Goal: Task Accomplishment & Management: Complete application form

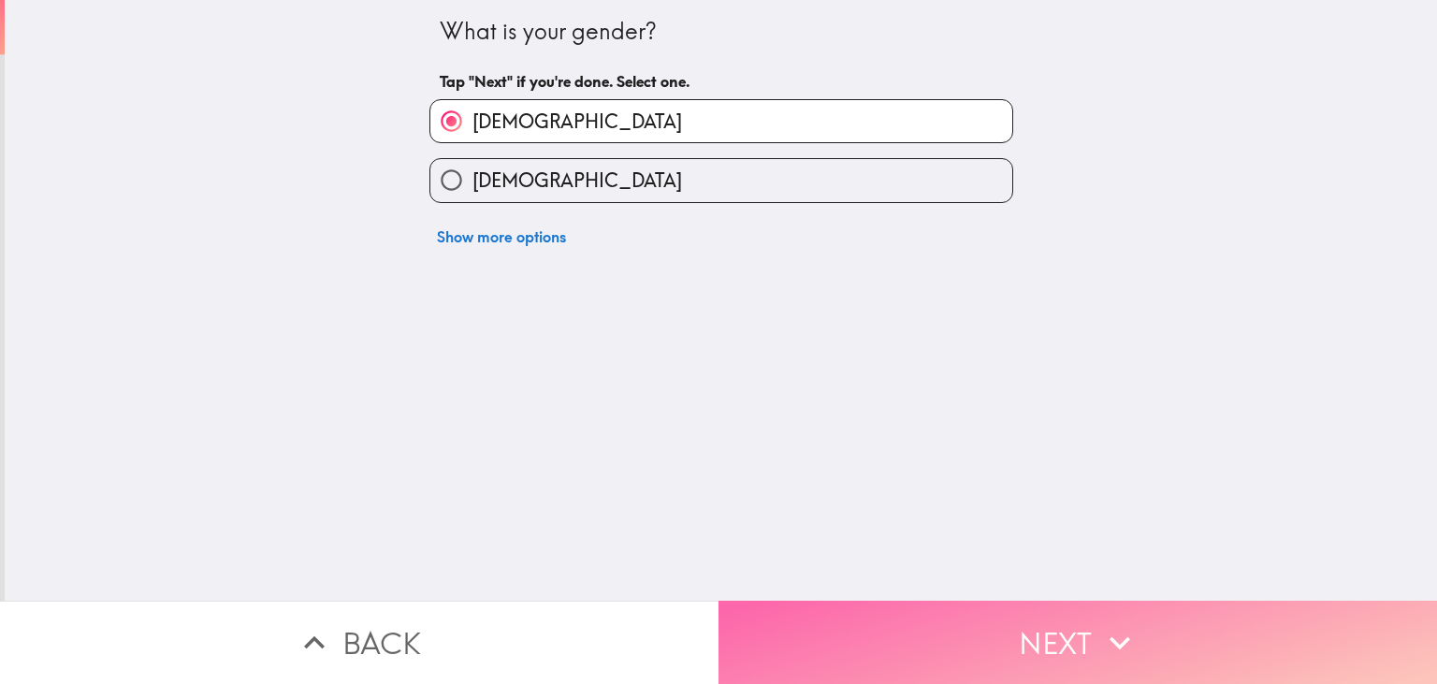
click at [882, 618] on button "Next" at bounding box center [1077, 642] width 718 height 83
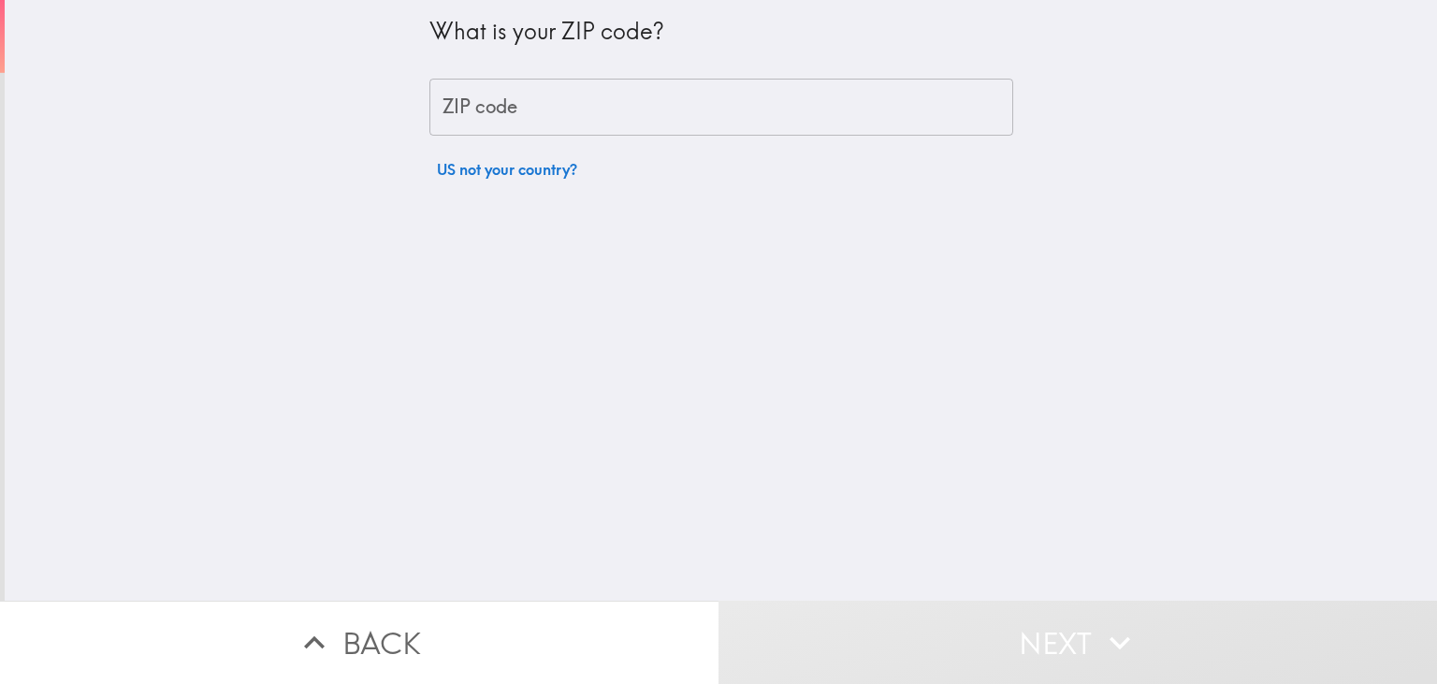
click at [562, 80] on input "ZIP code" at bounding box center [721, 108] width 584 height 58
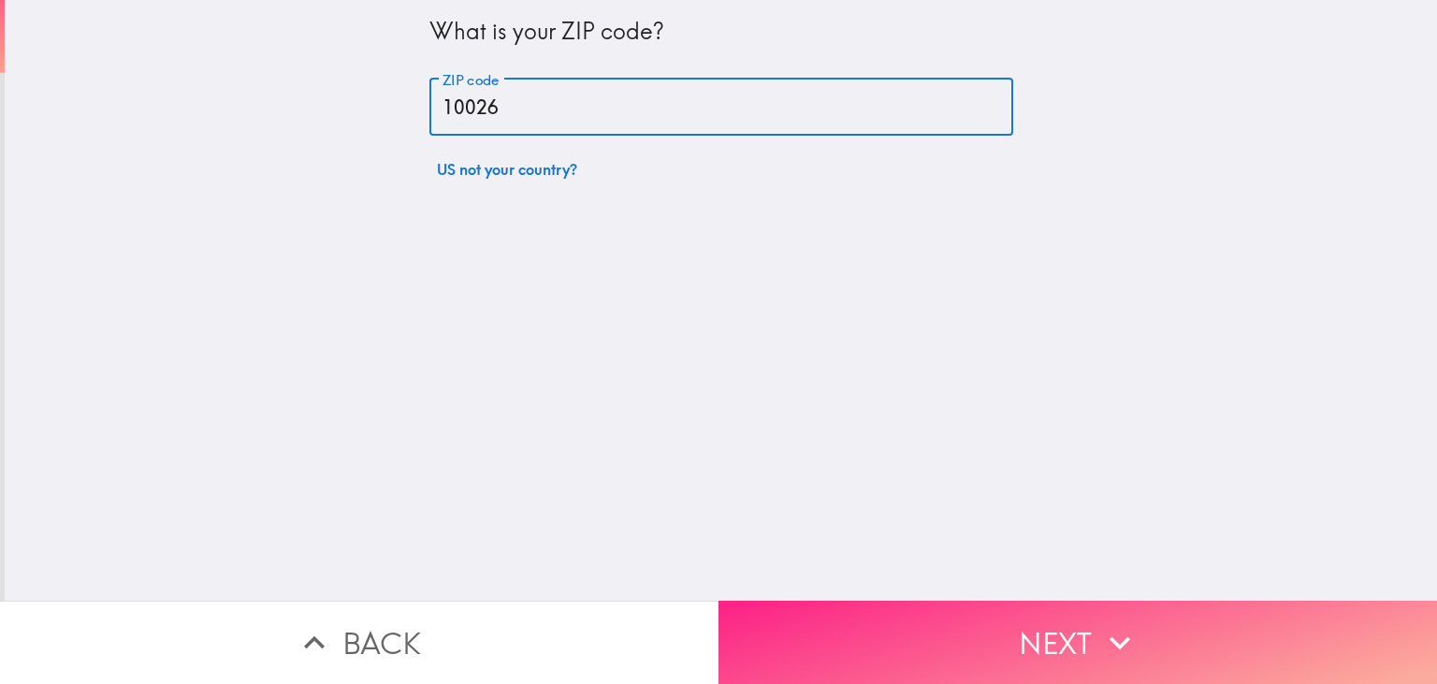
type input "10026"
click at [857, 613] on button "Next" at bounding box center [1077, 642] width 718 height 83
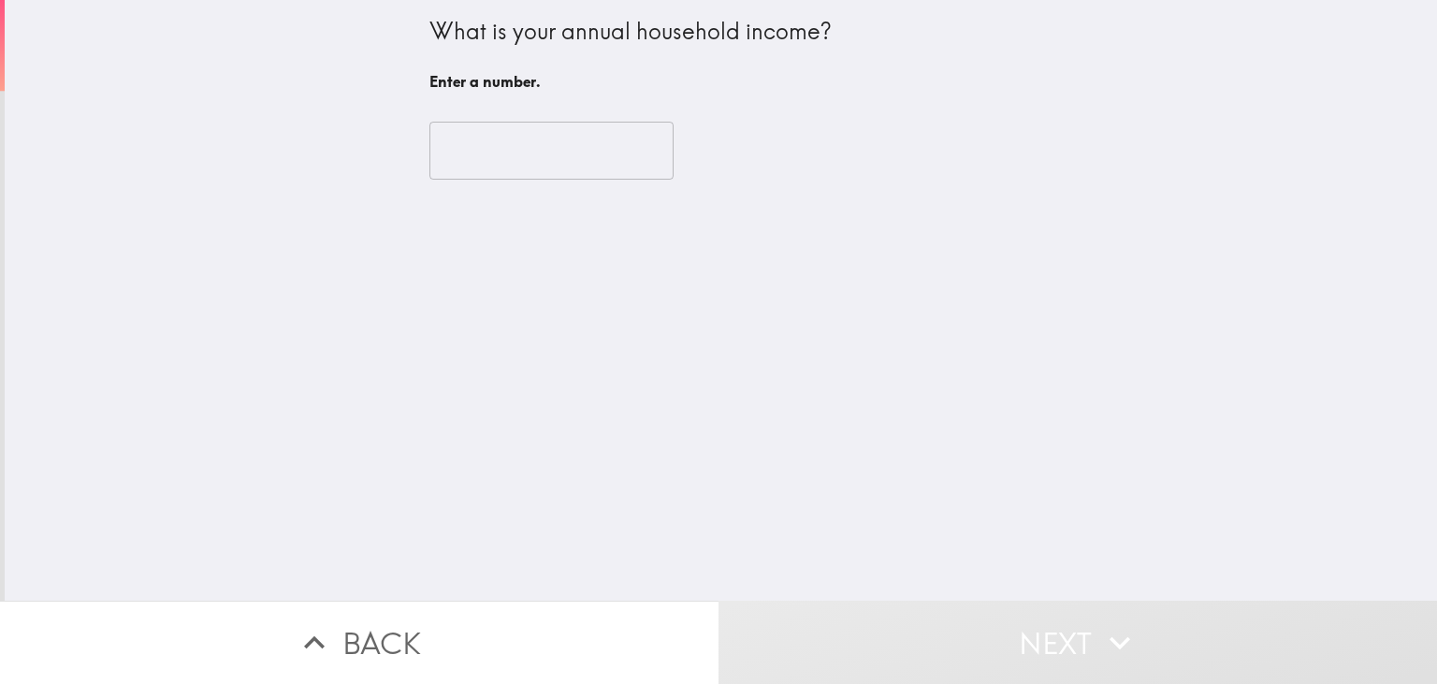
click at [511, 153] on input "number" at bounding box center [551, 151] width 244 height 58
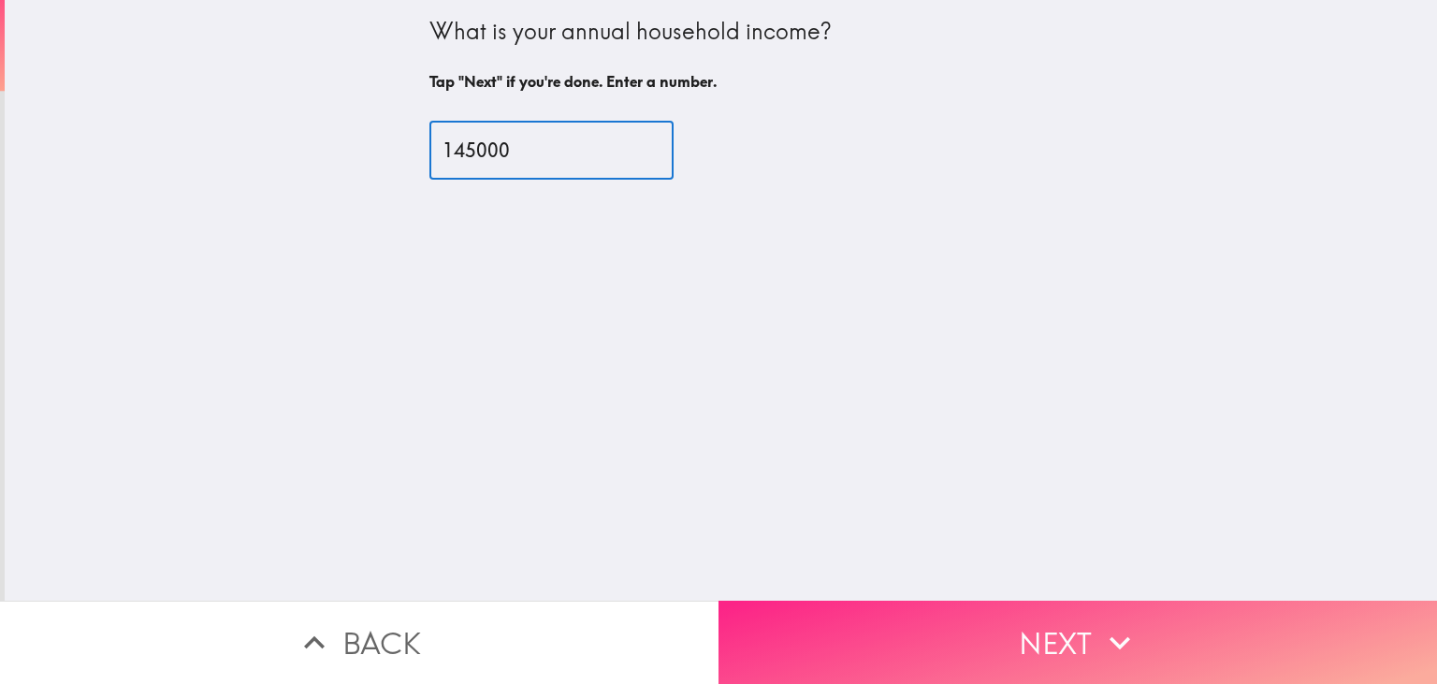
type input "145000"
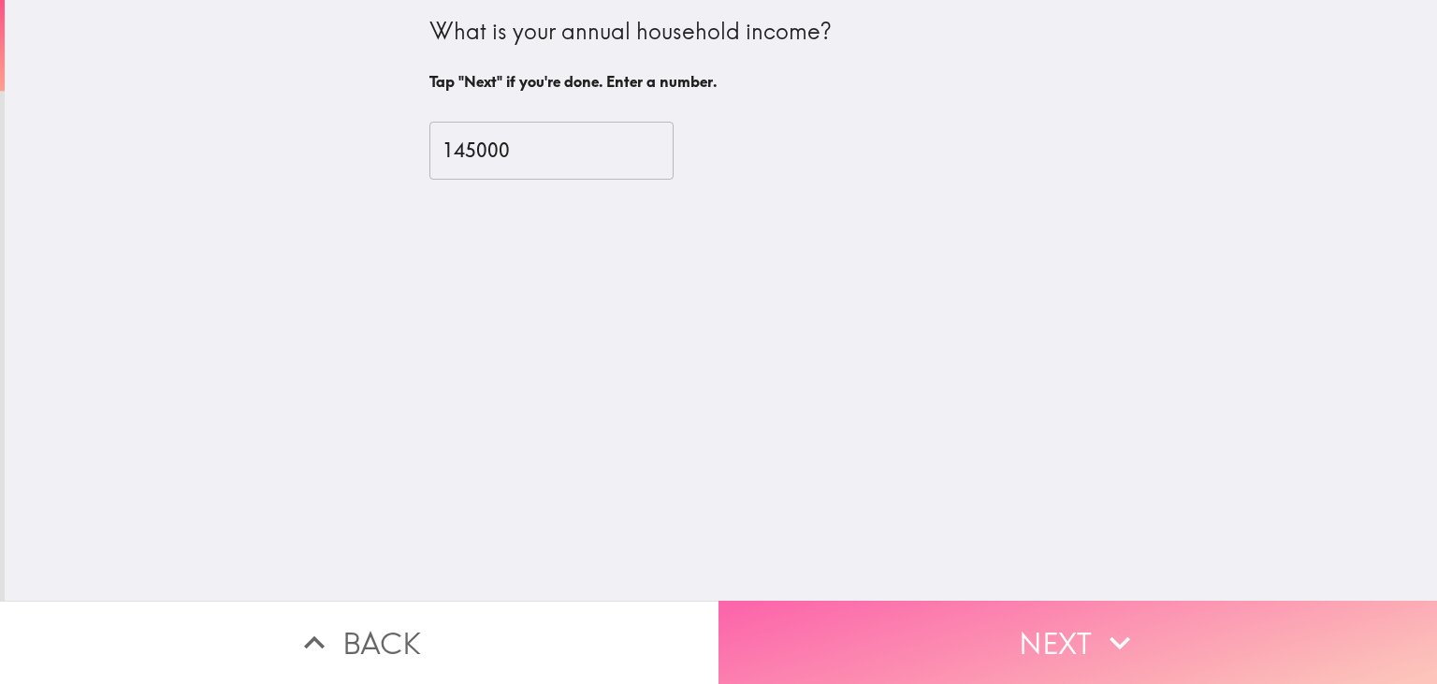
click at [935, 634] on button "Next" at bounding box center [1077, 642] width 718 height 83
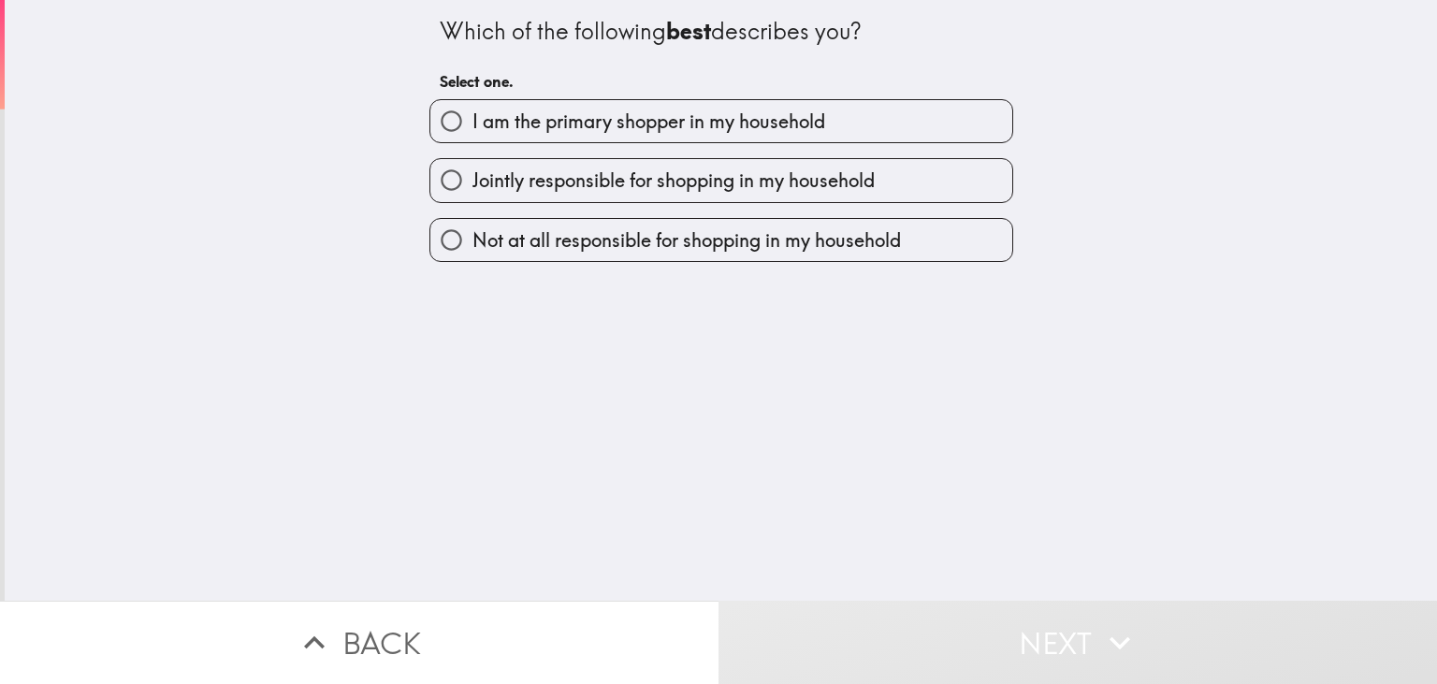
click at [573, 120] on span "I am the primary shopper in my household" at bounding box center [648, 122] width 353 height 26
click at [472, 120] on input "I am the primary shopper in my household" at bounding box center [451, 121] width 42 height 42
radio input "true"
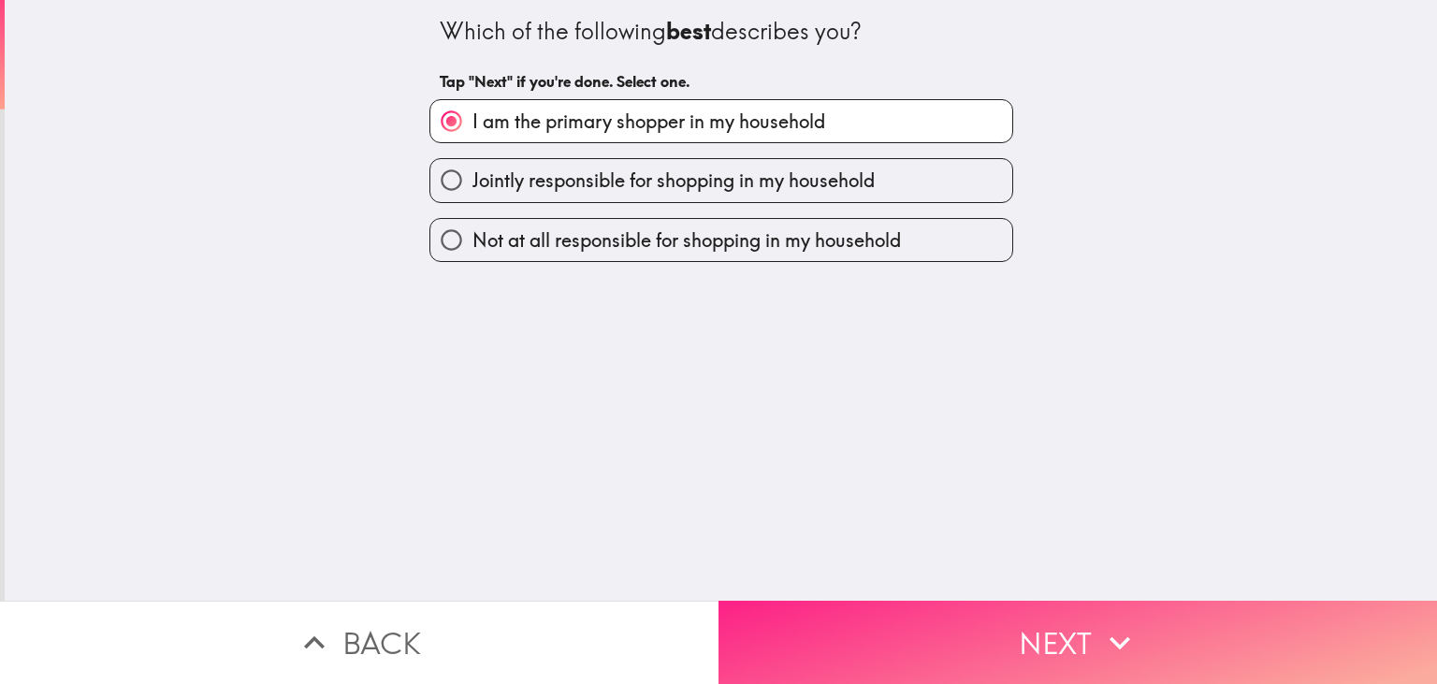
click at [895, 622] on button "Next" at bounding box center [1077, 642] width 718 height 83
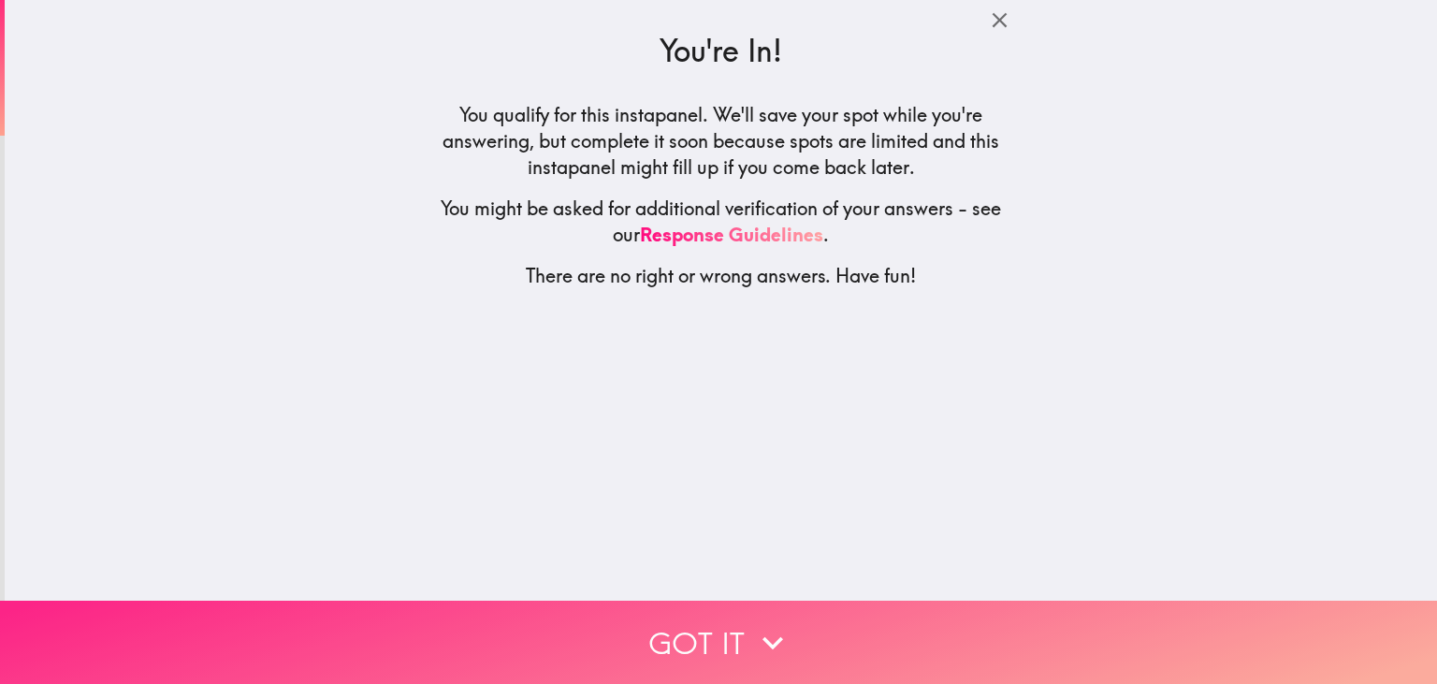
click at [715, 637] on button "Got it" at bounding box center [718, 642] width 1437 height 83
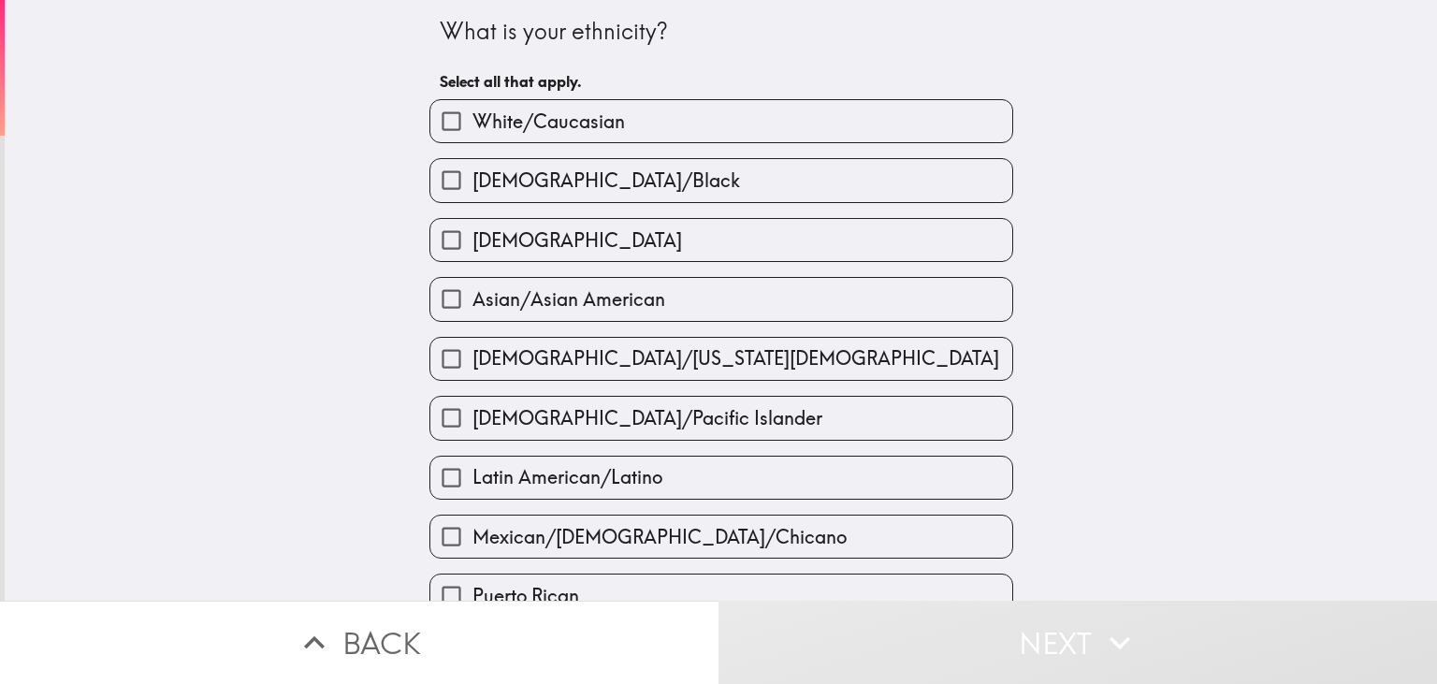
click at [568, 123] on span "White/Caucasian" at bounding box center [548, 122] width 152 height 26
click at [472, 123] on input "White/Caucasian" at bounding box center [451, 121] width 42 height 42
checkbox input "true"
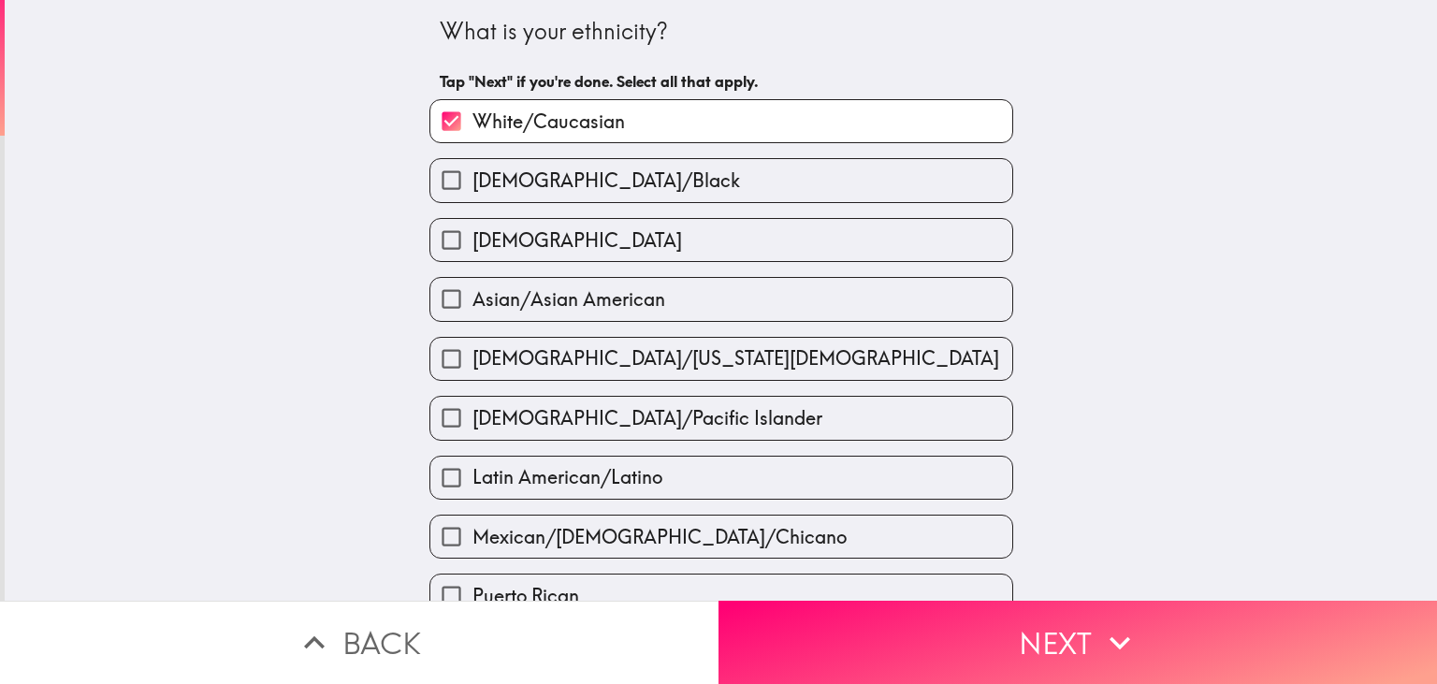
scroll to position [603, 0]
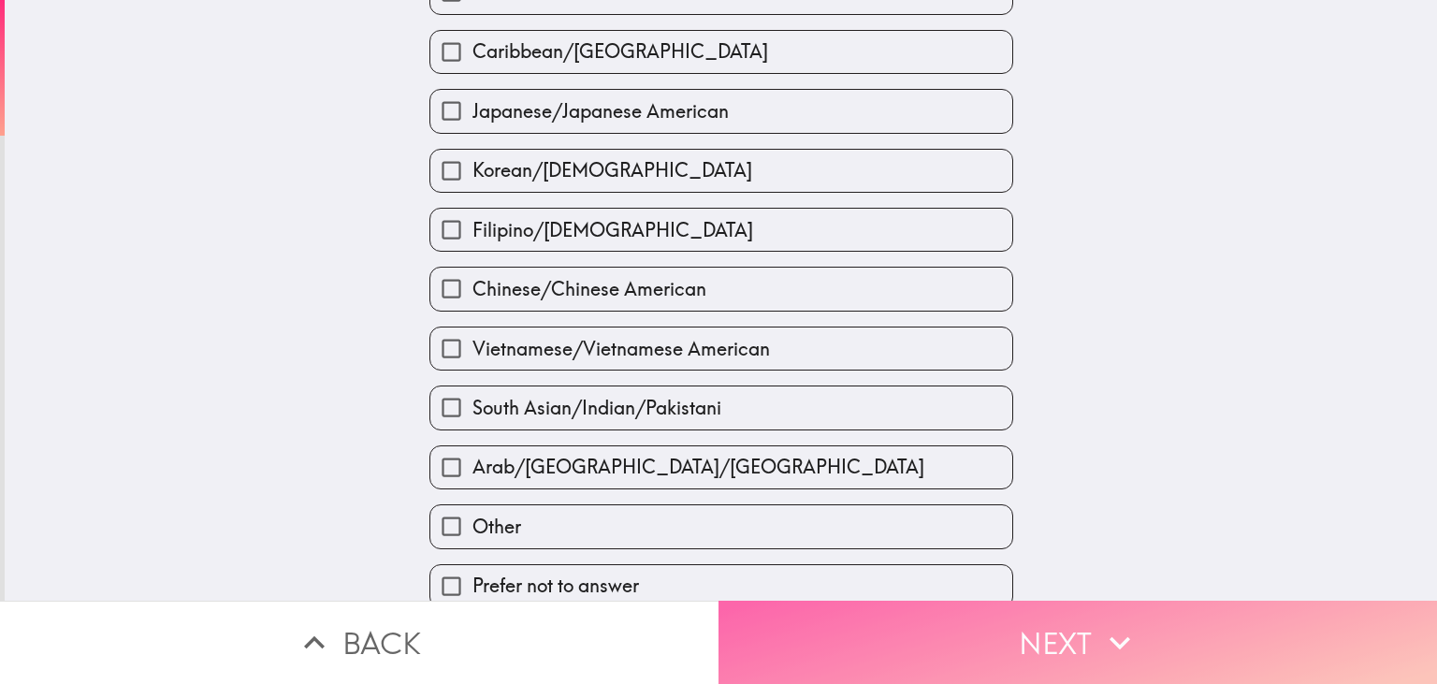
click at [848, 635] on button "Next" at bounding box center [1077, 642] width 718 height 83
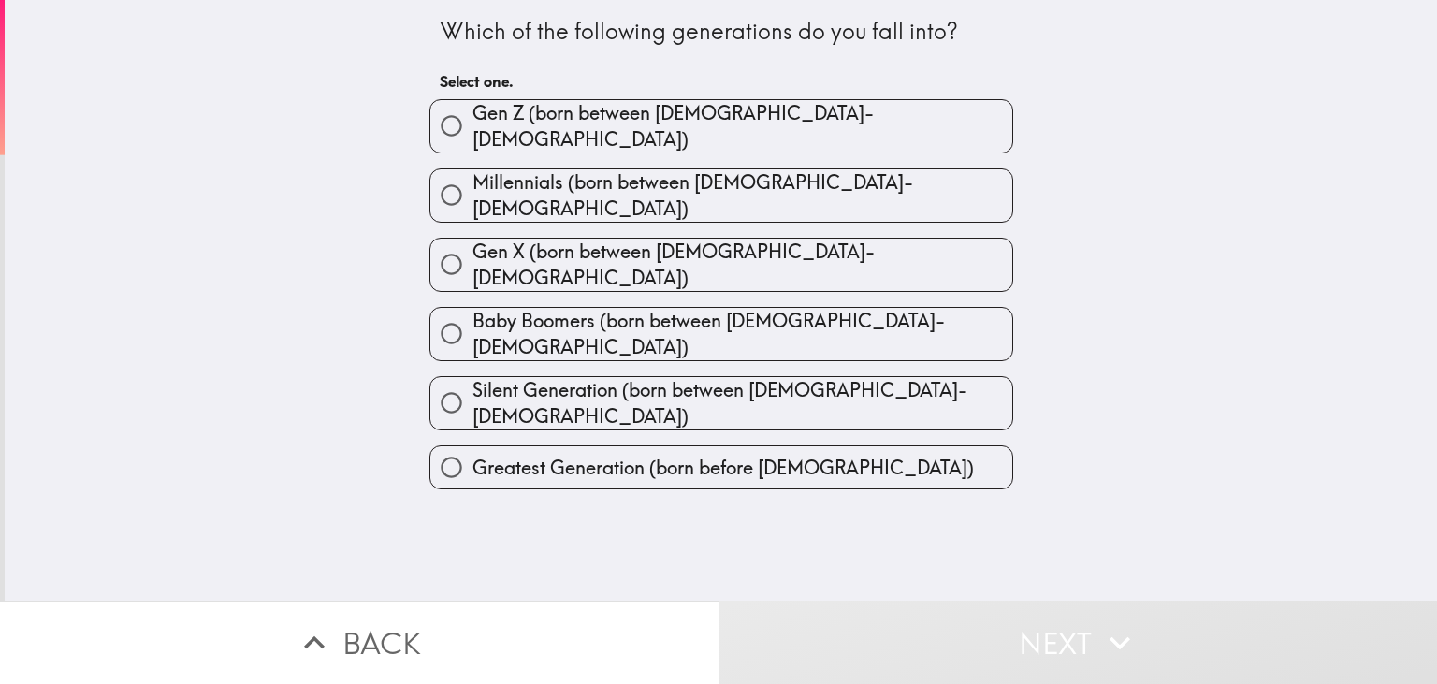
click at [552, 181] on span "Millennials (born between [DEMOGRAPHIC_DATA]-[DEMOGRAPHIC_DATA])" at bounding box center [742, 195] width 540 height 52
click at [472, 181] on input "Millennials (born between [DEMOGRAPHIC_DATA]-[DEMOGRAPHIC_DATA])" at bounding box center [451, 195] width 42 height 42
radio input "true"
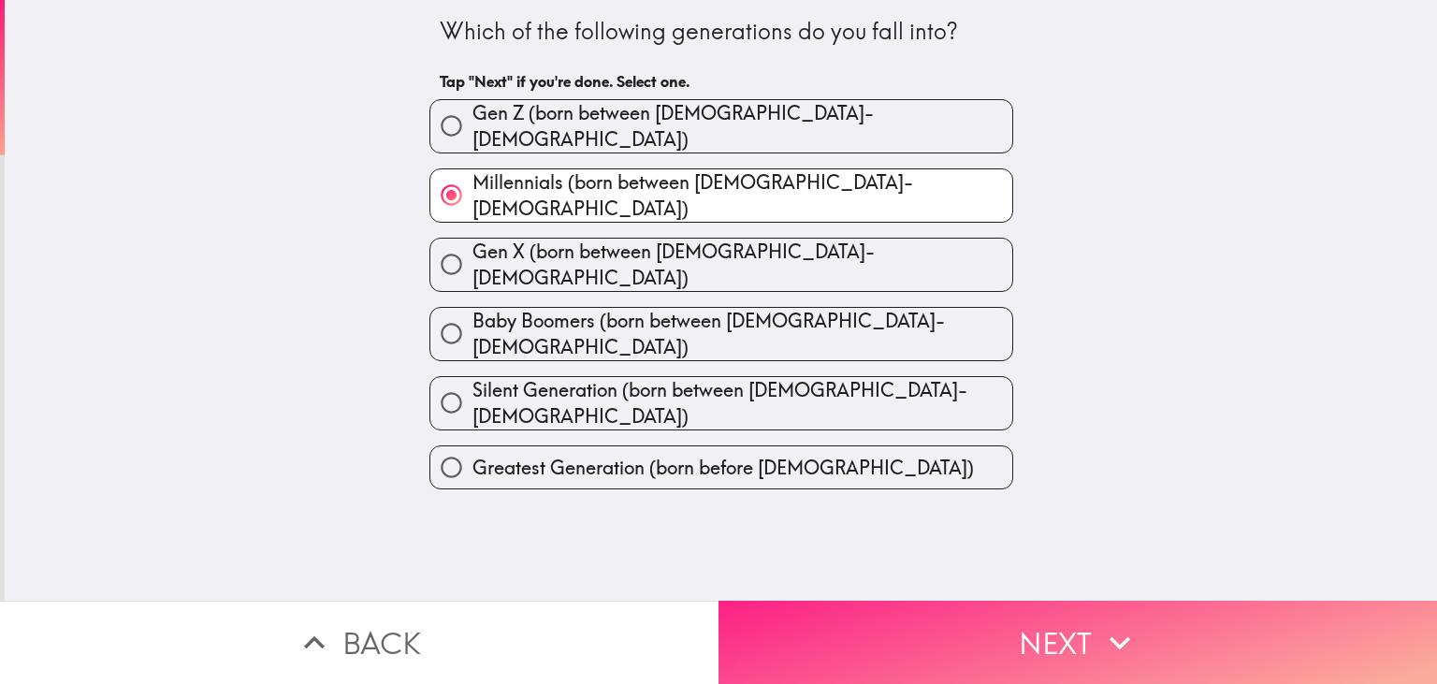
drag, startPoint x: 963, startPoint y: 650, endPoint x: 916, endPoint y: 631, distance: 50.7
click at [962, 650] on button "Next" at bounding box center [1077, 642] width 718 height 83
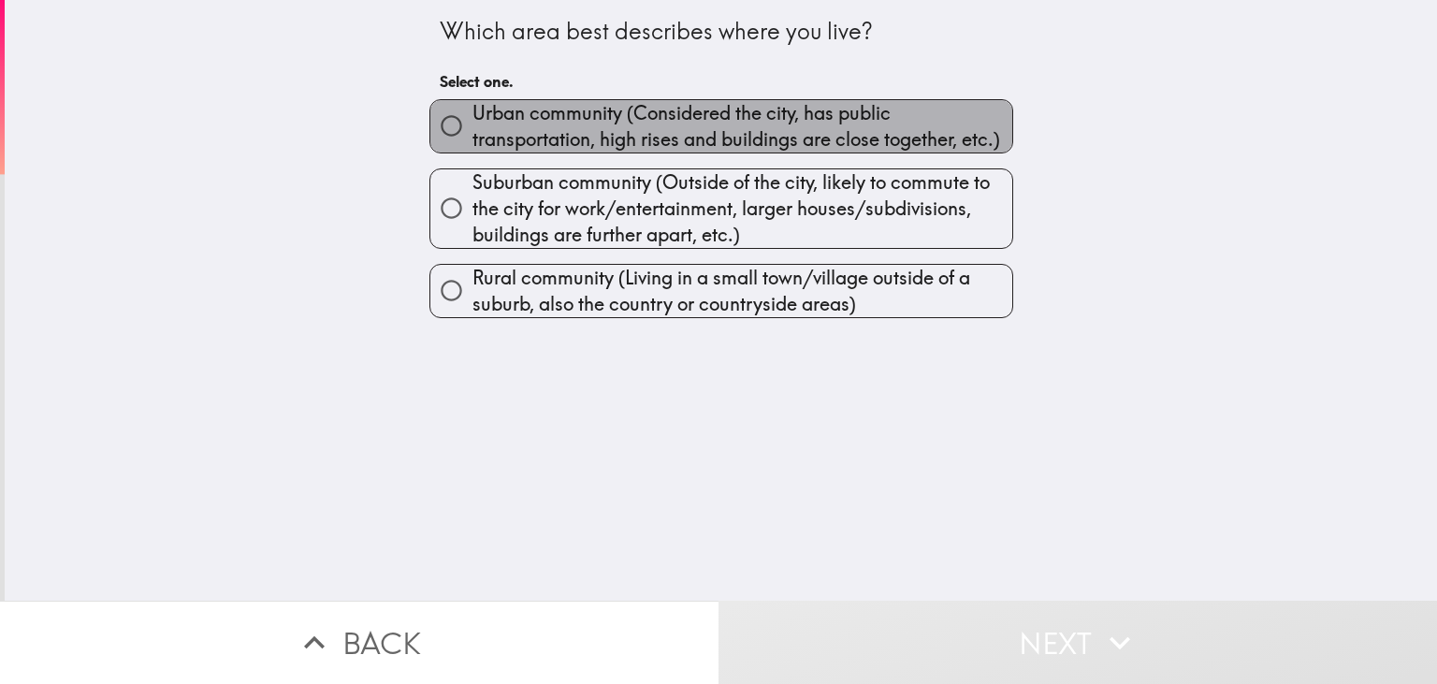
click at [487, 133] on span "Urban community (Considered the city, has public transportation, high rises and…" at bounding box center [742, 126] width 540 height 52
click at [472, 133] on input "Urban community (Considered the city, has public transportation, high rises and…" at bounding box center [451, 126] width 42 height 42
radio input "true"
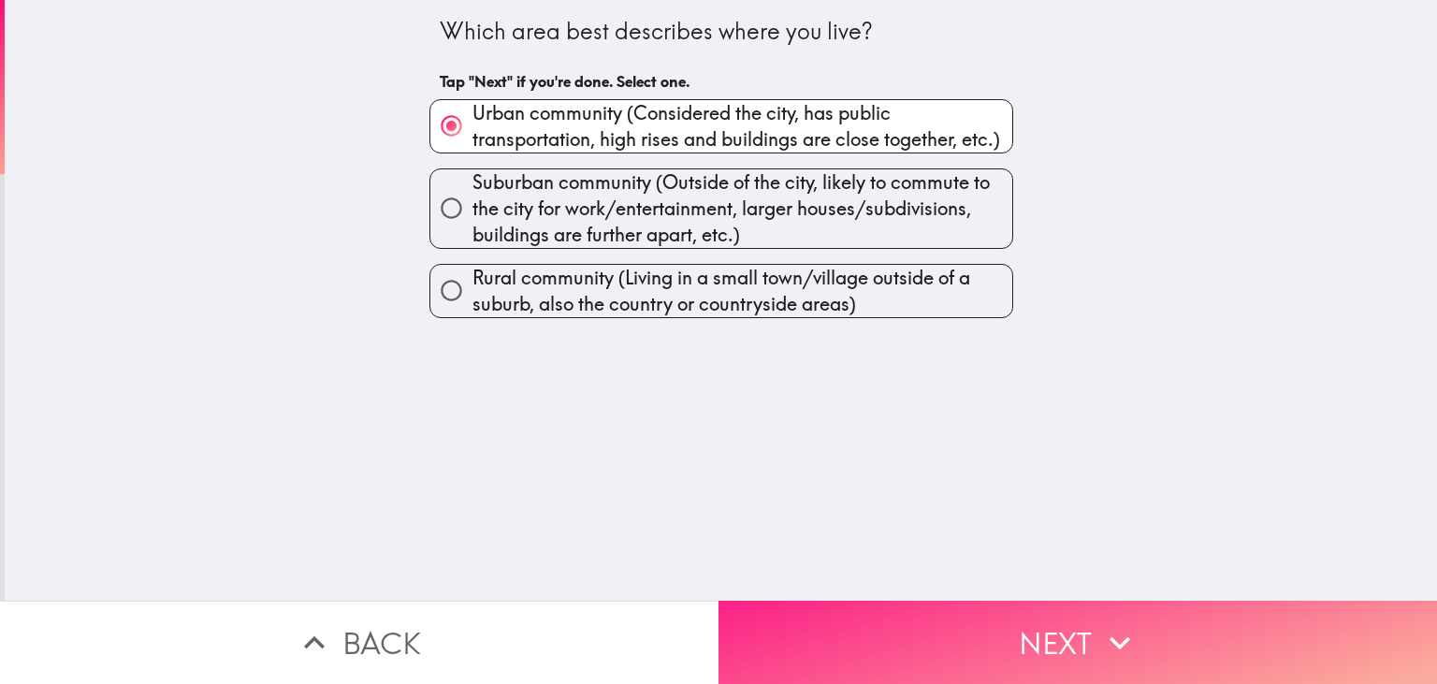
click at [964, 653] on button "Next" at bounding box center [1077, 642] width 718 height 83
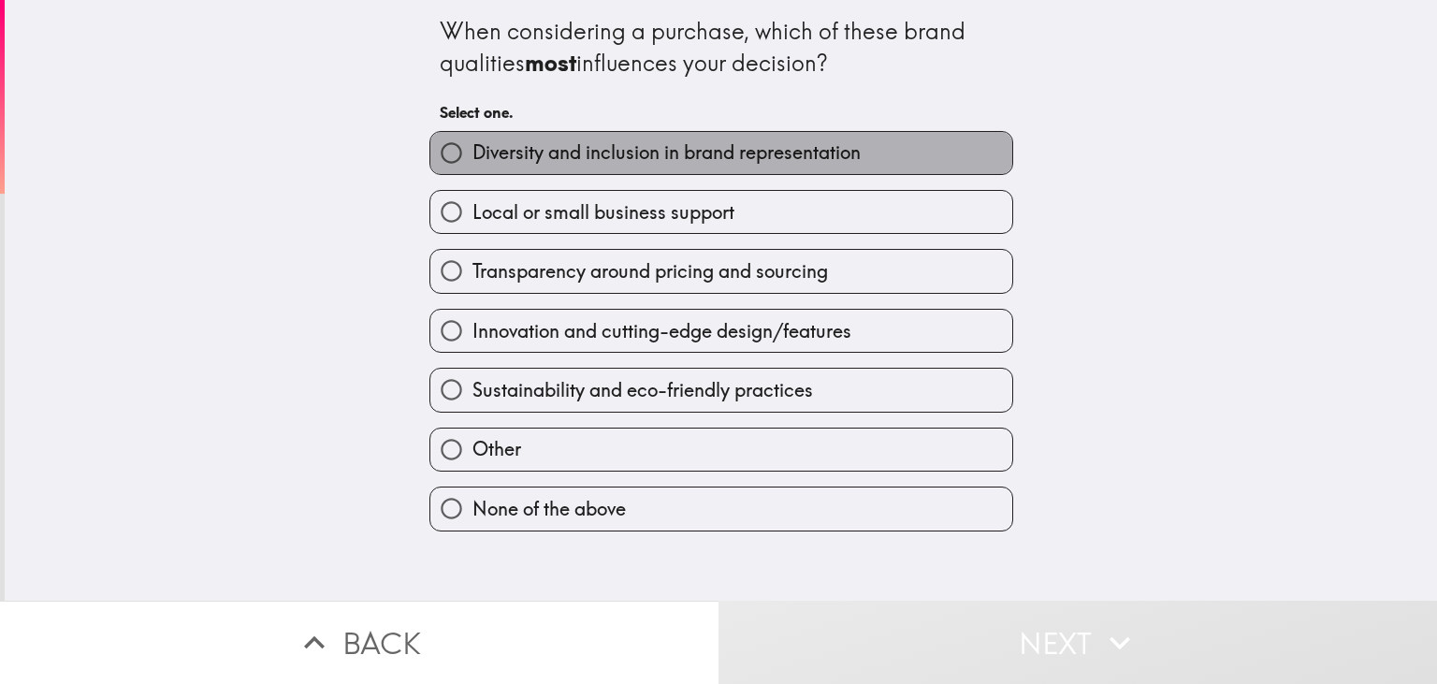
click at [578, 167] on label "Diversity and inclusion in brand representation" at bounding box center [721, 153] width 582 height 42
click at [472, 167] on input "Diversity and inclusion in brand representation" at bounding box center [451, 153] width 42 height 42
radio input "true"
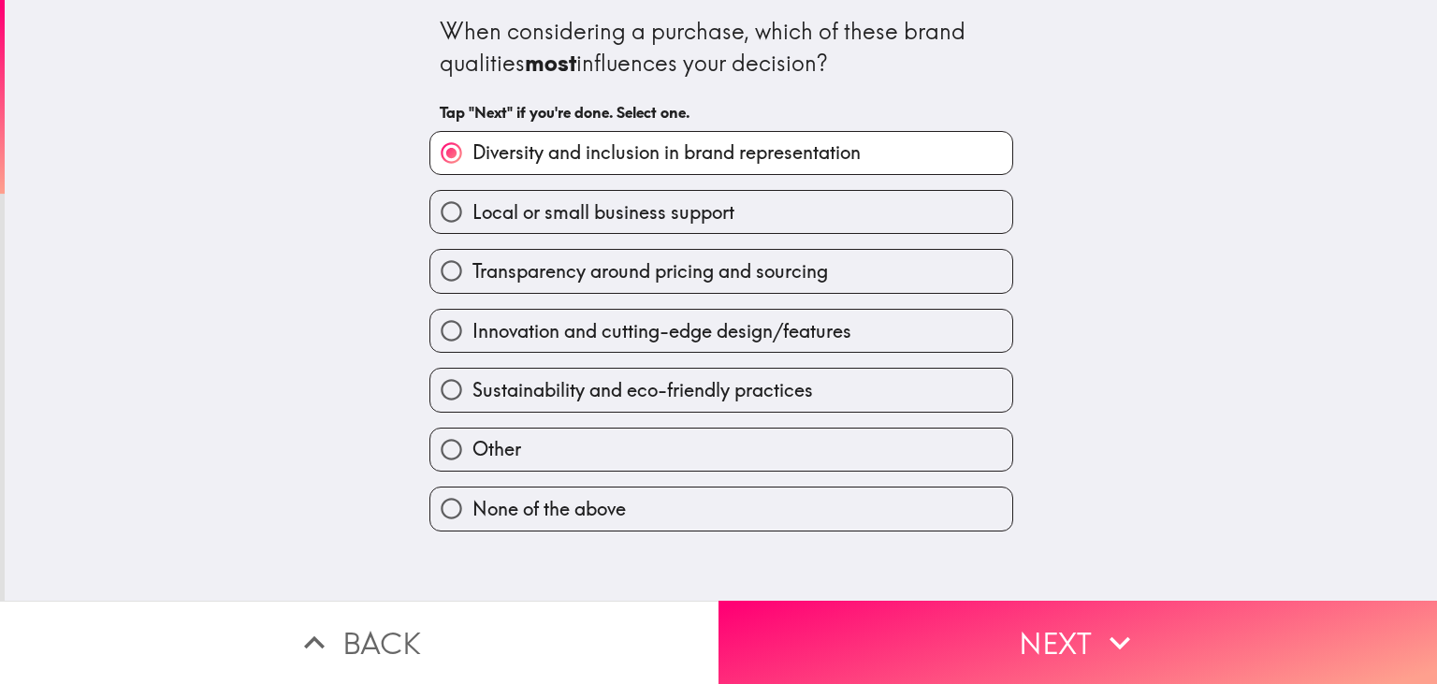
click at [780, 332] on span "Innovation and cutting-edge design/features" at bounding box center [661, 331] width 379 height 26
click at [472, 332] on input "Innovation and cutting-edge design/features" at bounding box center [451, 331] width 42 height 42
radio input "true"
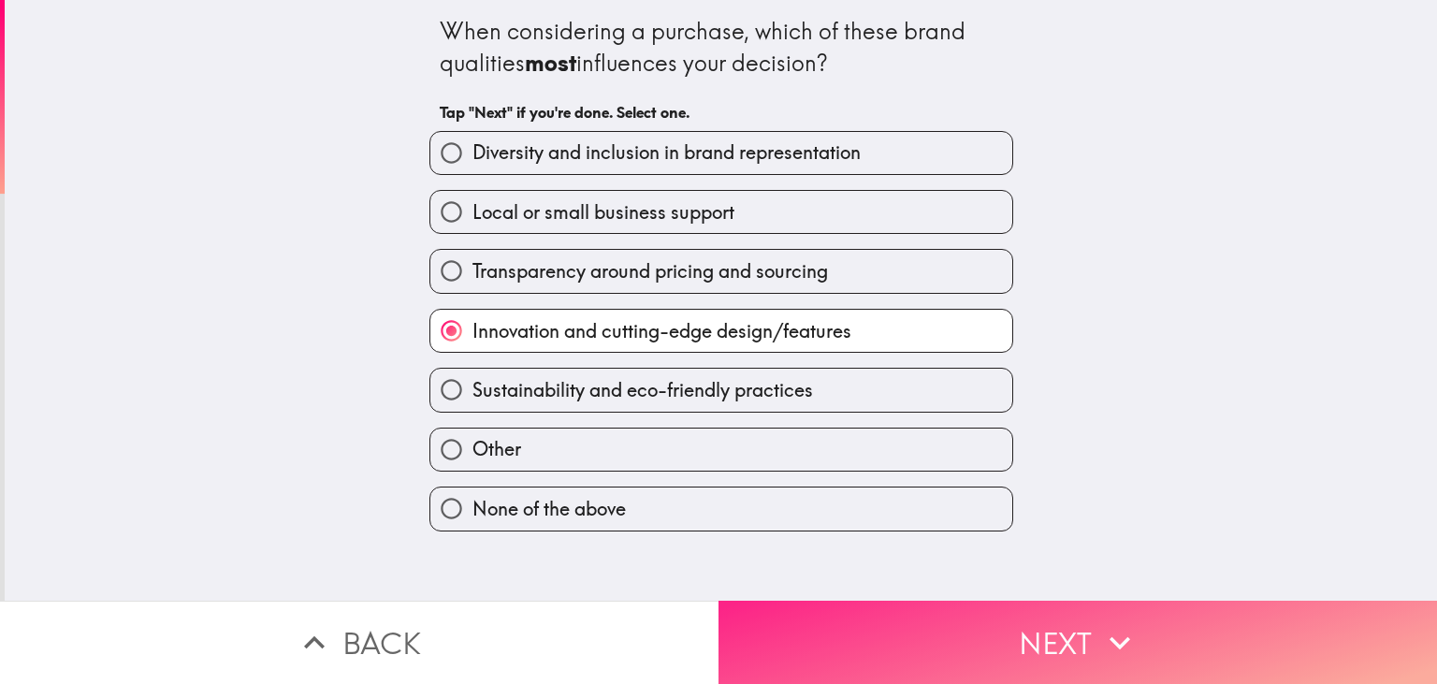
click at [944, 661] on button "Next" at bounding box center [1077, 642] width 718 height 83
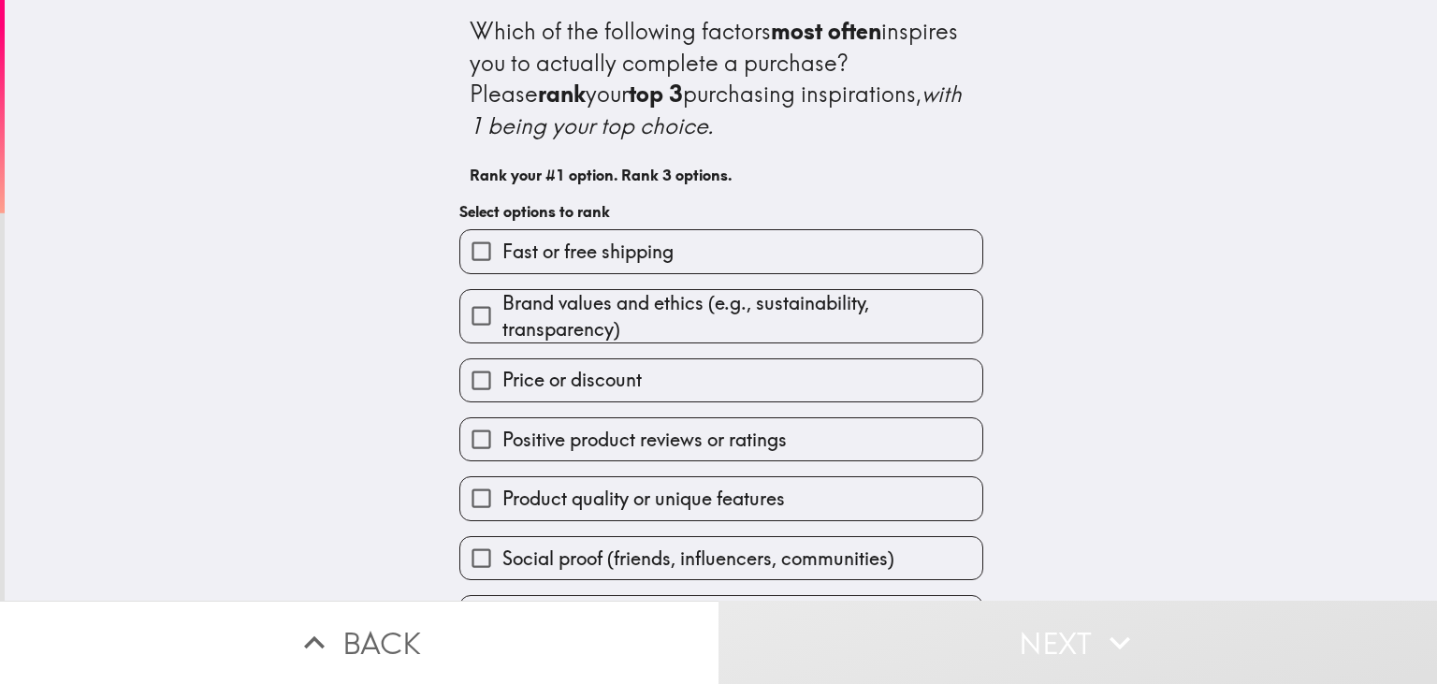
click at [597, 316] on span "Brand values and ethics (e.g., sustainability, transparency)" at bounding box center [742, 316] width 480 height 52
click at [502, 316] on input "Brand values and ethics (e.g., sustainability, transparency)" at bounding box center [481, 316] width 42 height 42
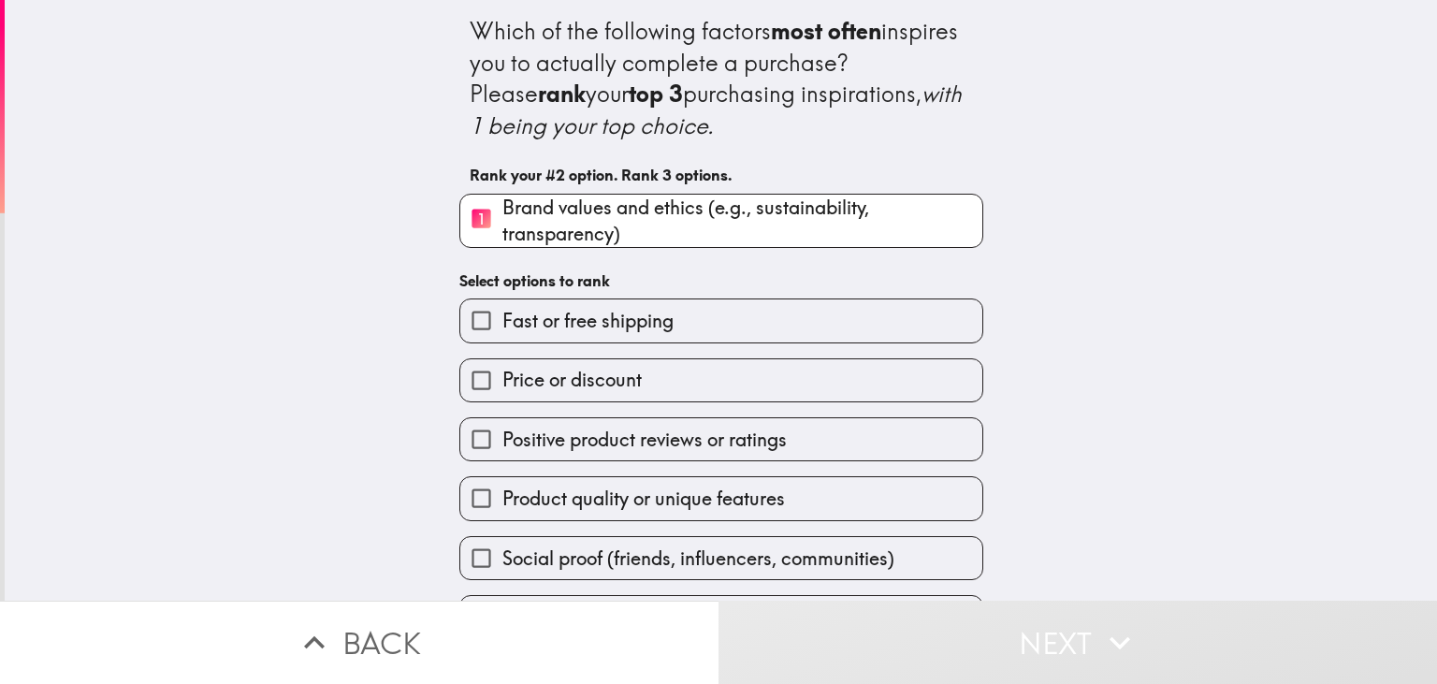
click at [588, 501] on span "Product quality or unique features" at bounding box center [643, 499] width 283 height 26
click at [502, 501] on input "Product quality or unique features" at bounding box center [481, 498] width 42 height 42
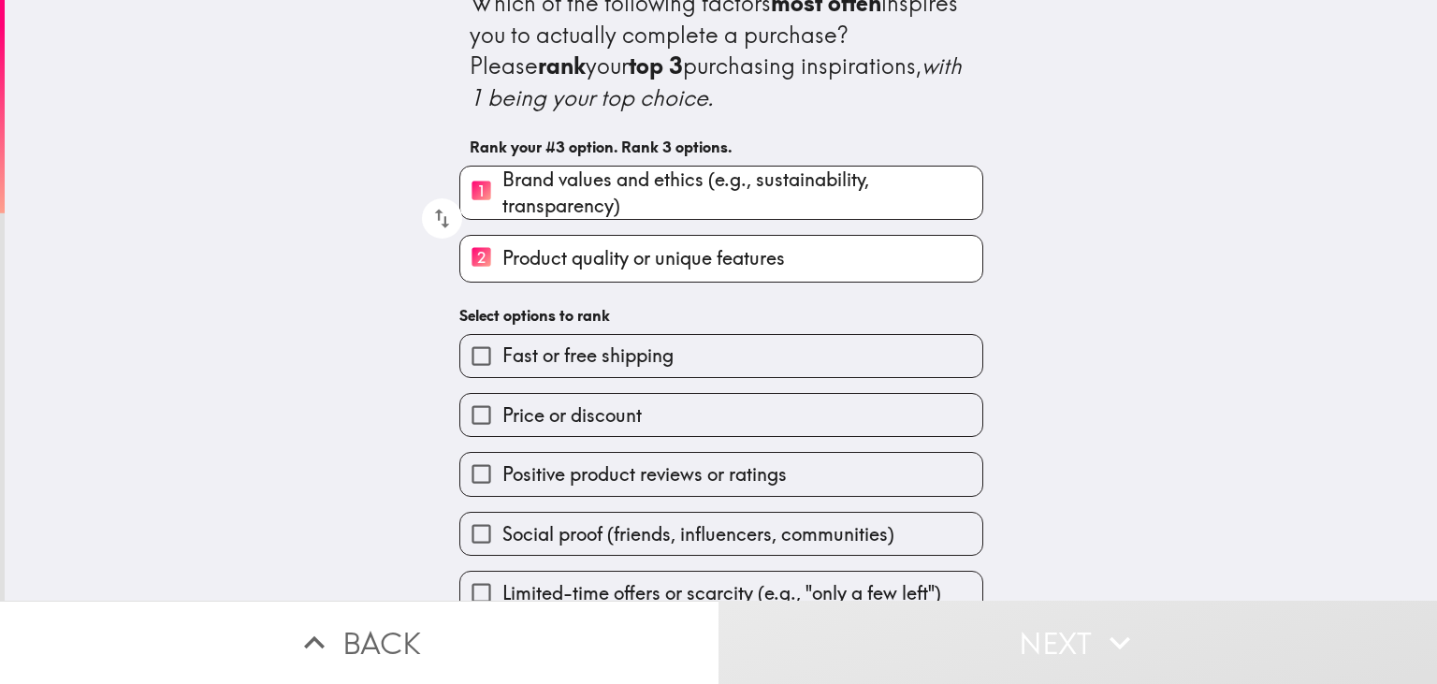
scroll to position [39, 0]
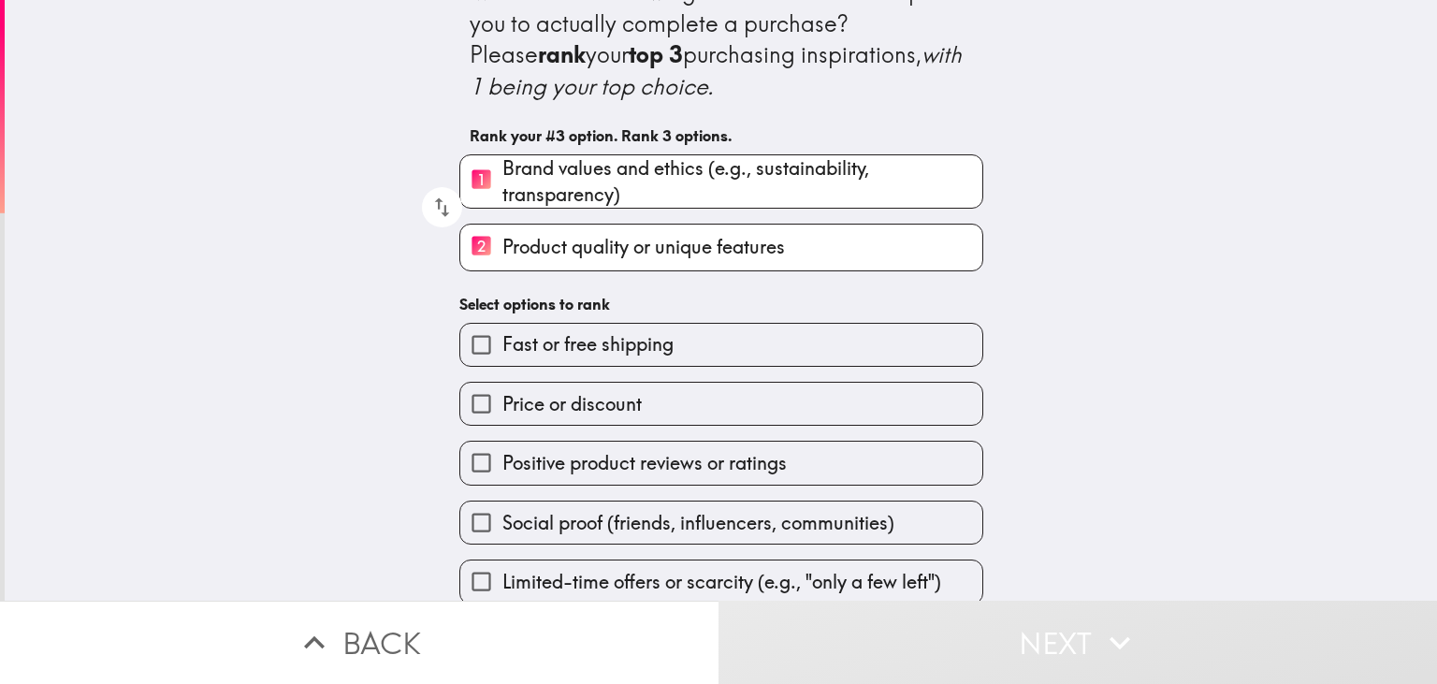
click at [601, 523] on span "Social proof (friends, influencers, communities)" at bounding box center [698, 523] width 392 height 26
click at [502, 523] on input "Social proof (friends, influencers, communities)" at bounding box center [481, 522] width 42 height 42
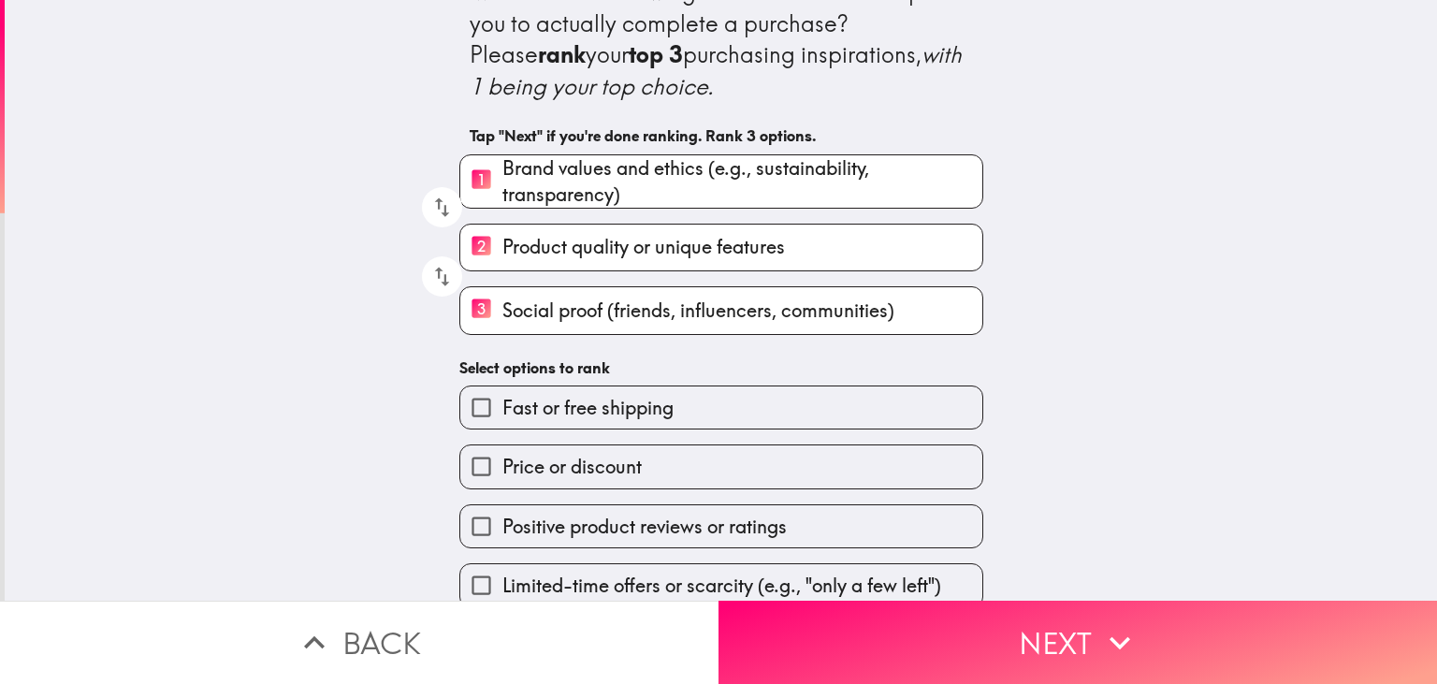
click at [607, 519] on span "Positive product reviews or ratings" at bounding box center [644, 527] width 284 height 26
click at [502, 519] on input "Positive product reviews or ratings" at bounding box center [481, 526] width 42 height 42
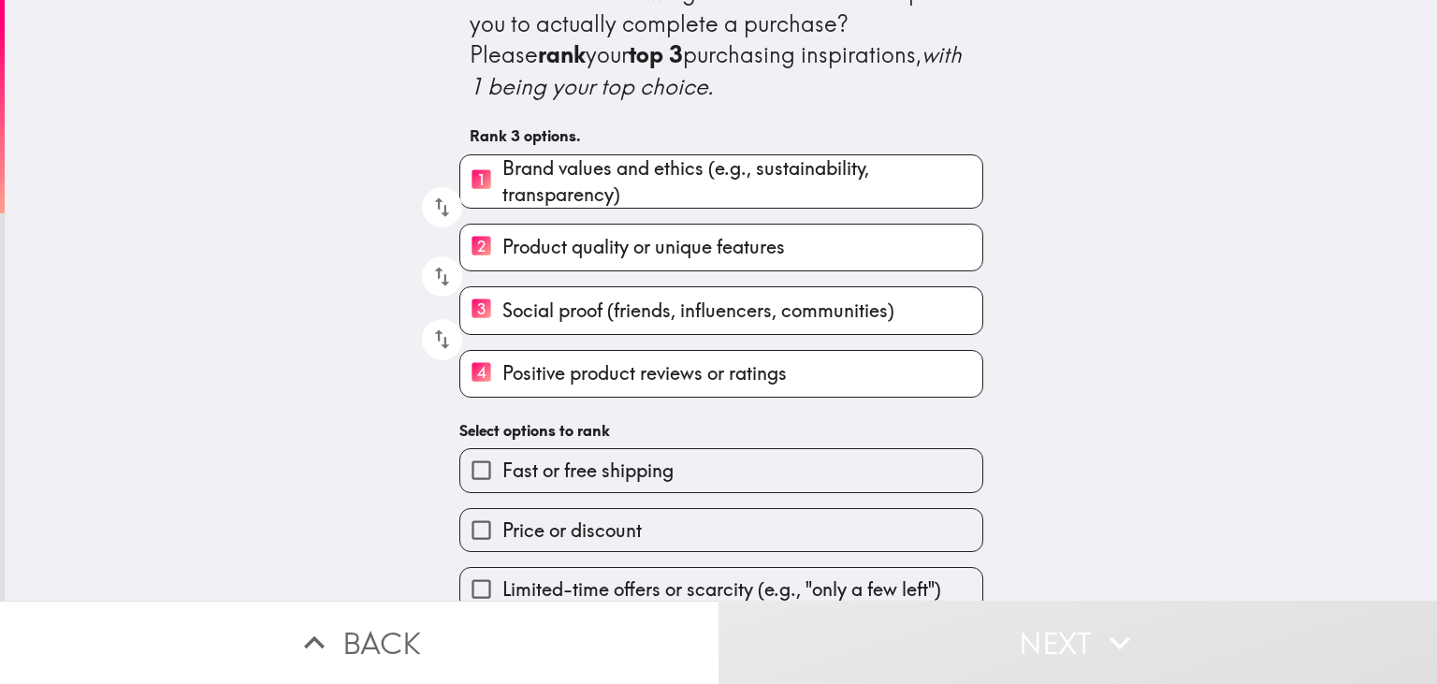
click at [593, 466] on span "Fast or free shipping" at bounding box center [587, 470] width 171 height 26
click at [502, 466] on input "Fast or free shipping" at bounding box center [481, 470] width 42 height 42
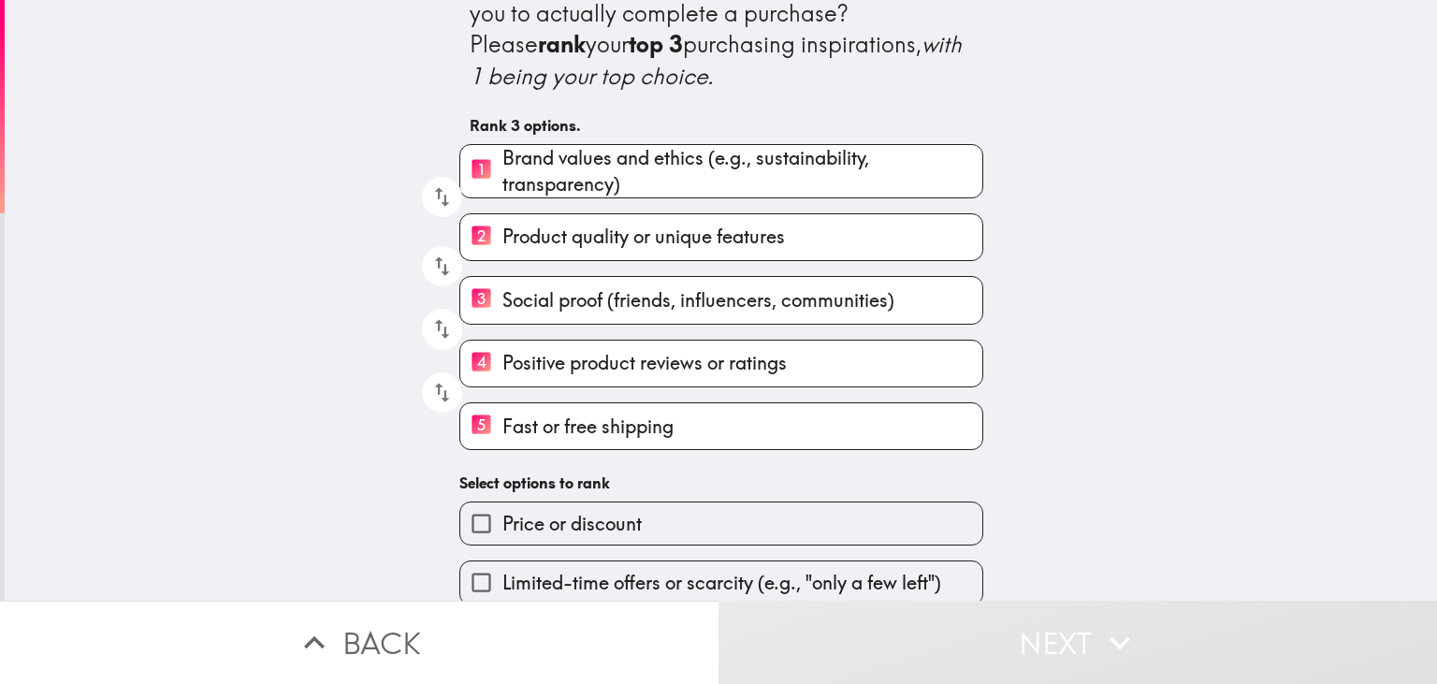
scroll to position [51, 0]
click at [596, 557] on div "Limited-time offers or scarcity (e.g., "only a few left")" at bounding box center [713, 573] width 539 height 59
click at [598, 610] on button "Back" at bounding box center [359, 642] width 718 height 83
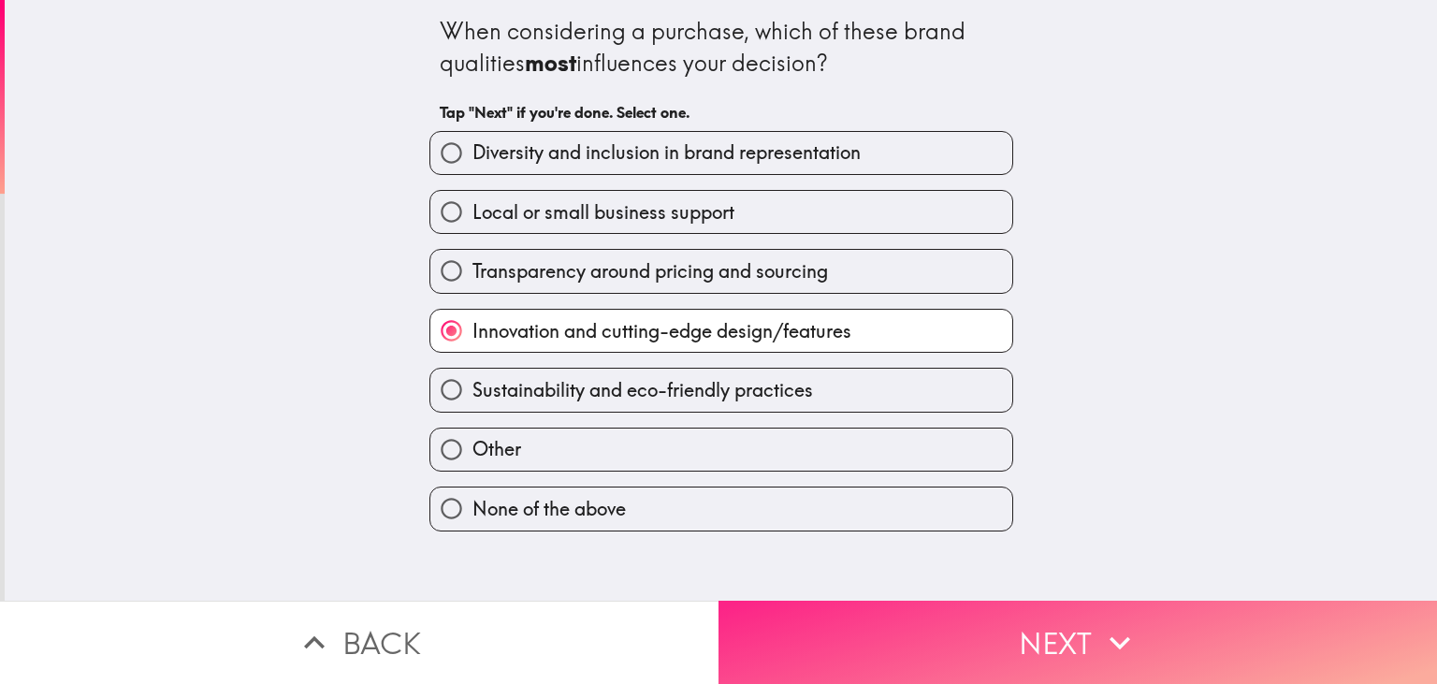
click at [824, 638] on button "Next" at bounding box center [1077, 642] width 718 height 83
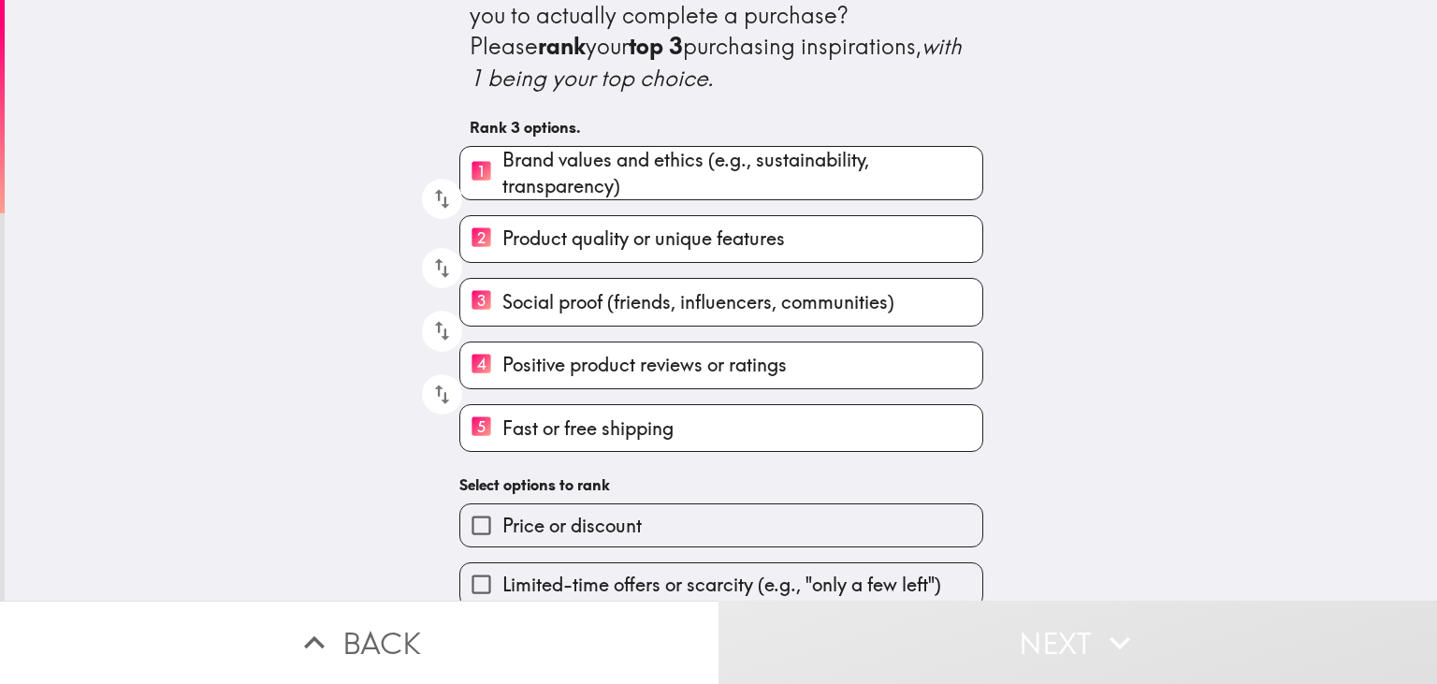
scroll to position [51, 0]
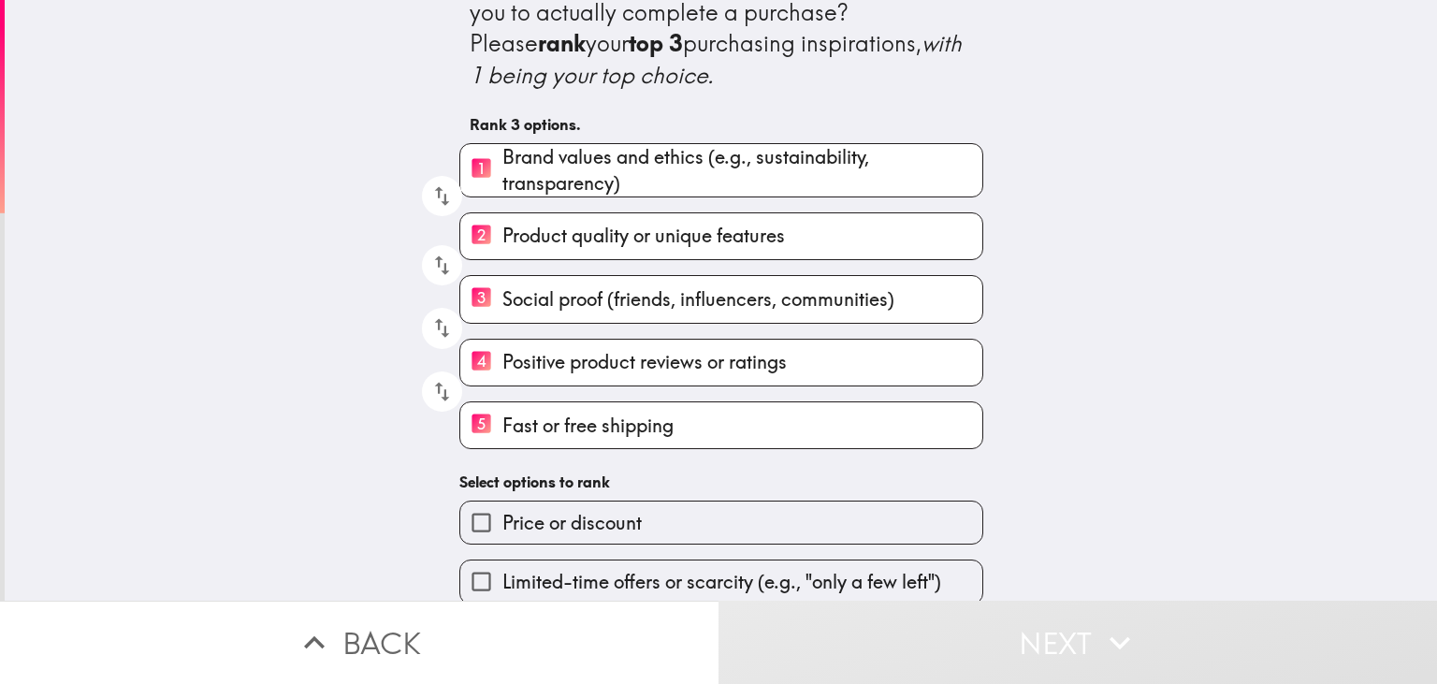
click at [631, 588] on span "Limited-time offers or scarcity (e.g., "only a few left")" at bounding box center [721, 582] width 439 height 26
click at [502, 588] on input "Limited-time offers or scarcity (e.g., "only a few left")" at bounding box center [481, 581] width 42 height 42
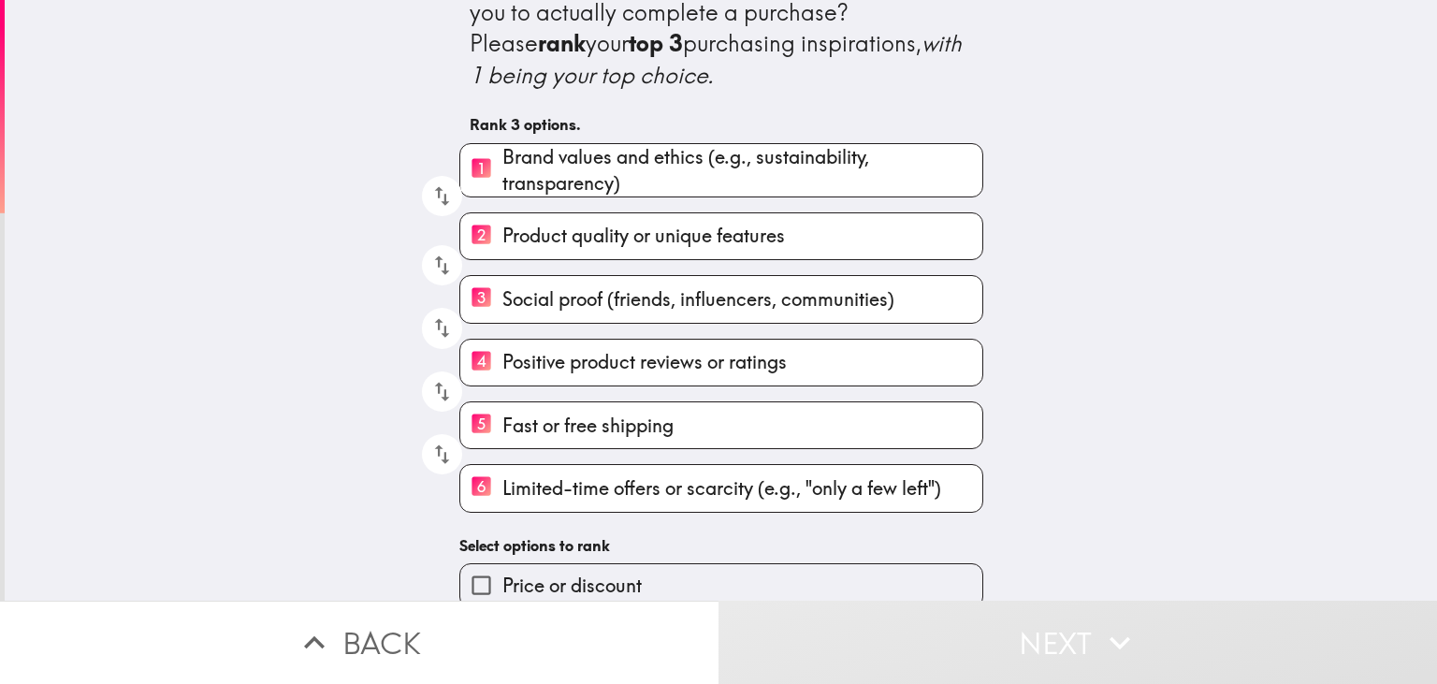
click at [629, 573] on span "Price or discount" at bounding box center [571, 586] width 139 height 26
click at [502, 571] on input "Price or discount" at bounding box center [481, 585] width 42 height 42
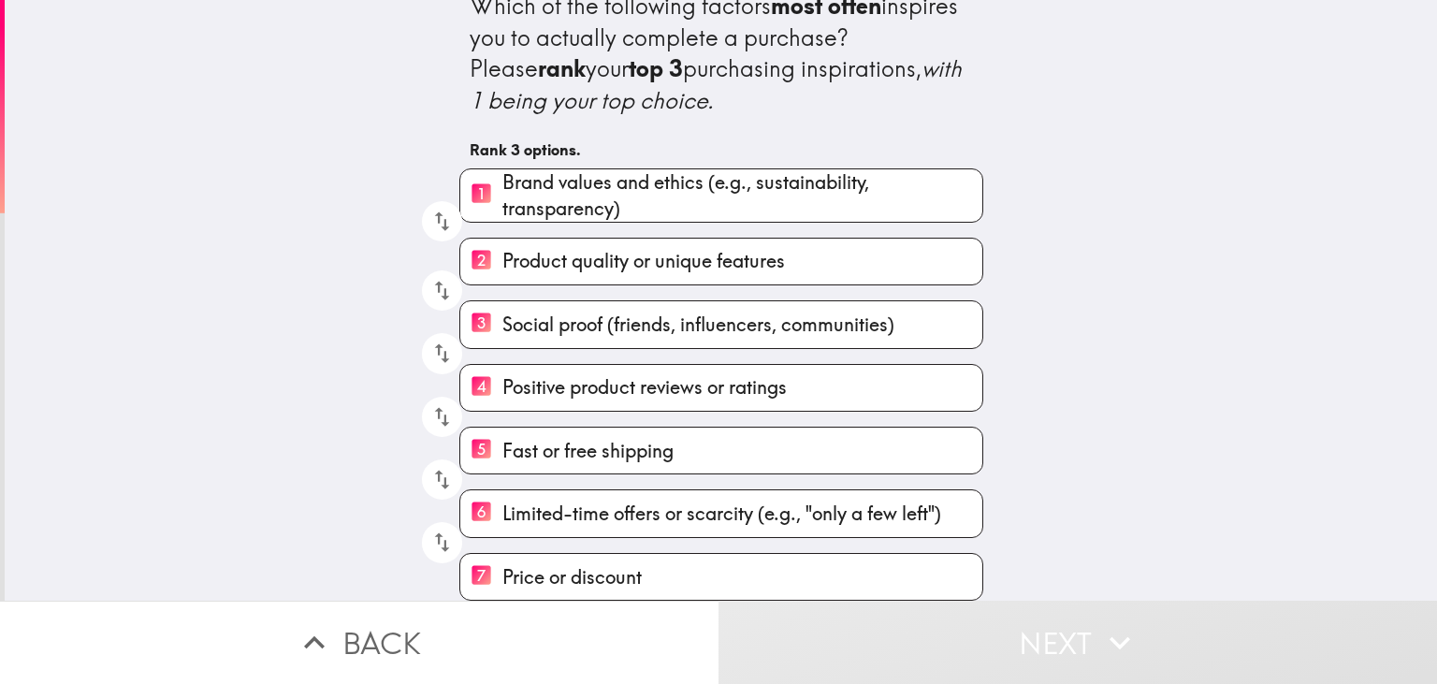
scroll to position [22, 0]
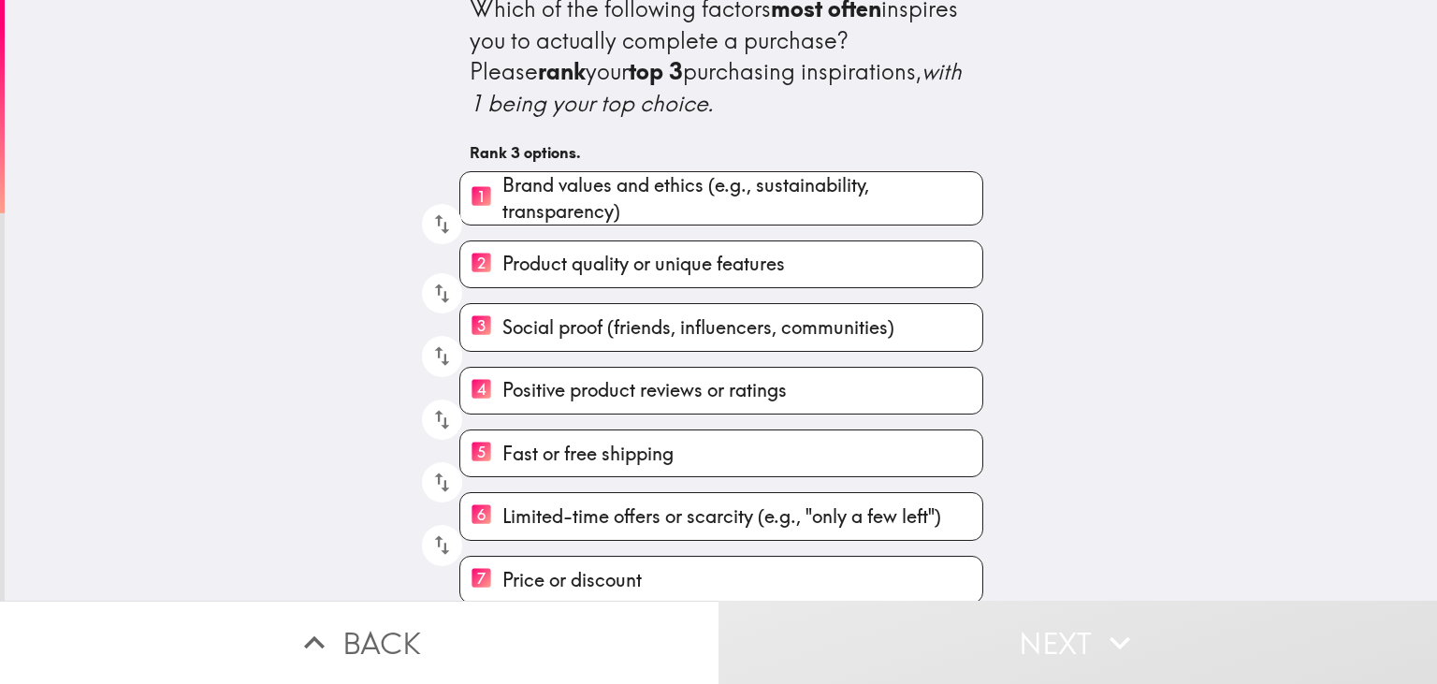
click at [616, 568] on span "Price or discount" at bounding box center [571, 580] width 139 height 26
click at [502, 568] on input "7 Price or discount" at bounding box center [481, 580] width 42 height 46
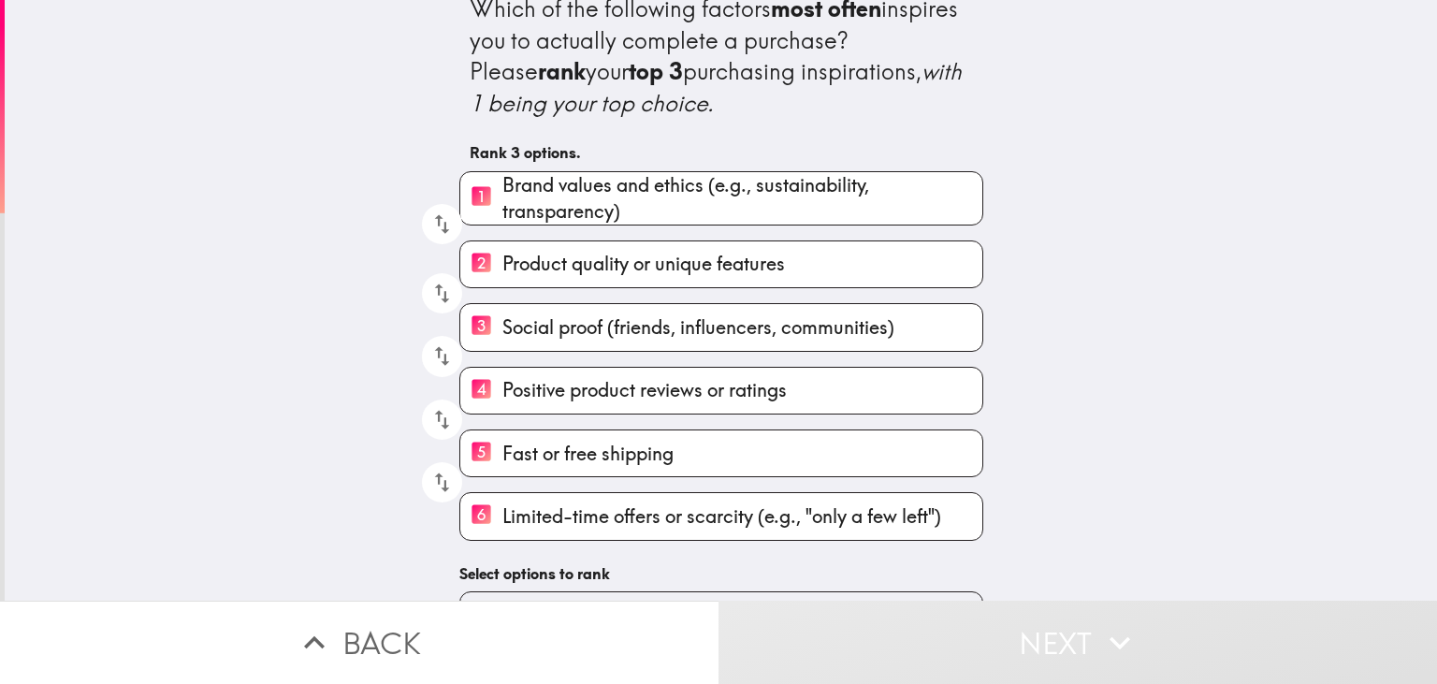
scroll to position [54, 0]
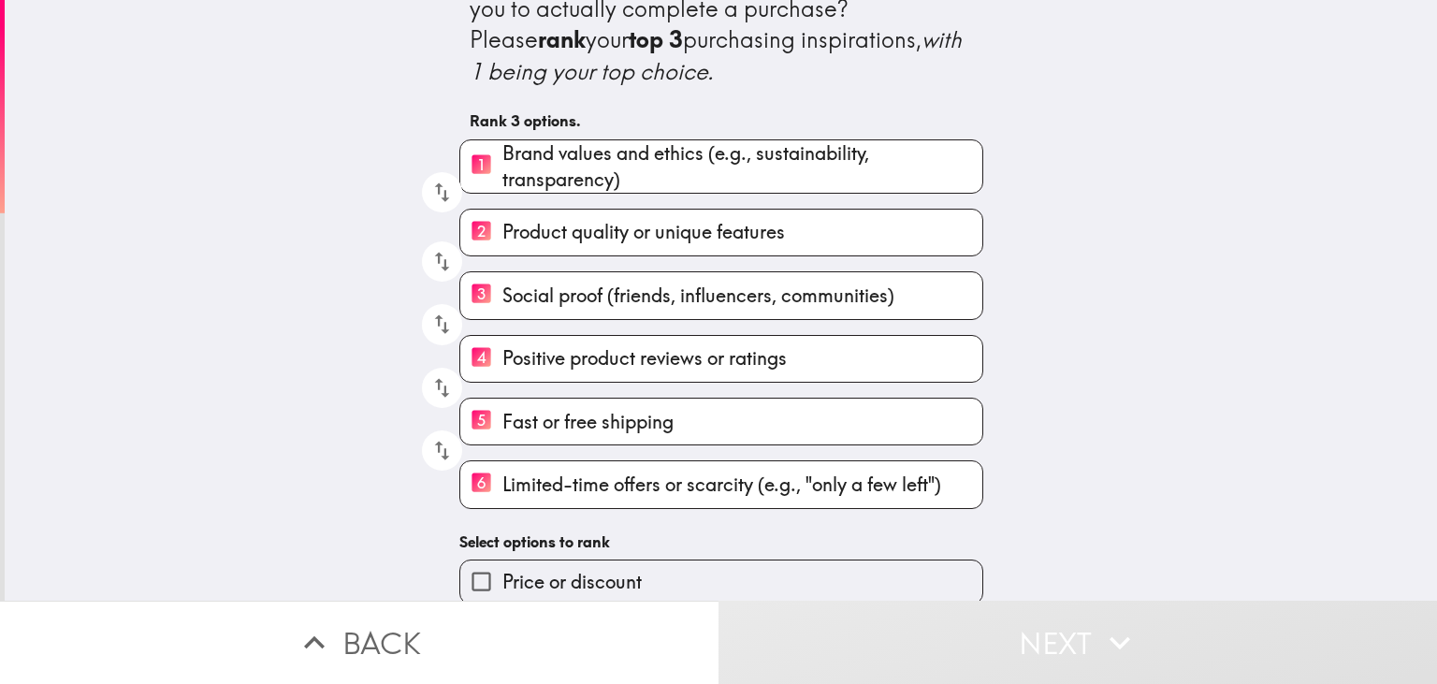
click at [537, 495] on span "Limited-time offers or scarcity (e.g., "only a few left")" at bounding box center [721, 484] width 439 height 26
click at [502, 495] on input "6 Limited-time offers or scarcity (e.g., "only a few left")" at bounding box center [481, 484] width 42 height 46
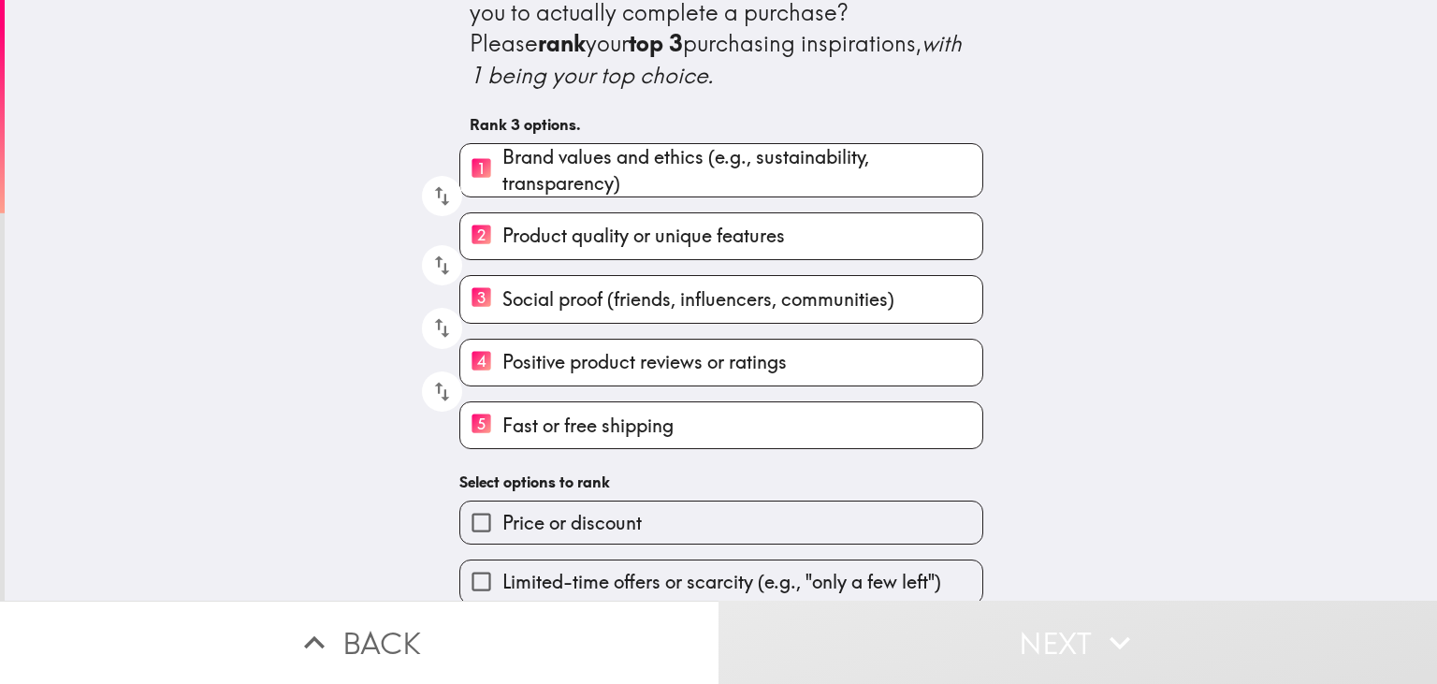
click at [546, 433] on span "Fast or free shipping" at bounding box center [587, 426] width 171 height 26
click at [502, 433] on input "5 Fast or free shipping" at bounding box center [481, 425] width 42 height 46
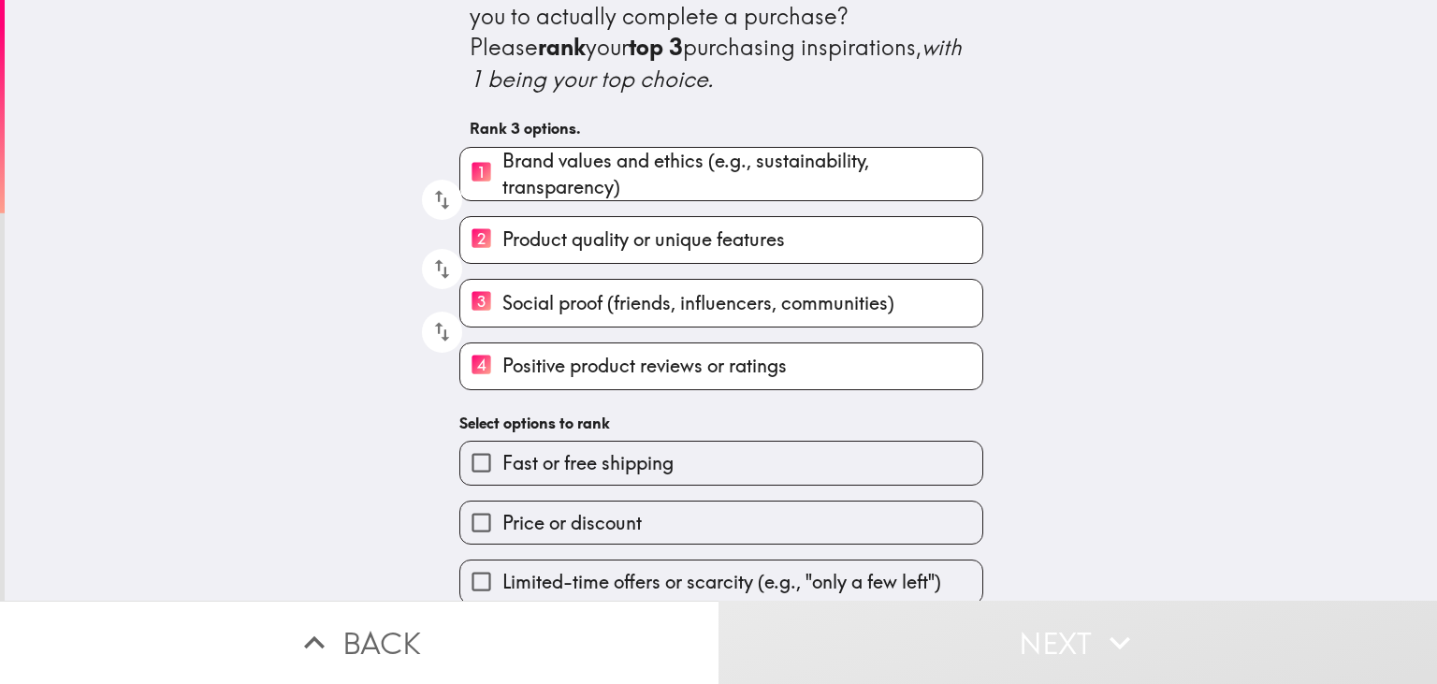
click at [567, 383] on label "4 Positive product reviews or ratings" at bounding box center [721, 366] width 522 height 46
click at [502, 383] on input "4 Positive product reviews or ratings" at bounding box center [481, 366] width 42 height 46
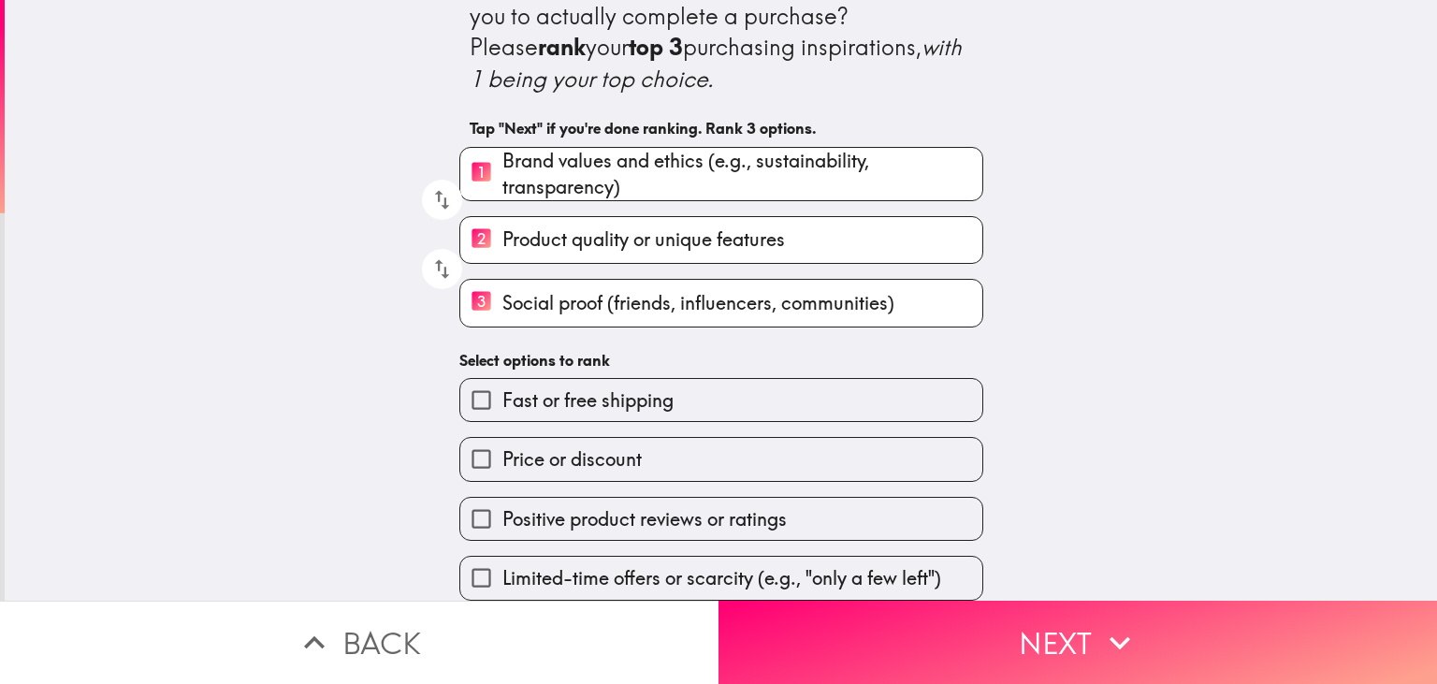
scroll to position [43, 0]
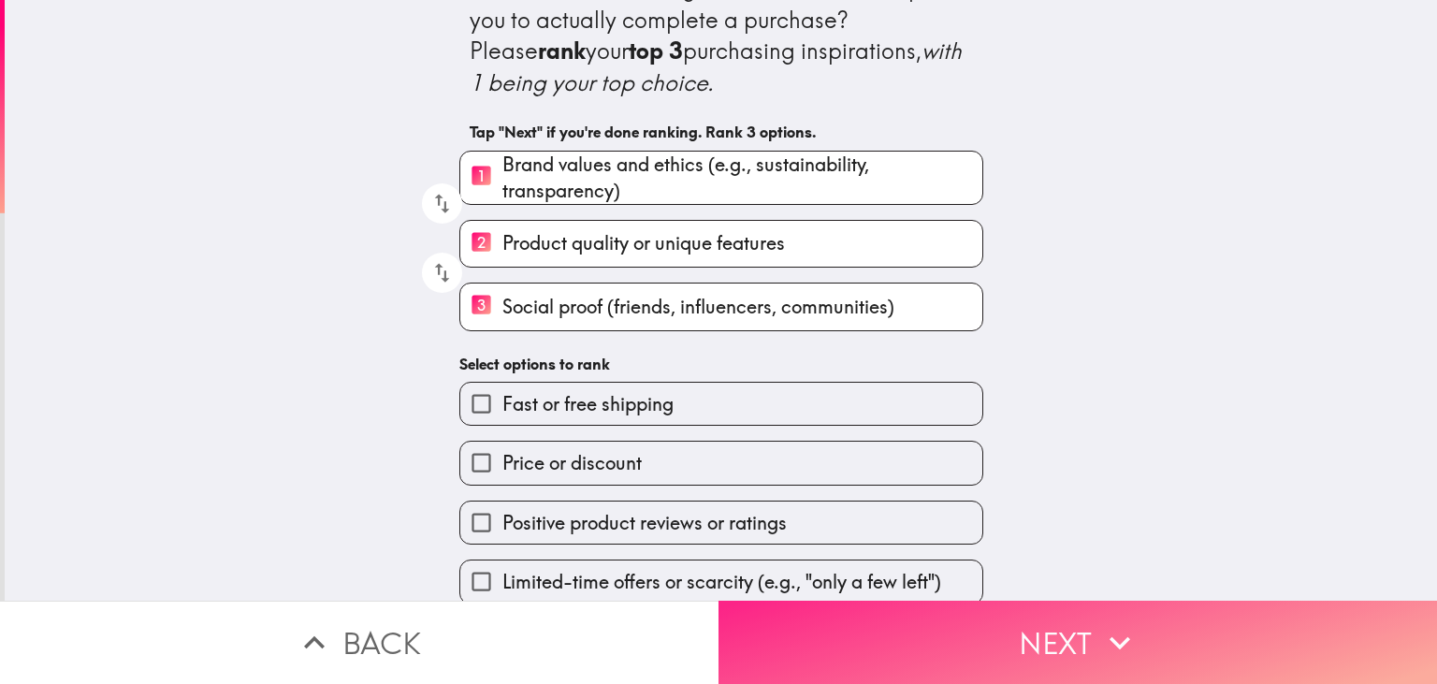
click at [896, 674] on button "Next" at bounding box center [1077, 642] width 718 height 83
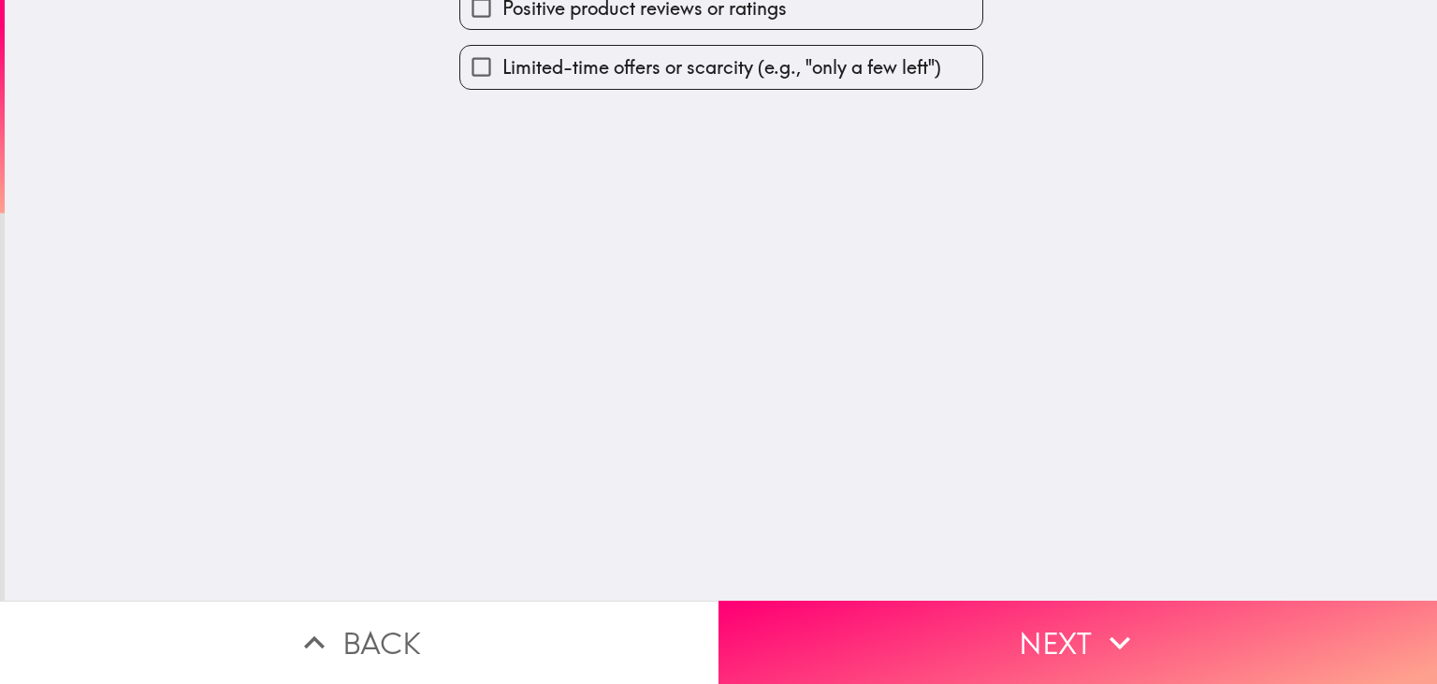
scroll to position [0, 0]
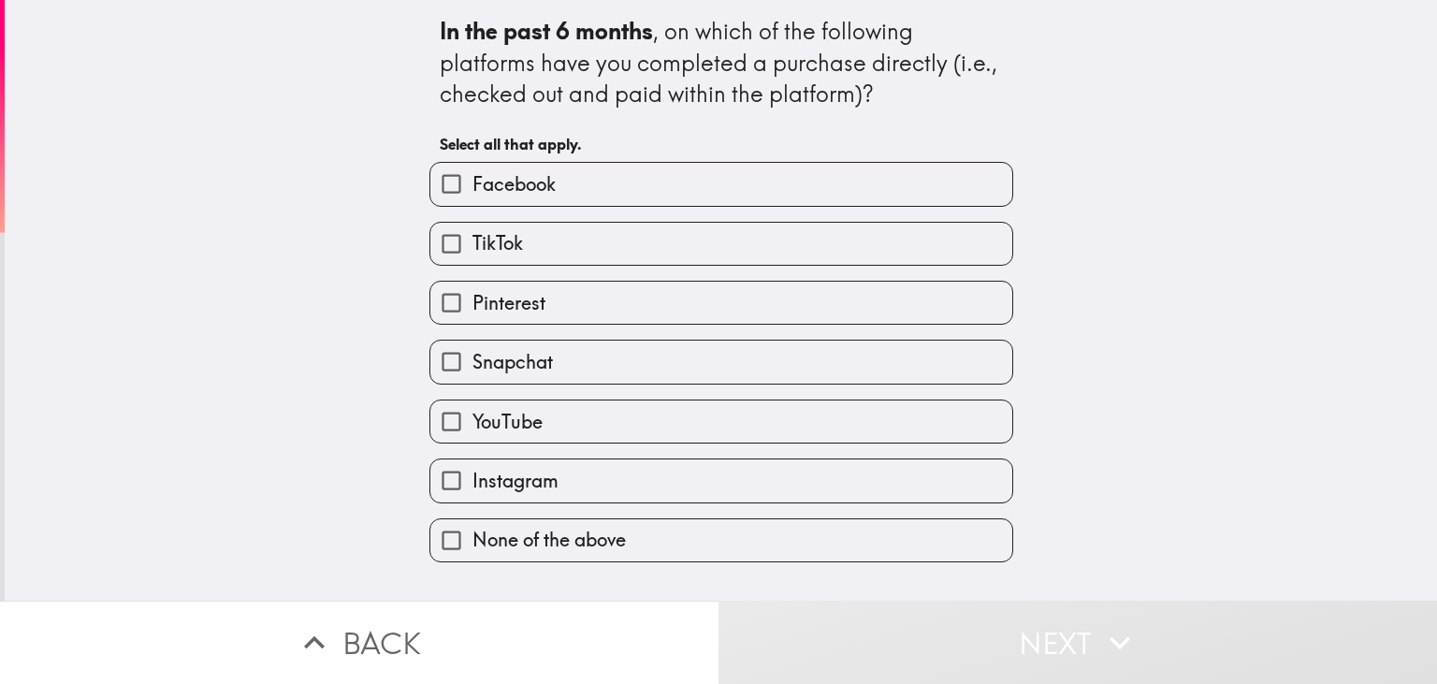
click at [512, 184] on span "Facebook" at bounding box center [513, 184] width 83 height 26
click at [472, 184] on input "Facebook" at bounding box center [451, 184] width 42 height 42
checkbox input "true"
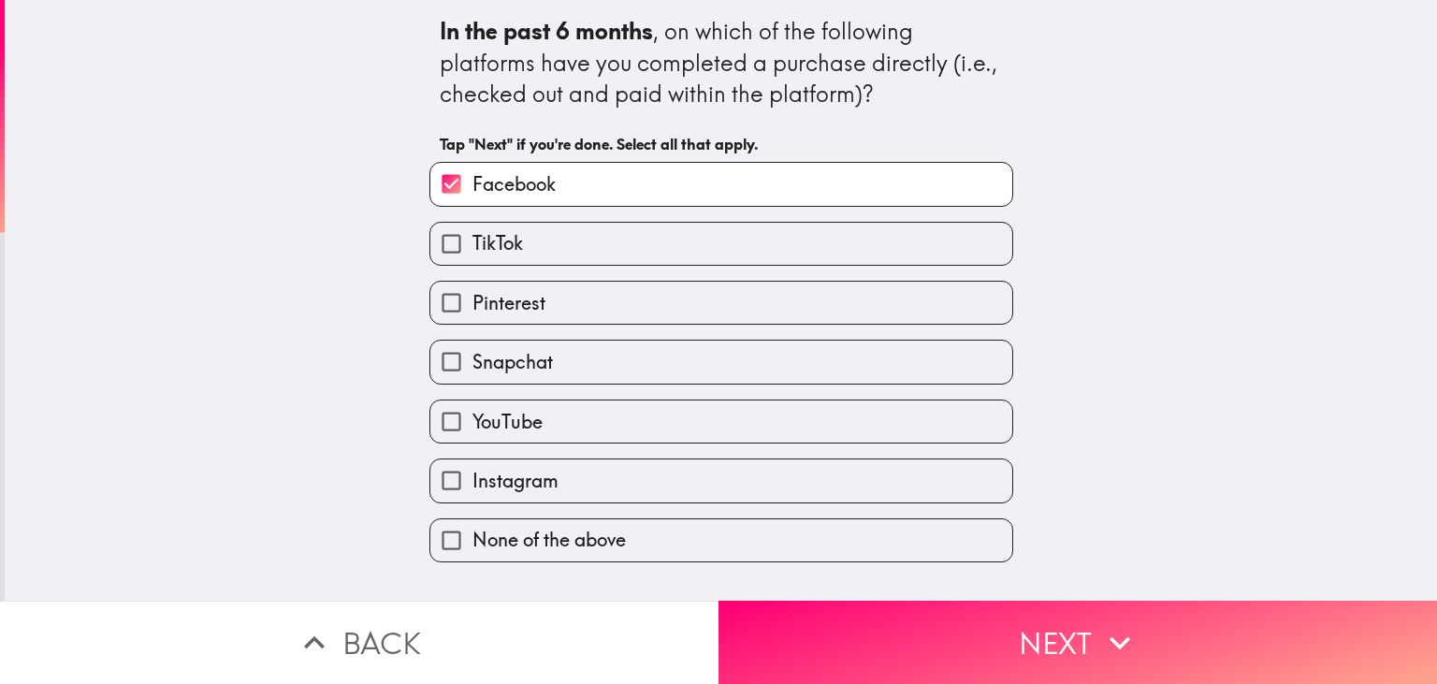
click at [504, 227] on label "TikTok" at bounding box center [721, 244] width 582 height 42
click at [472, 227] on input "TikTok" at bounding box center [451, 244] width 42 height 42
checkbox input "true"
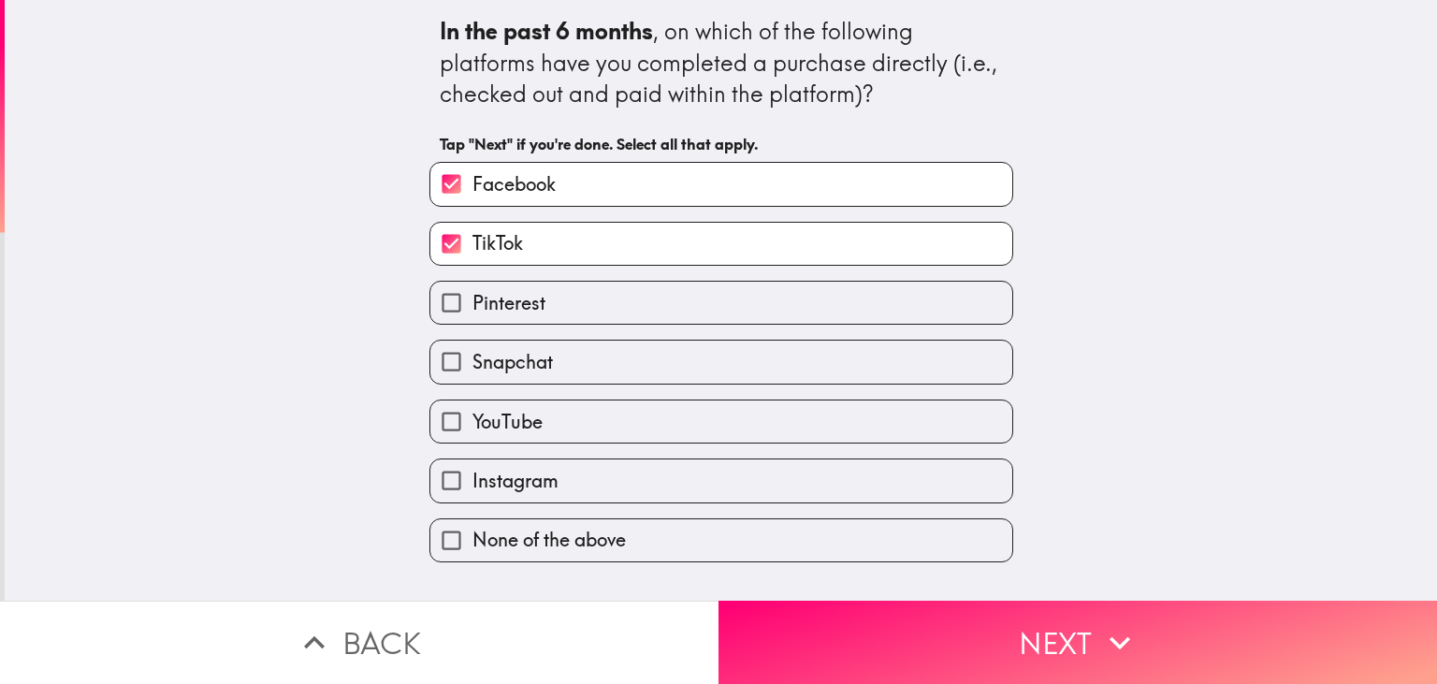
click at [519, 367] on span "Snapchat" at bounding box center [512, 362] width 80 height 26
click at [472, 367] on input "Snapchat" at bounding box center [451, 362] width 42 height 42
checkbox input "true"
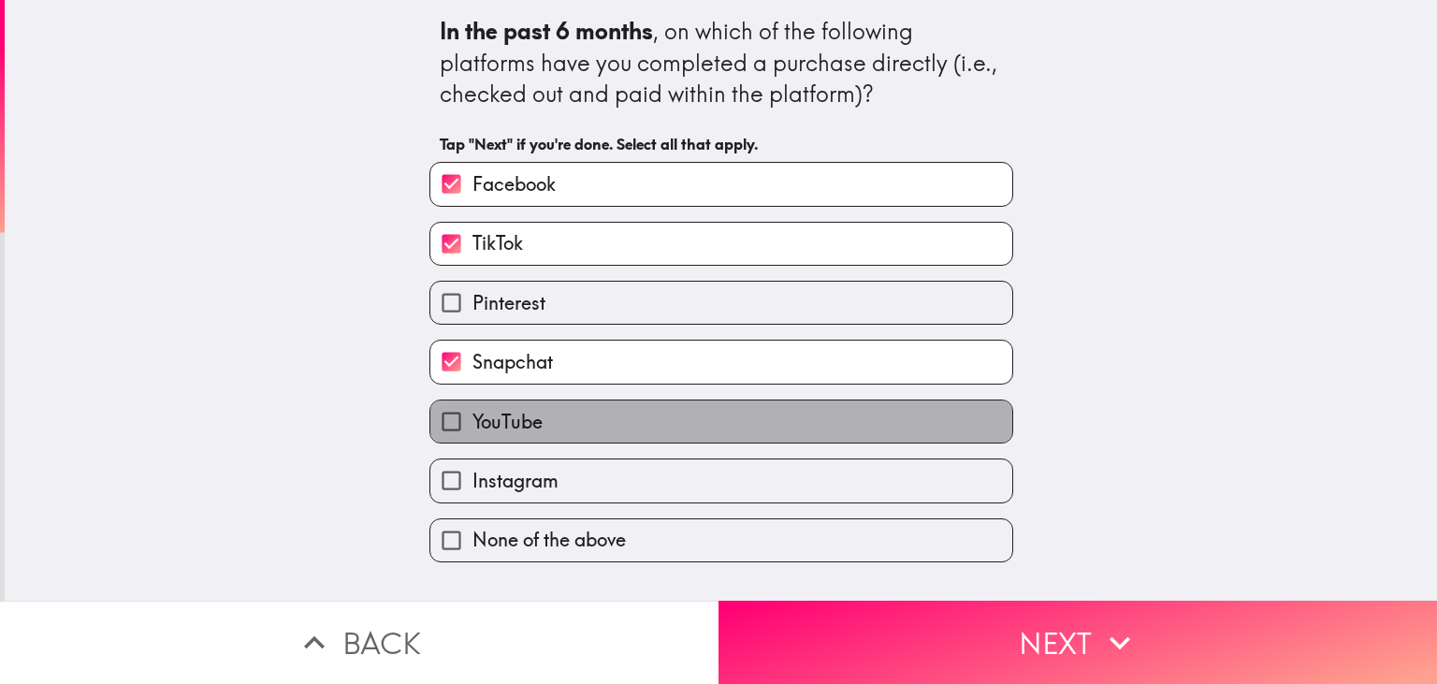
click at [519, 434] on label "YouTube" at bounding box center [721, 421] width 582 height 42
click at [472, 434] on input "YouTube" at bounding box center [451, 421] width 42 height 42
checkbox input "true"
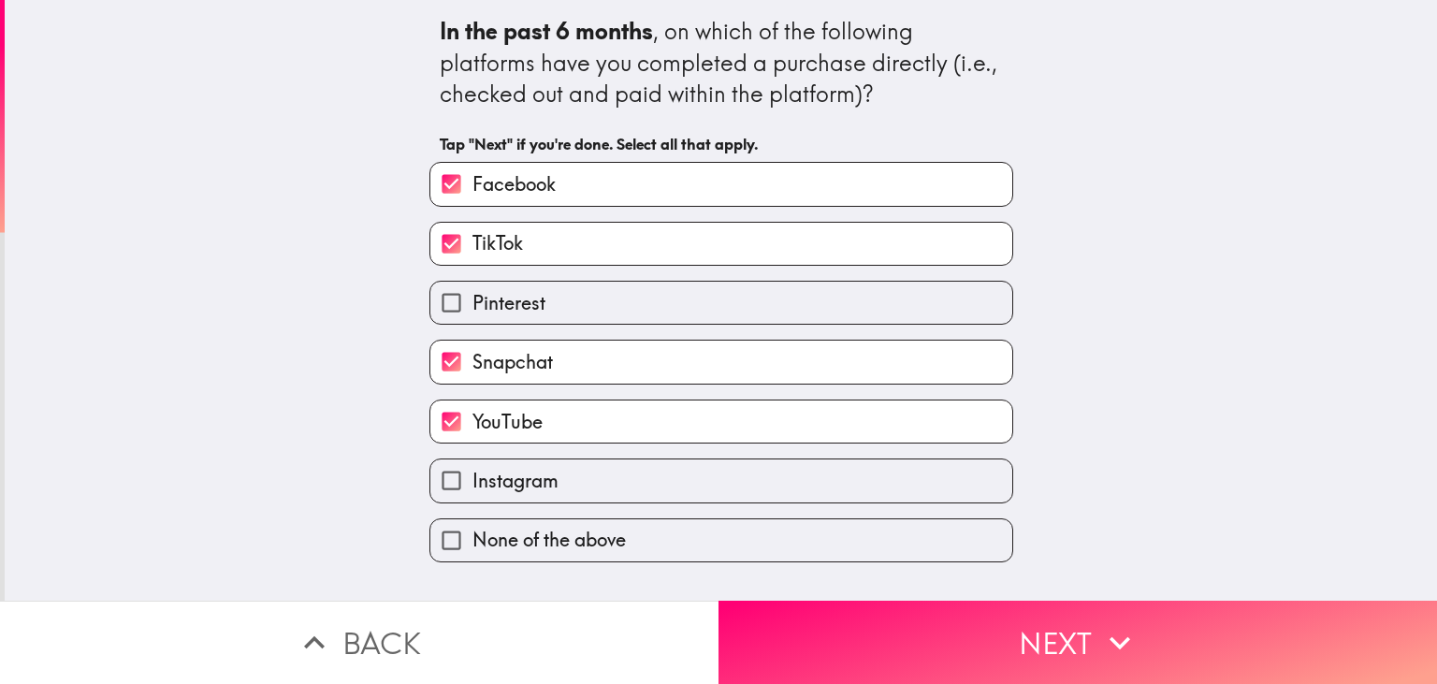
click at [533, 477] on span "Instagram" at bounding box center [515, 481] width 86 height 26
click at [472, 477] on input "Instagram" at bounding box center [451, 480] width 42 height 42
checkbox input "true"
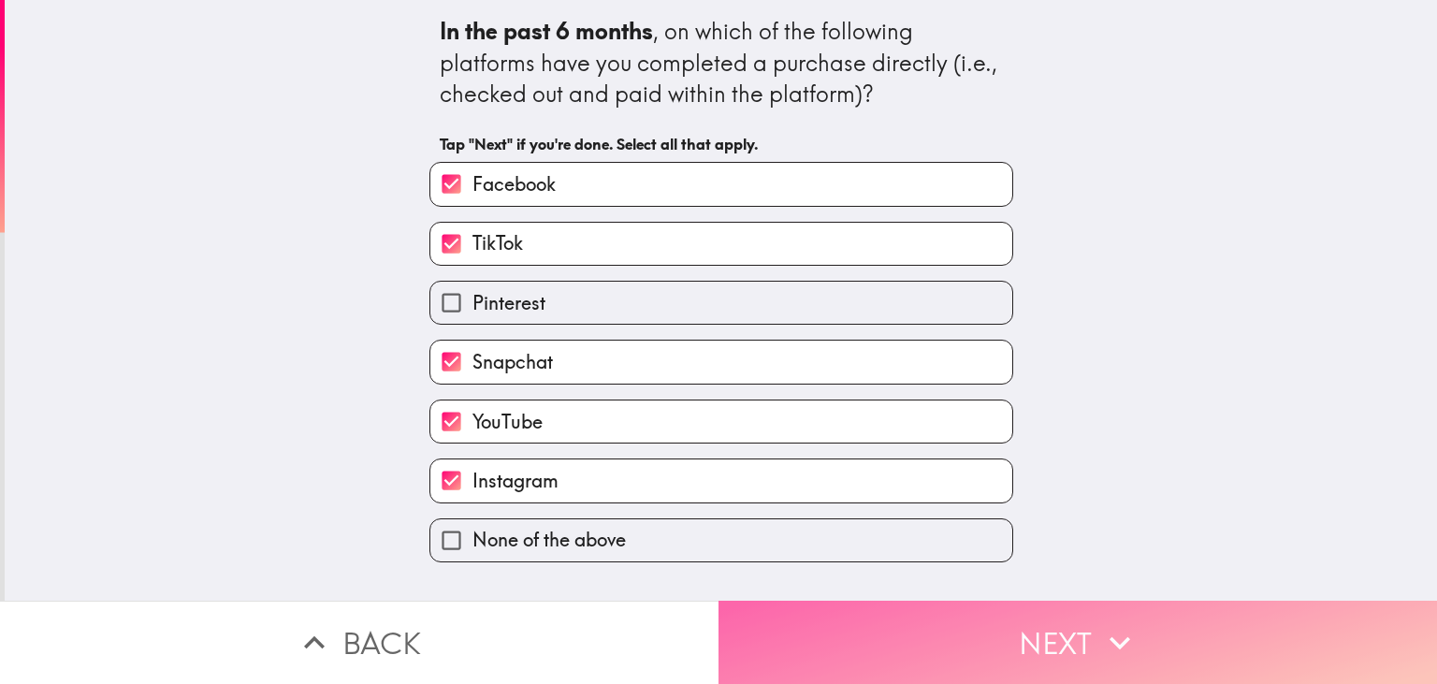
click at [937, 624] on button "Next" at bounding box center [1077, 642] width 718 height 83
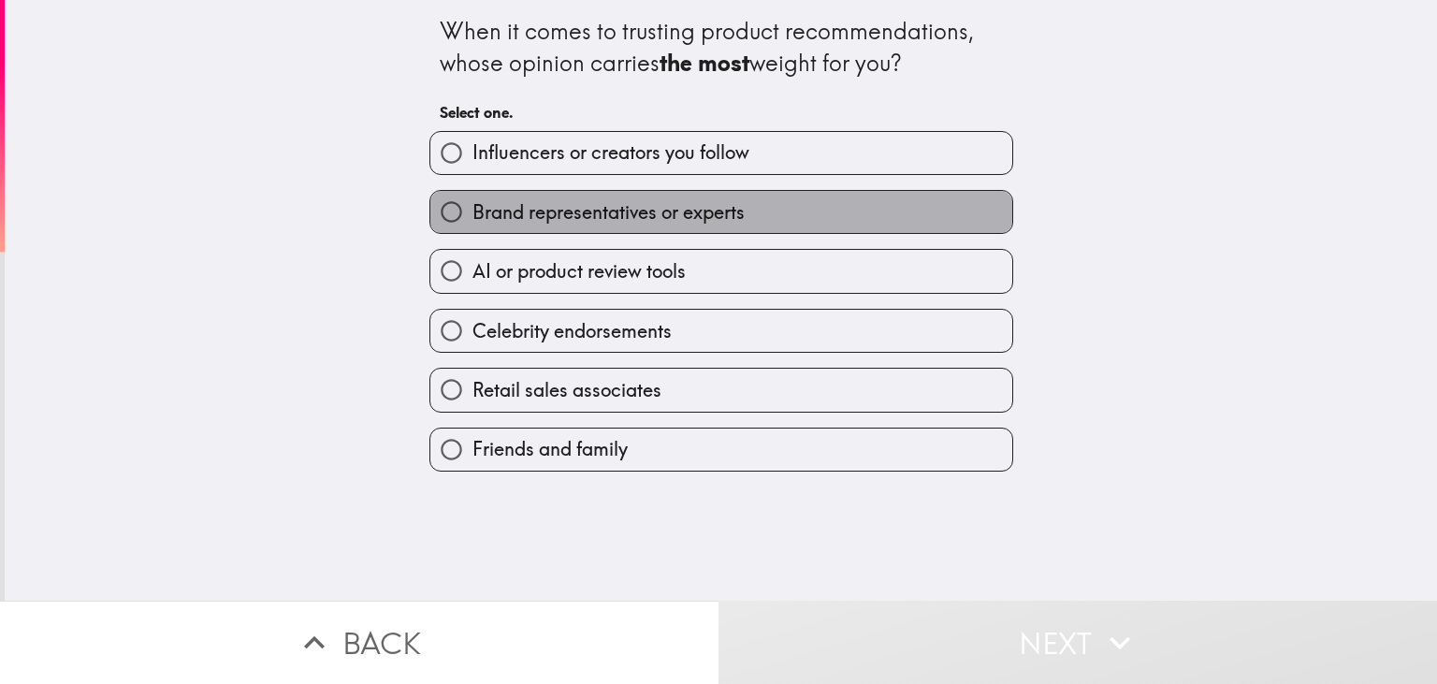
click at [589, 207] on span "Brand representatives or experts" at bounding box center [608, 212] width 272 height 26
click at [472, 207] on input "Brand representatives or experts" at bounding box center [451, 212] width 42 height 42
radio input "true"
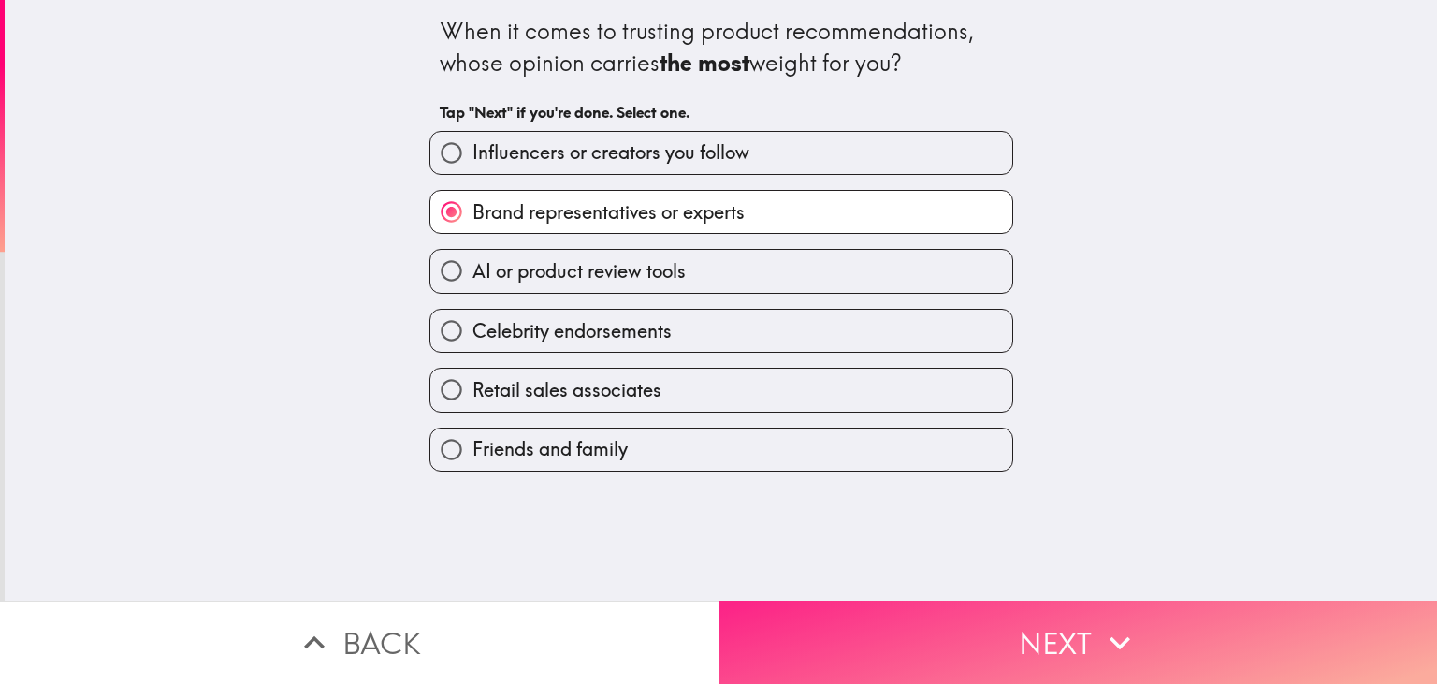
click at [890, 631] on button "Next" at bounding box center [1077, 642] width 718 height 83
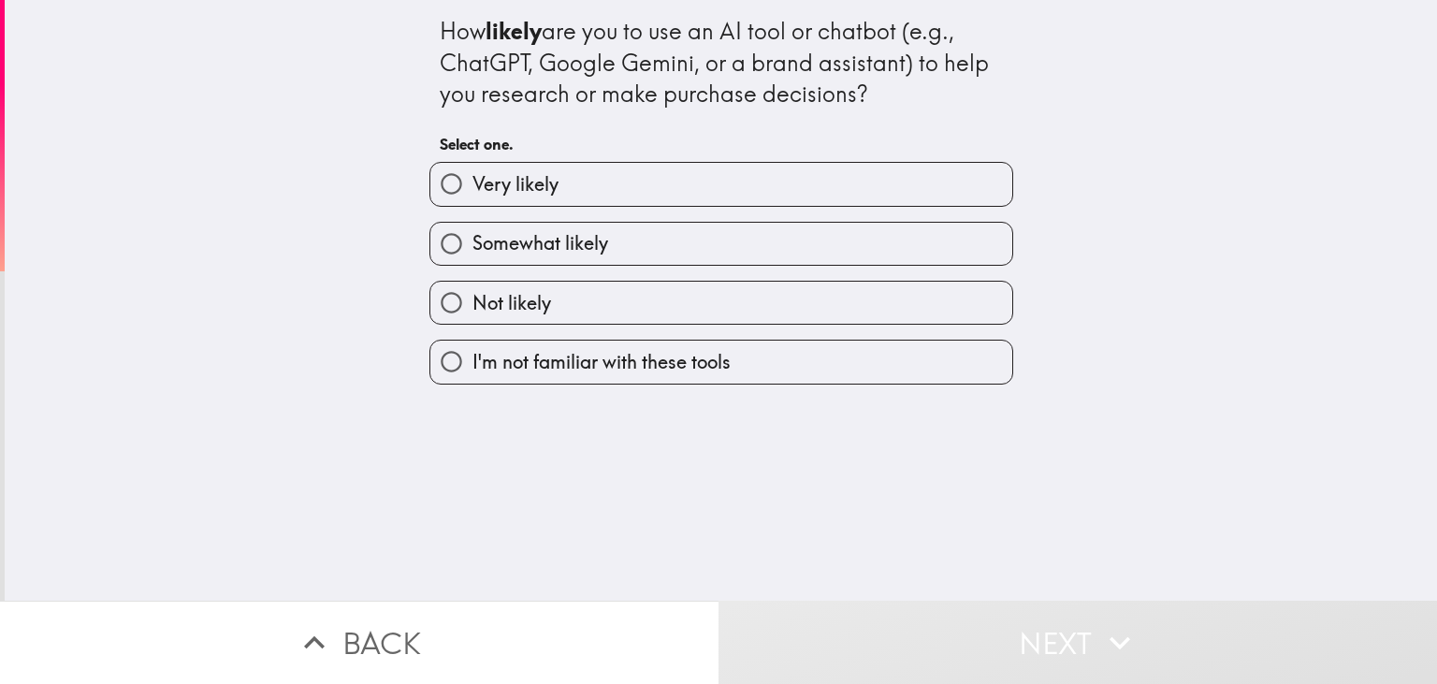
click at [590, 196] on label "Very likely" at bounding box center [721, 184] width 582 height 42
click at [472, 196] on input "Very likely" at bounding box center [451, 184] width 42 height 42
radio input "true"
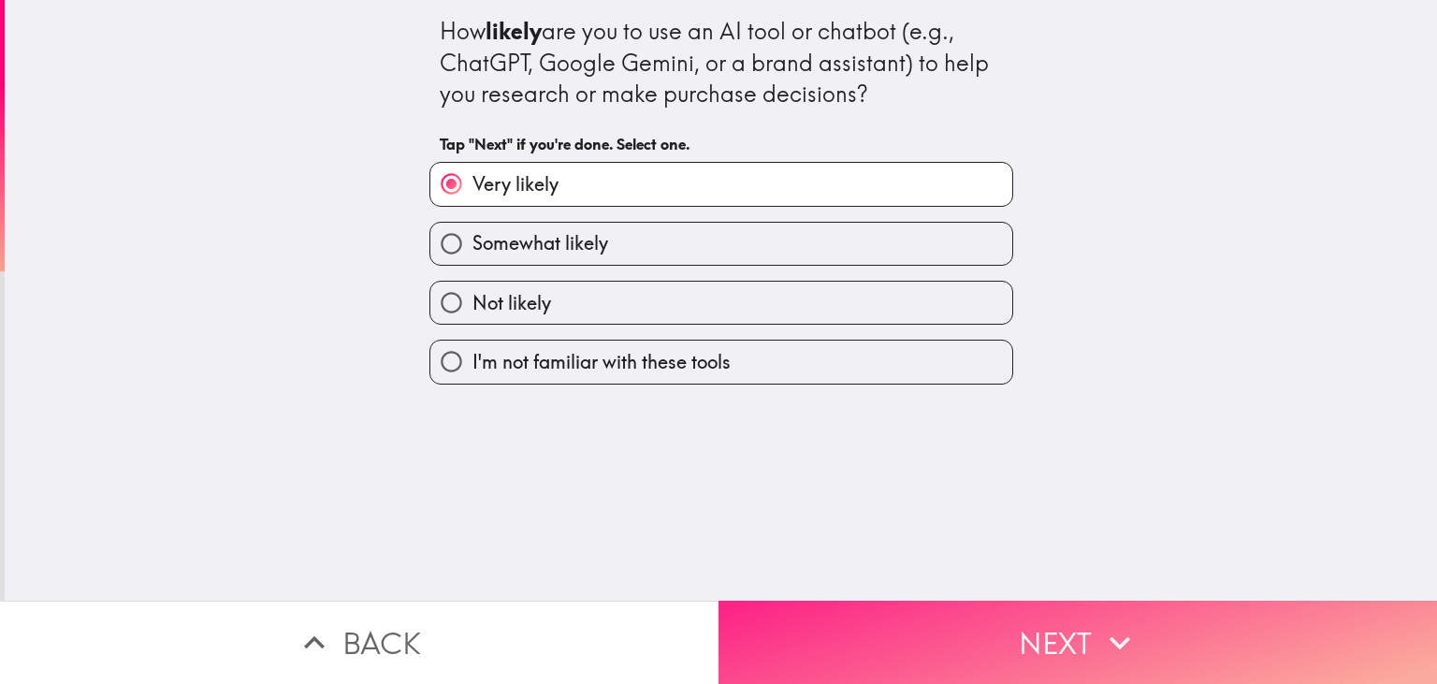
click at [925, 652] on button "Next" at bounding box center [1077, 642] width 718 height 83
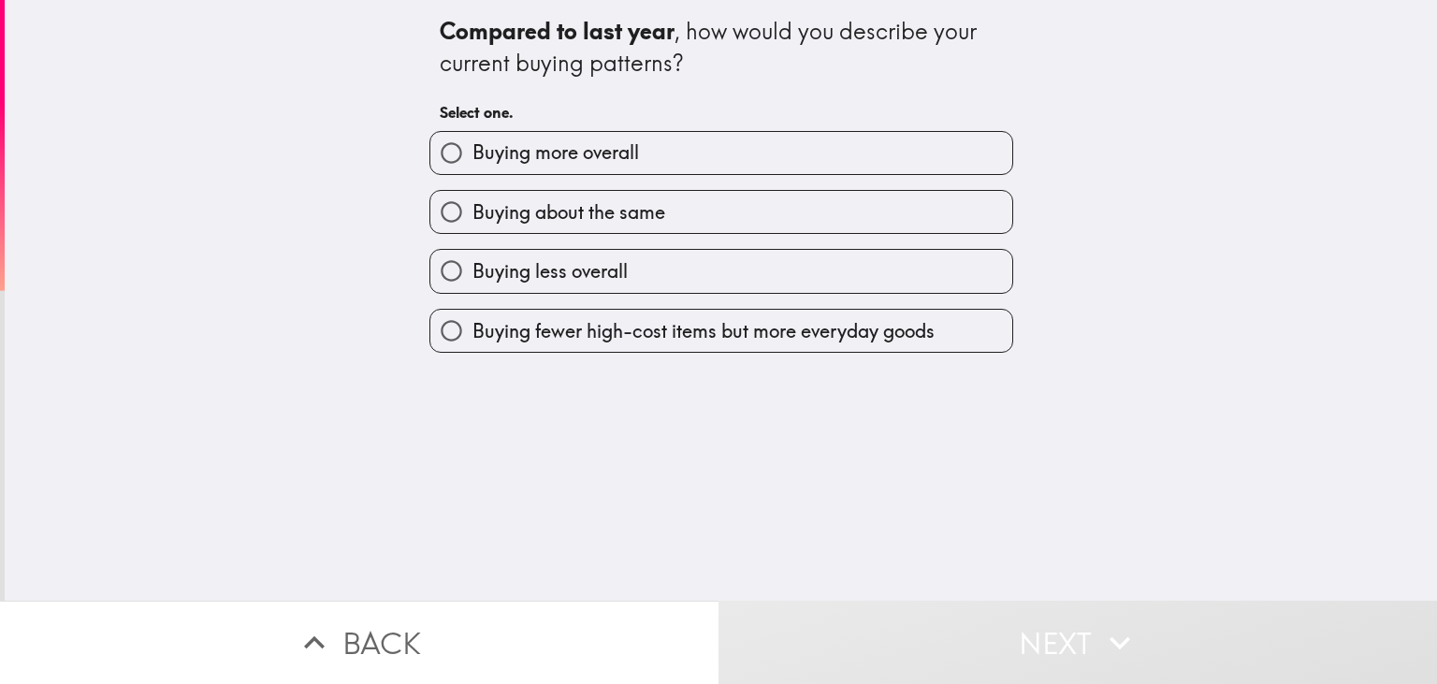
click at [582, 157] on span "Buying more overall" at bounding box center [555, 152] width 167 height 26
click at [472, 157] on input "Buying more overall" at bounding box center [451, 153] width 42 height 42
radio input "true"
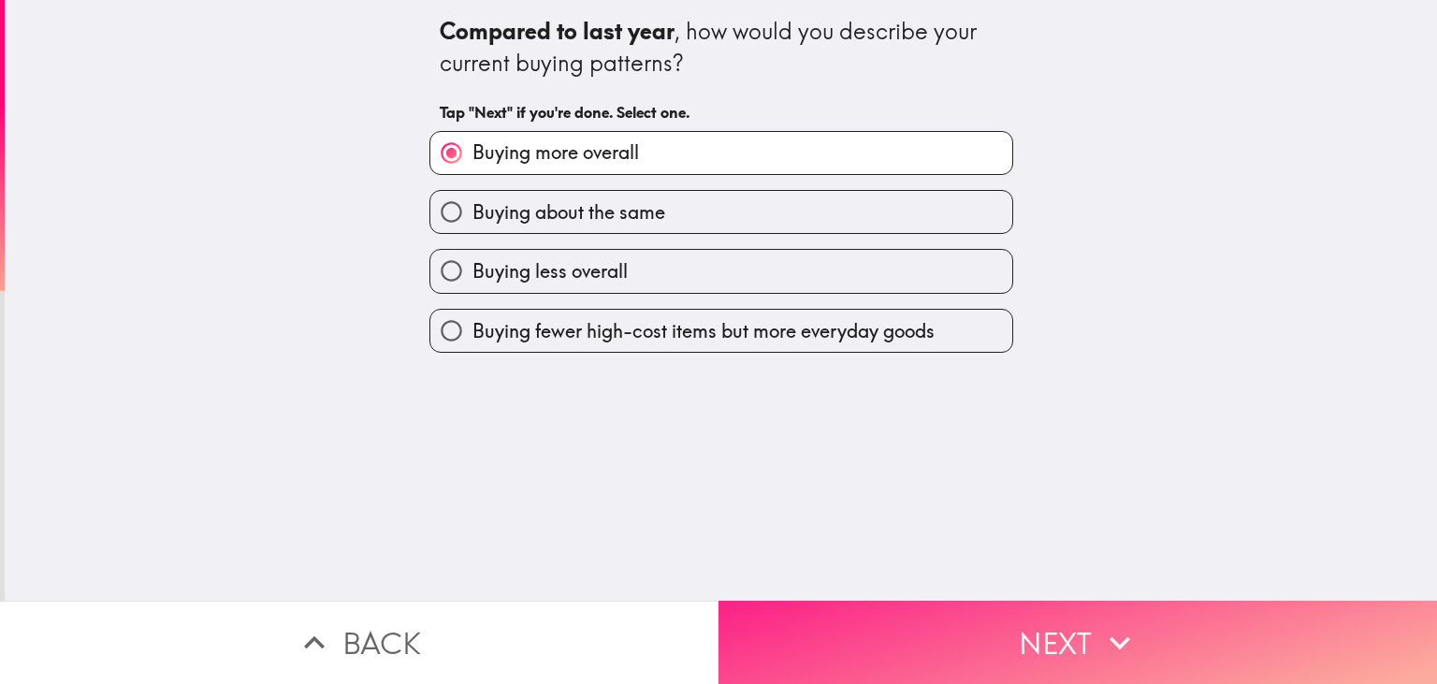
click at [850, 637] on button "Next" at bounding box center [1077, 642] width 718 height 83
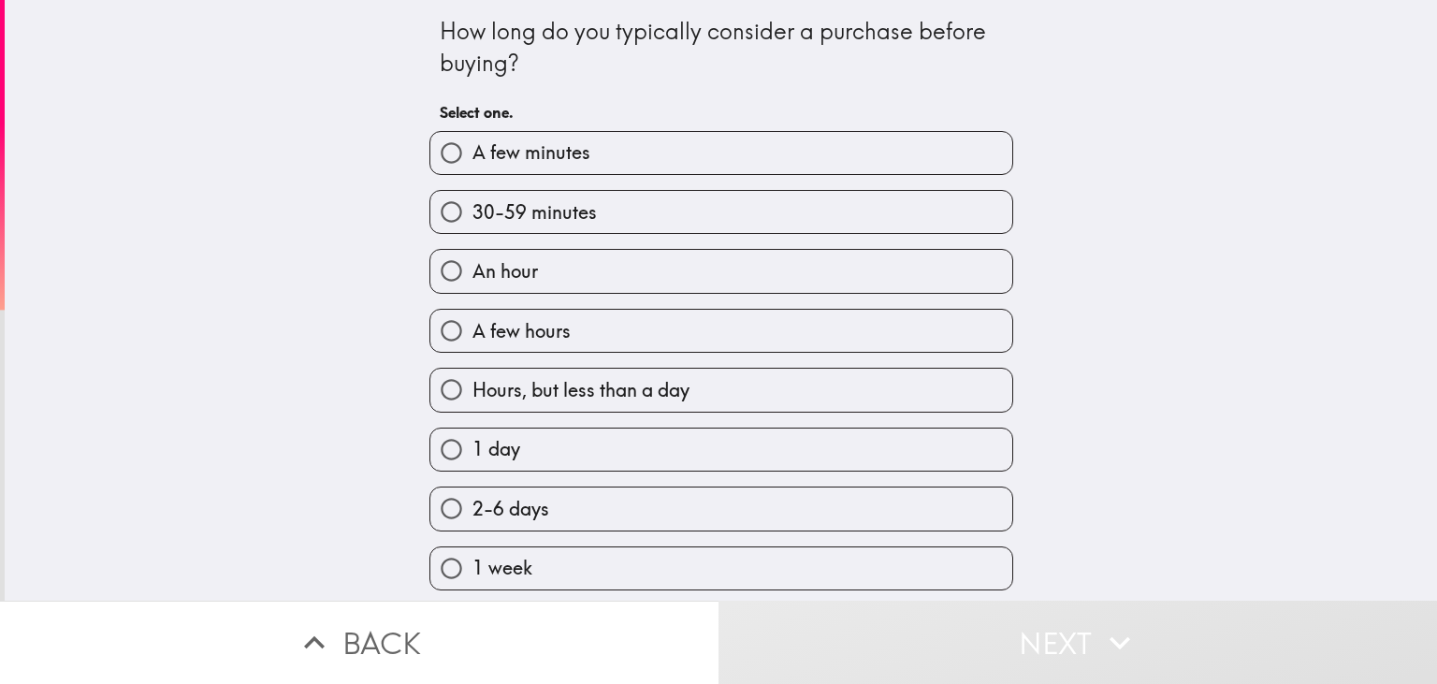
click at [533, 297] on div "A few hours" at bounding box center [713, 323] width 599 height 59
click at [533, 294] on div "A few hours" at bounding box center [713, 323] width 599 height 59
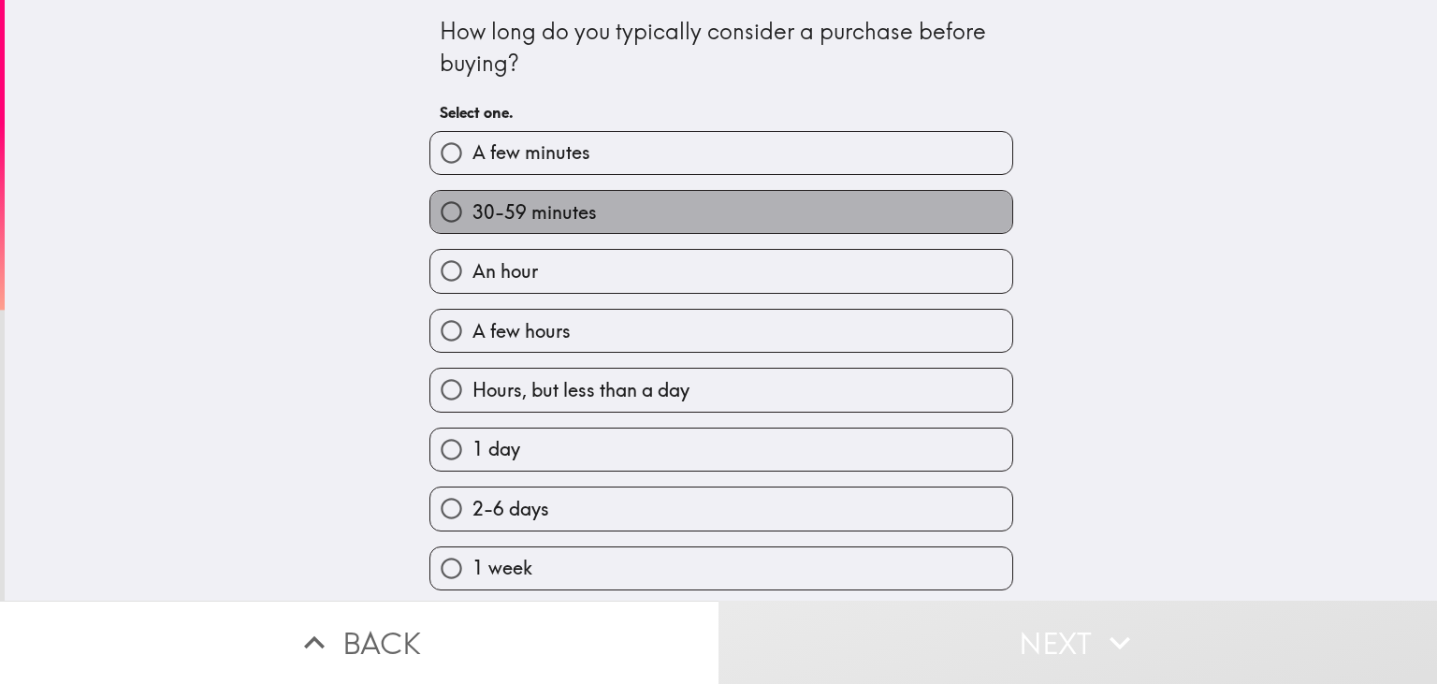
click at [552, 223] on span "30-59 minutes" at bounding box center [534, 212] width 124 height 26
click at [472, 223] on input "30-59 minutes" at bounding box center [451, 212] width 42 height 42
radio input "true"
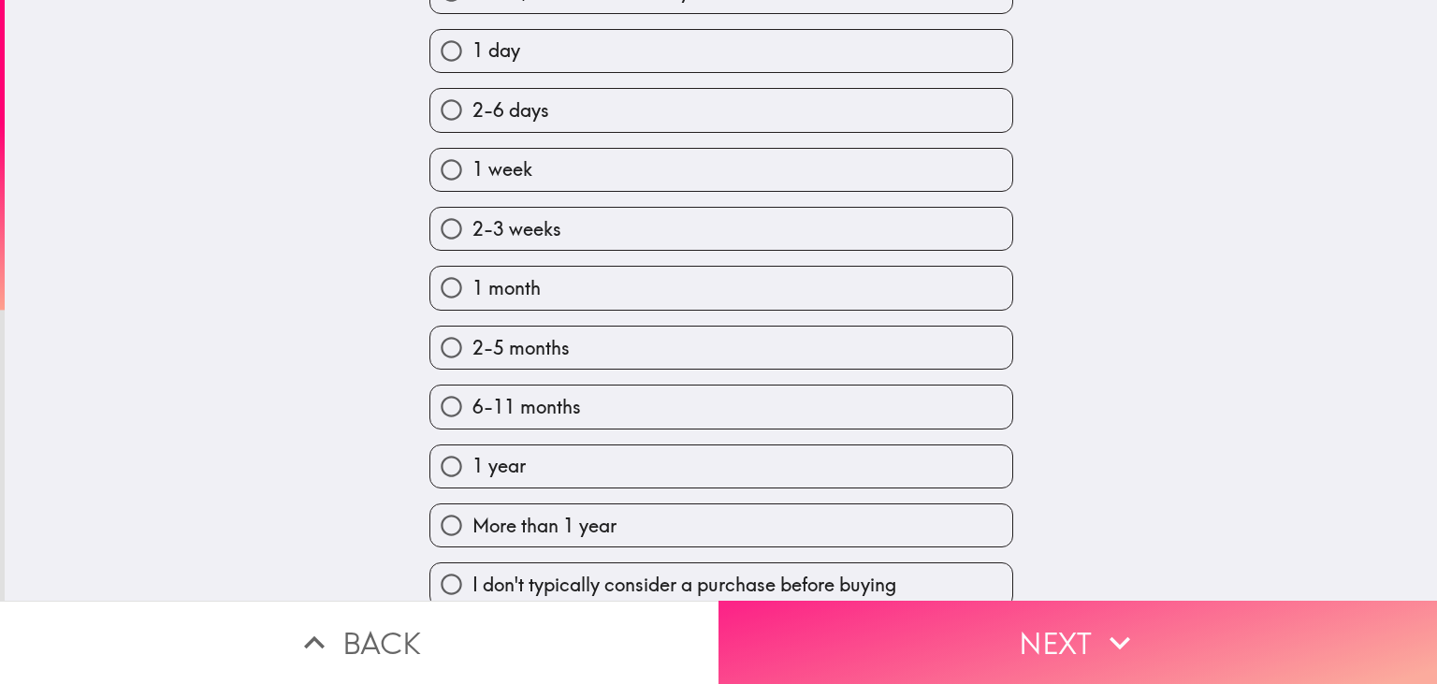
click at [918, 650] on button "Next" at bounding box center [1077, 642] width 718 height 83
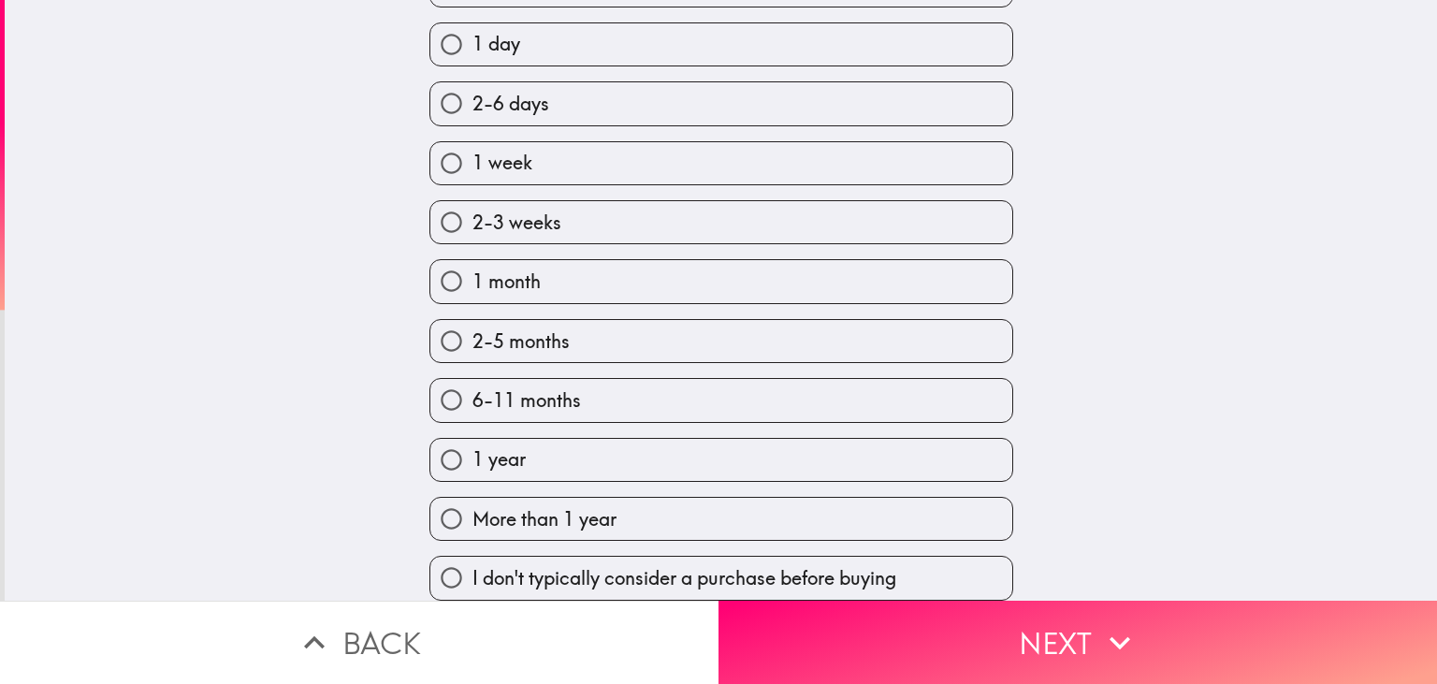
scroll to position [196, 0]
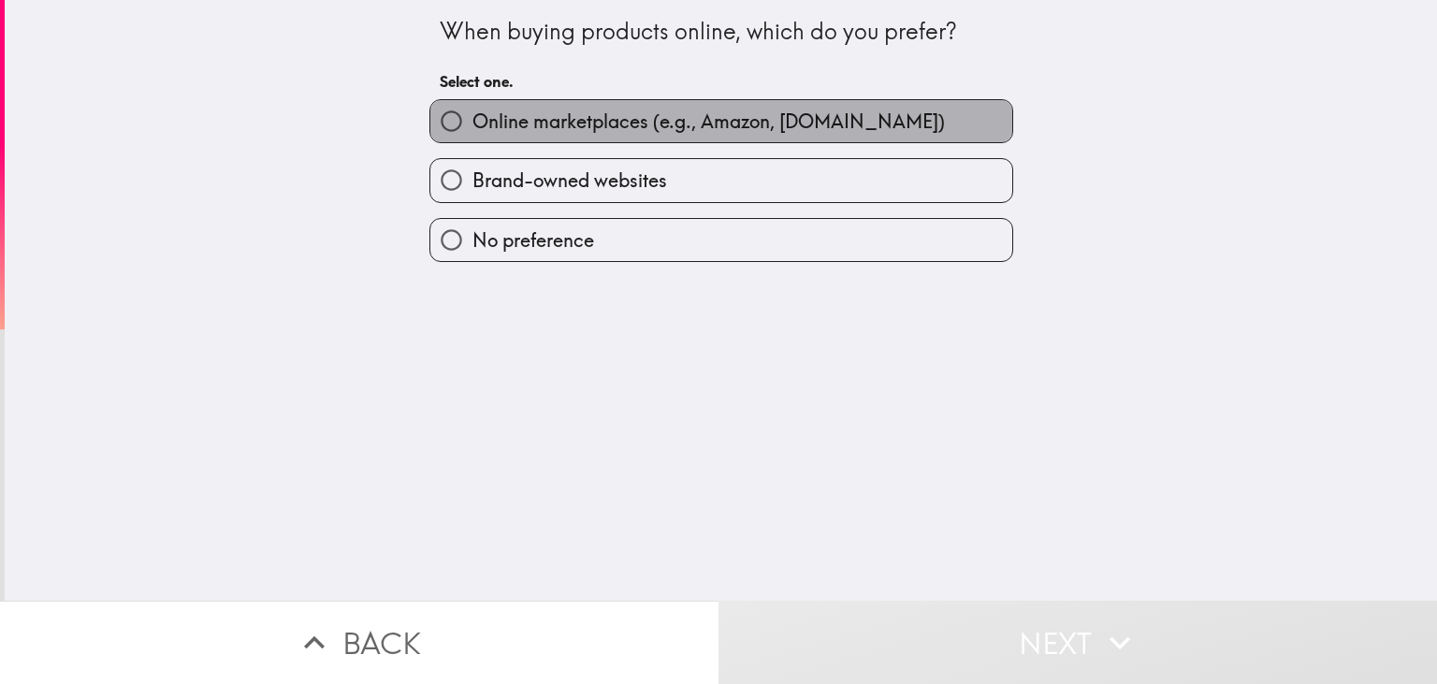
click at [553, 109] on span "Online marketplaces (e.g., Amazon, [DOMAIN_NAME])" at bounding box center [708, 122] width 472 height 26
click at [472, 109] on input "Online marketplaces (e.g., Amazon, [DOMAIN_NAME])" at bounding box center [451, 121] width 42 height 42
radio input "true"
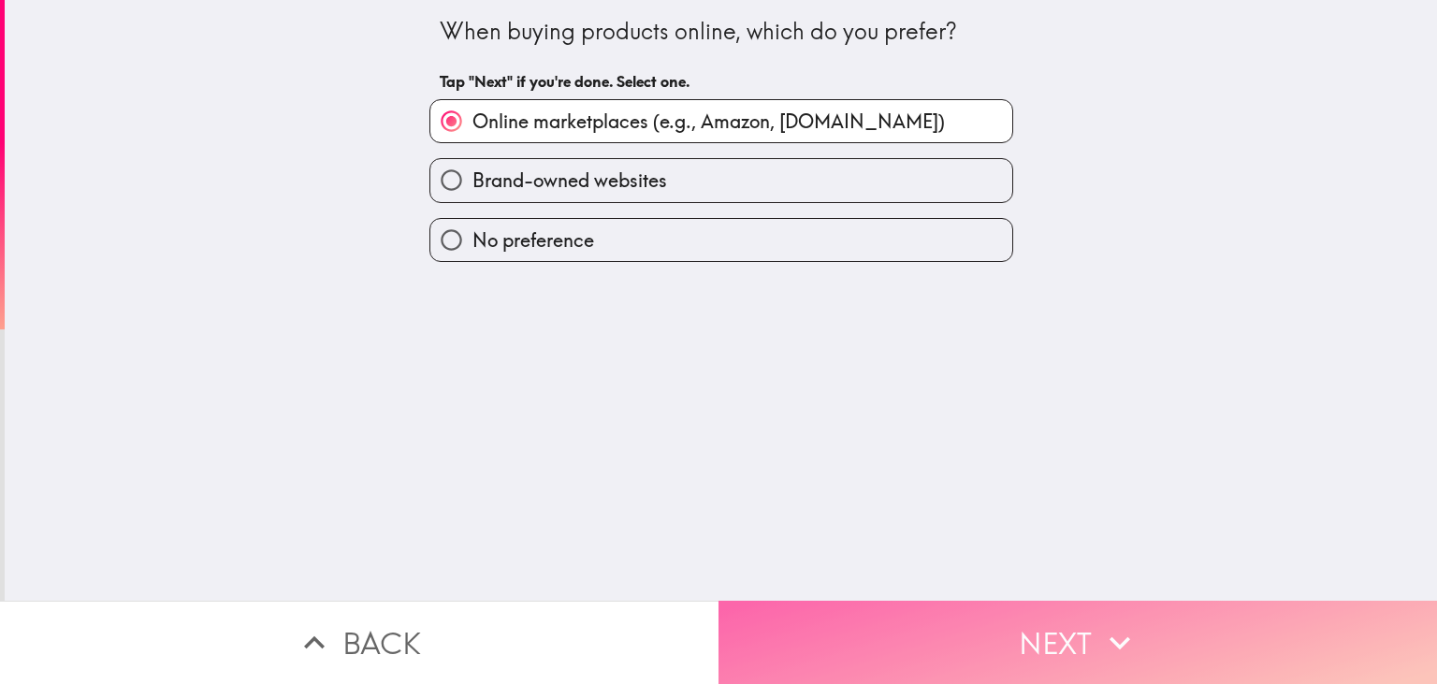
click at [862, 629] on button "Next" at bounding box center [1077, 642] width 718 height 83
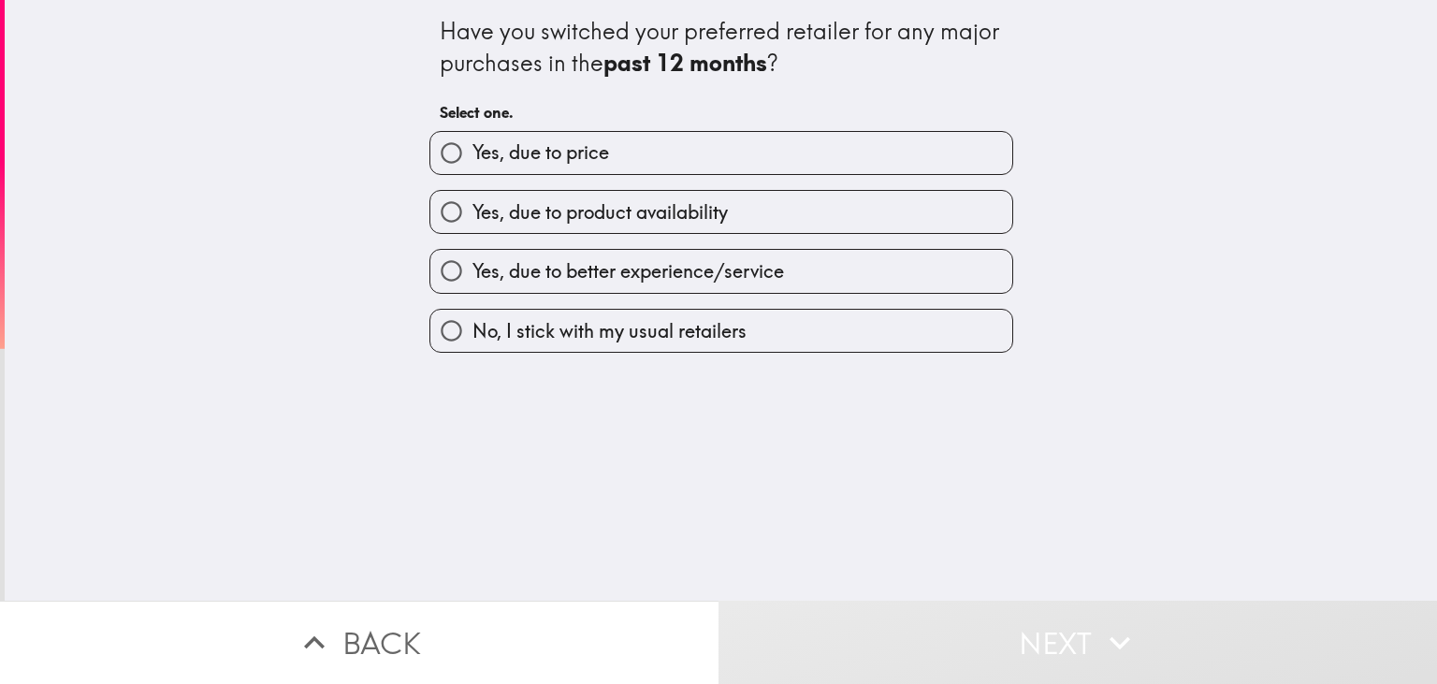
click at [574, 206] on span "Yes, due to product availability" at bounding box center [599, 212] width 255 height 26
click at [472, 206] on input "Yes, due to product availability" at bounding box center [451, 212] width 42 height 42
radio input "true"
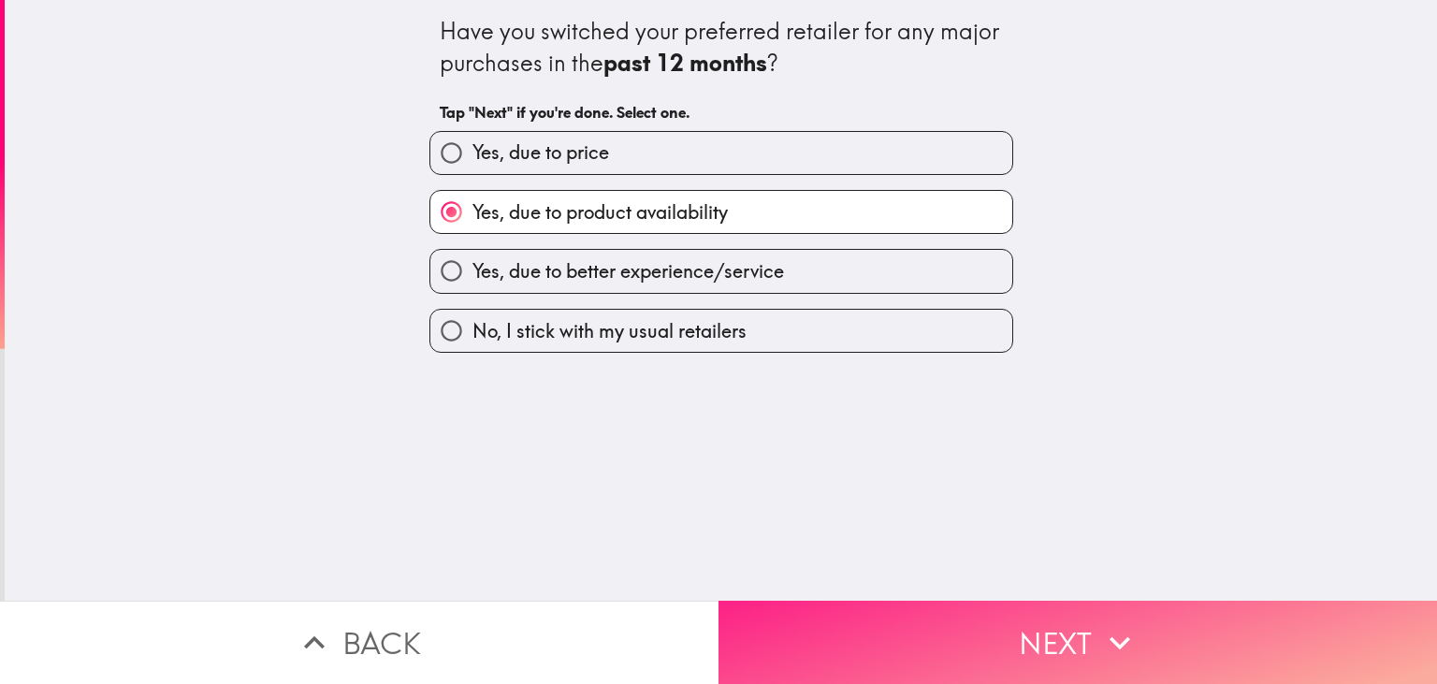
click at [875, 619] on button "Next" at bounding box center [1077, 642] width 718 height 83
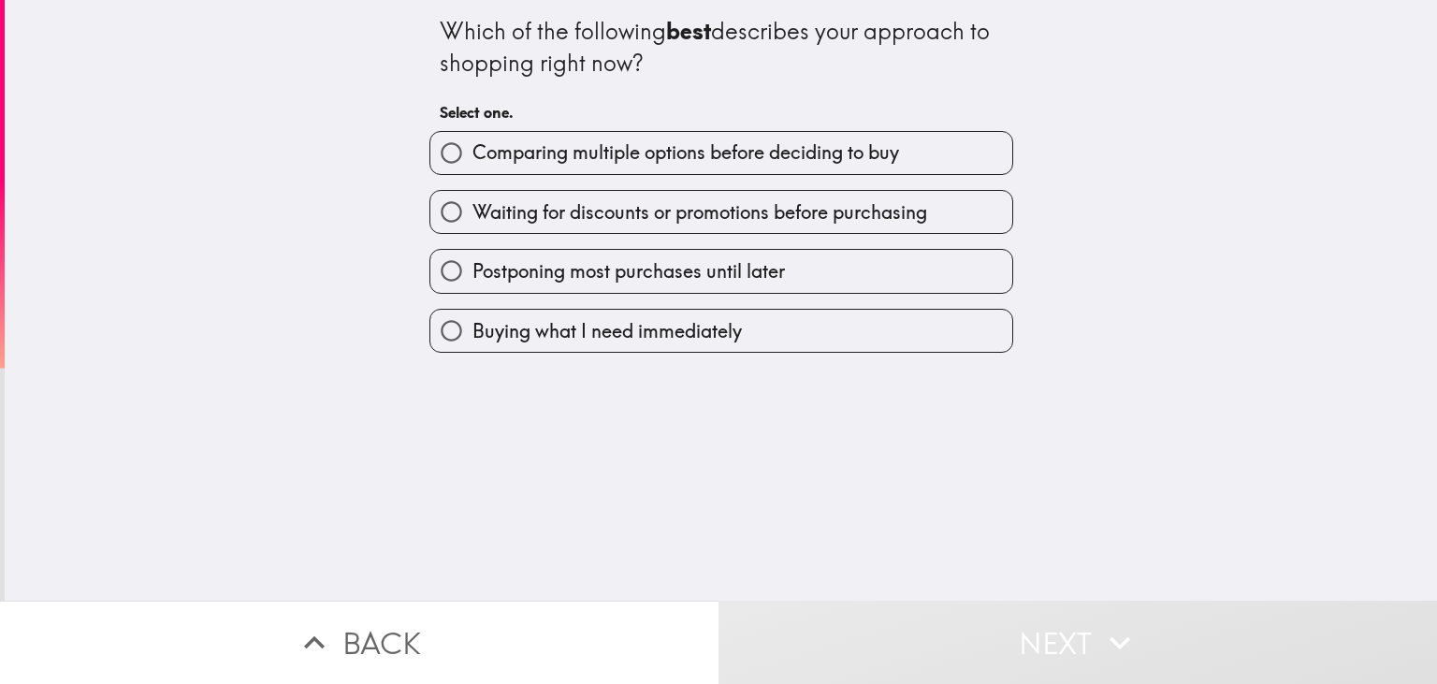
click at [567, 221] on span "Waiting for discounts or promotions before purchasing" at bounding box center [699, 212] width 455 height 26
click at [472, 221] on input "Waiting for discounts or promotions before purchasing" at bounding box center [451, 212] width 42 height 42
radio input "true"
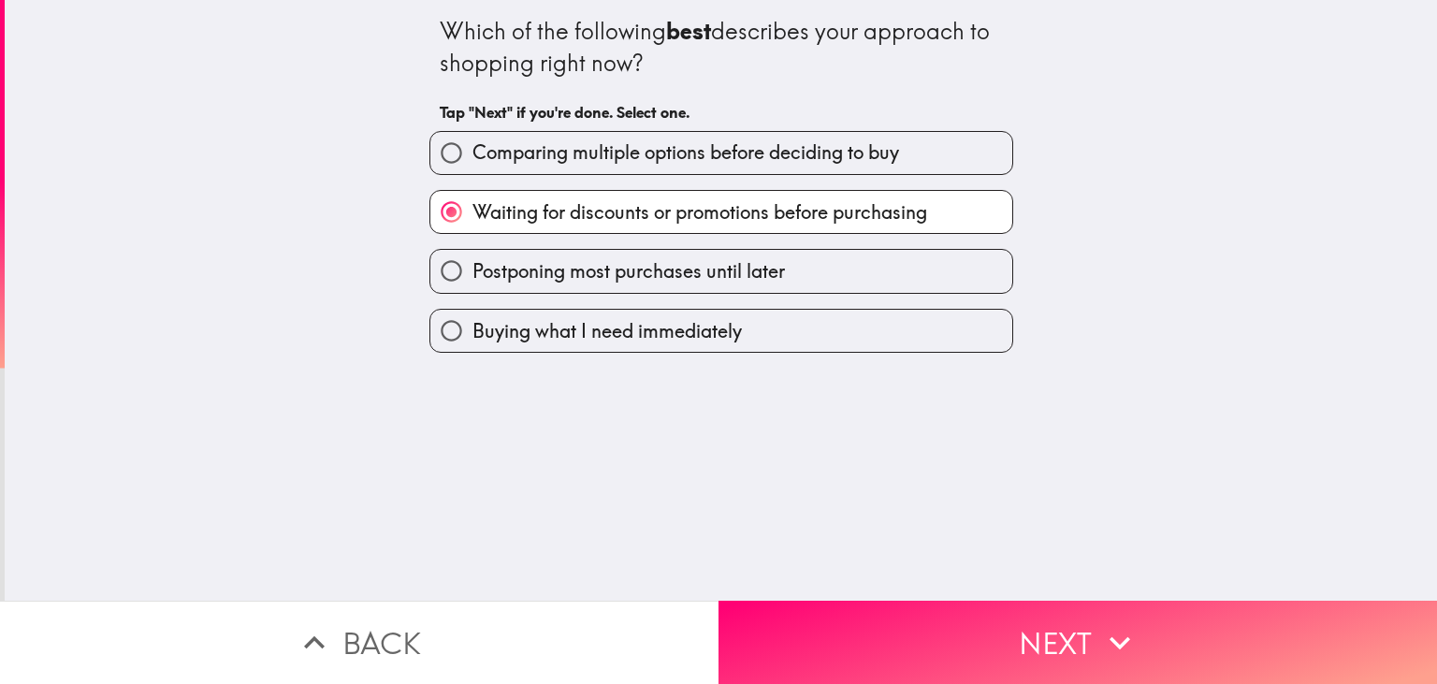
click at [580, 166] on span "Comparing multiple options before deciding to buy" at bounding box center [685, 152] width 427 height 26
click at [472, 166] on input "Comparing multiple options before deciding to buy" at bounding box center [451, 153] width 42 height 42
radio input "true"
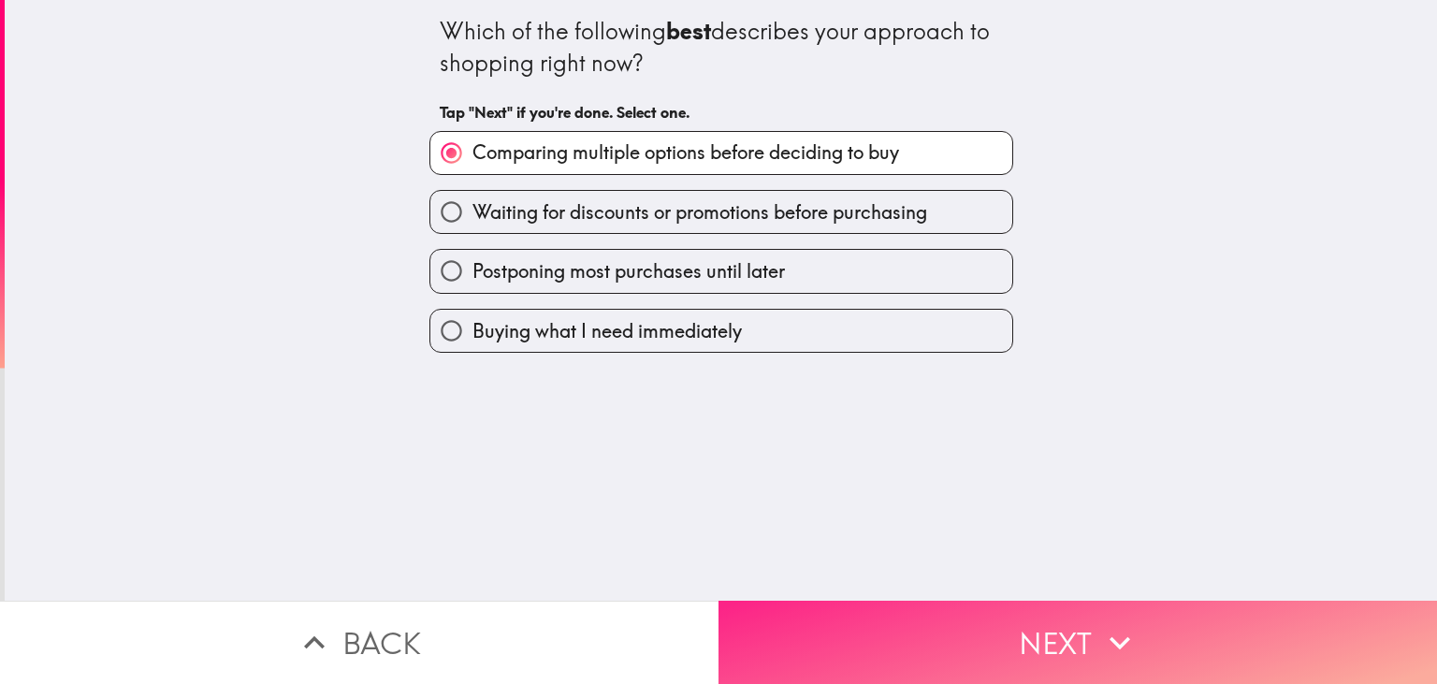
click at [863, 604] on button "Next" at bounding box center [1077, 642] width 718 height 83
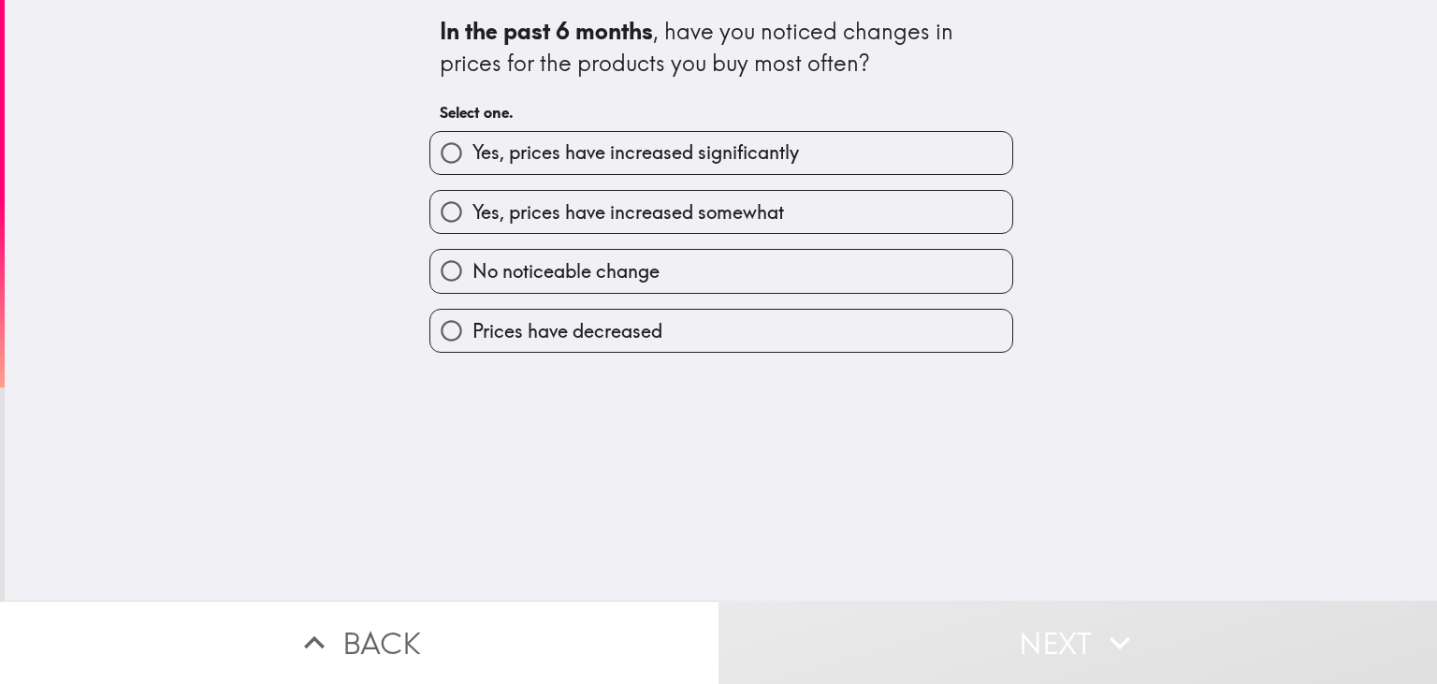
click at [587, 176] on div "Yes, prices have increased somewhat" at bounding box center [713, 204] width 599 height 59
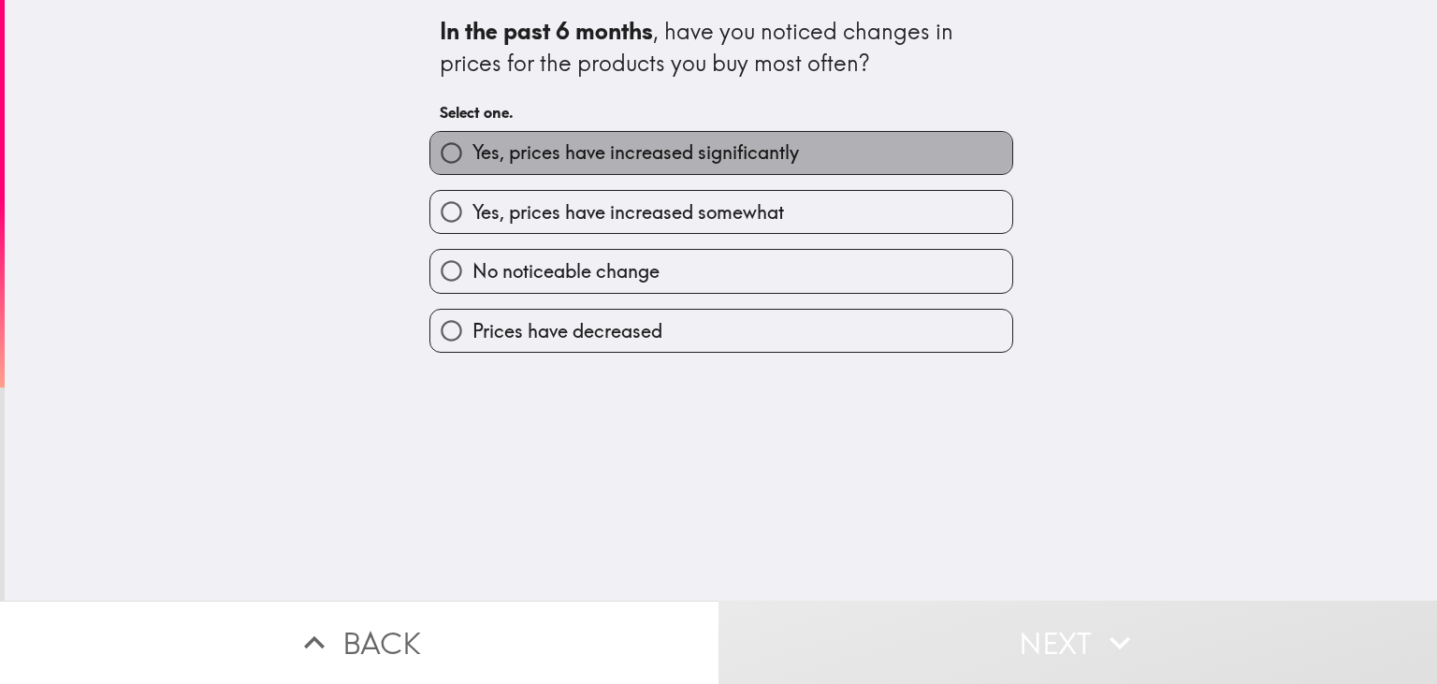
click at [590, 162] on span "Yes, prices have increased significantly" at bounding box center [635, 152] width 326 height 26
click at [472, 162] on input "Yes, prices have increased significantly" at bounding box center [451, 153] width 42 height 42
radio input "true"
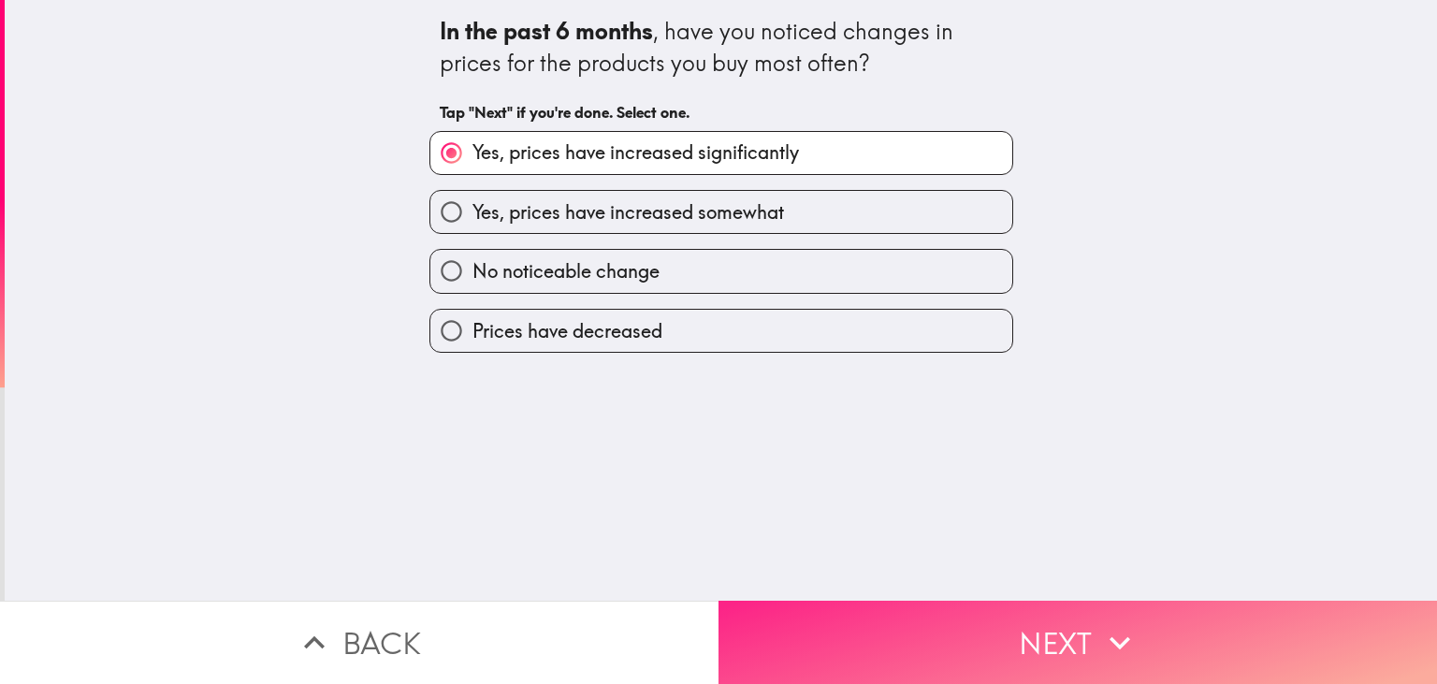
drag, startPoint x: 855, startPoint y: 644, endPoint x: 735, endPoint y: 488, distance: 196.1
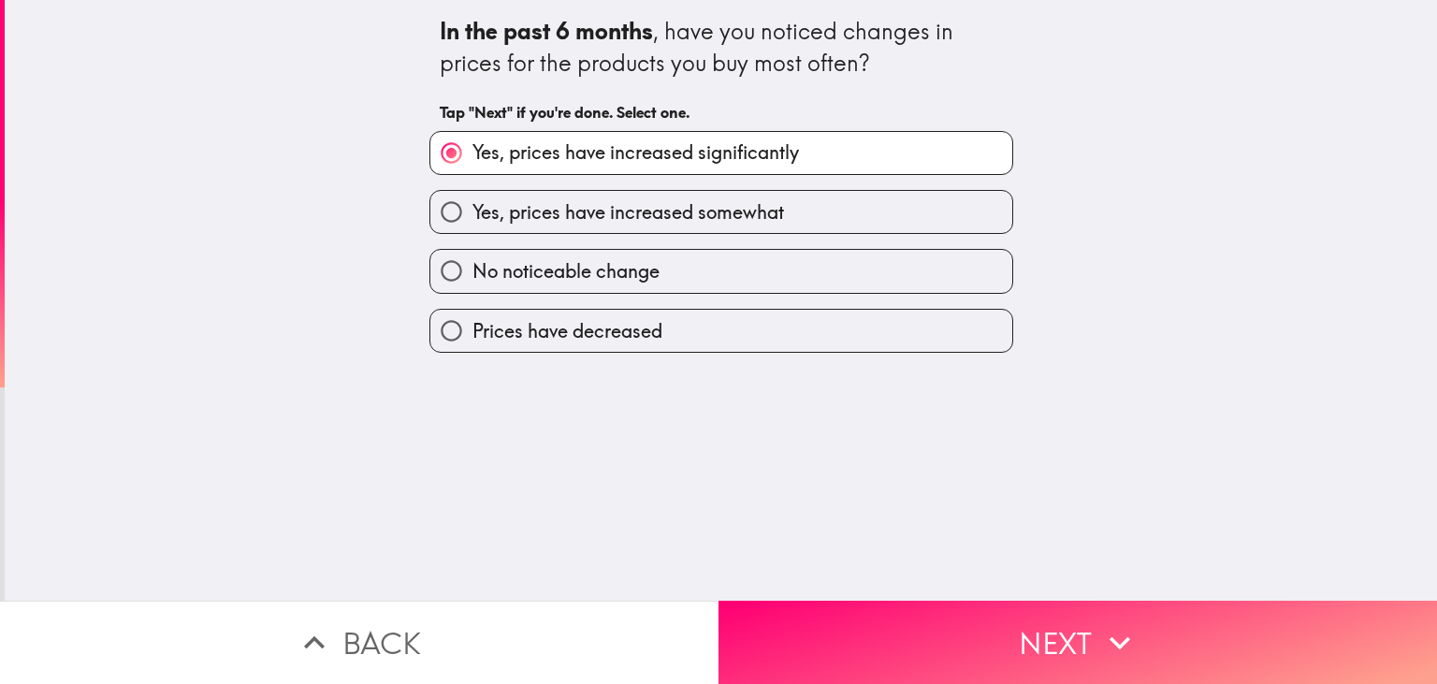
click at [855, 644] on button "Next" at bounding box center [1077, 642] width 718 height 83
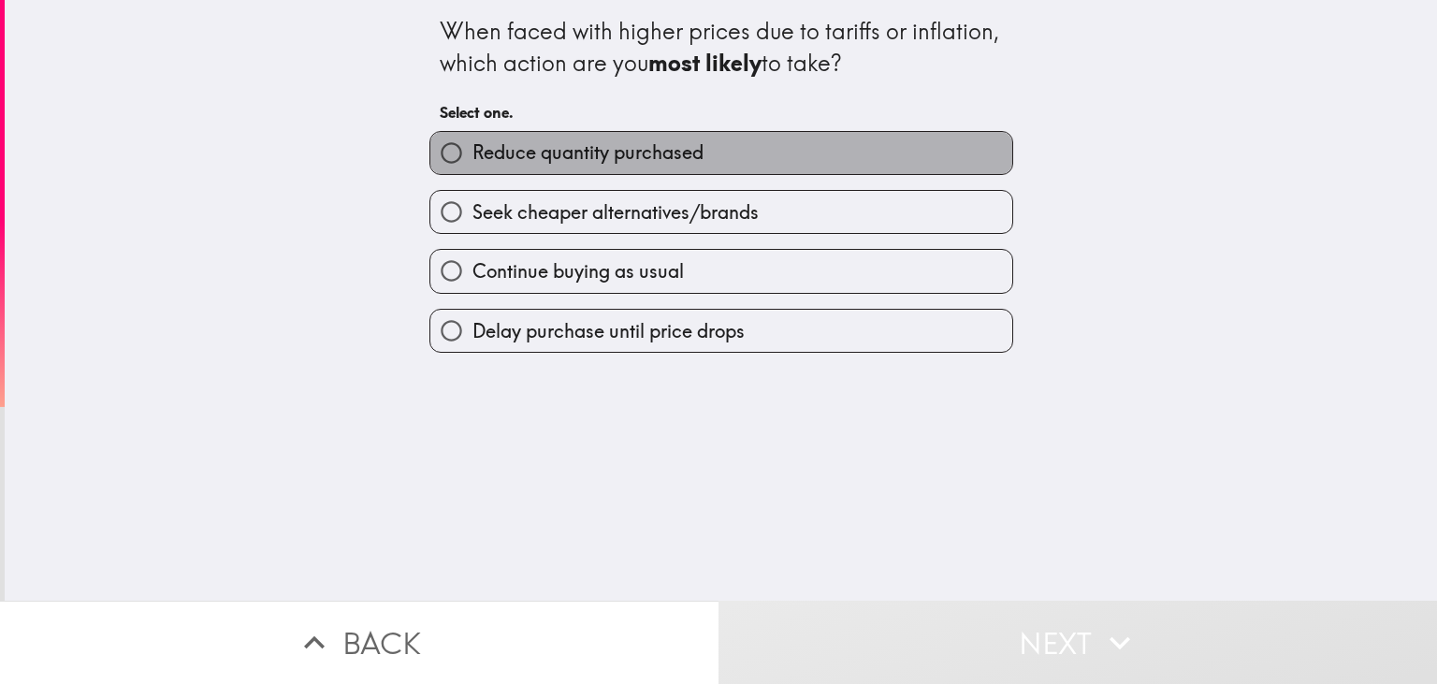
click at [515, 167] on label "Reduce quantity purchased" at bounding box center [721, 153] width 582 height 42
click at [472, 167] on input "Reduce quantity purchased" at bounding box center [451, 153] width 42 height 42
radio input "true"
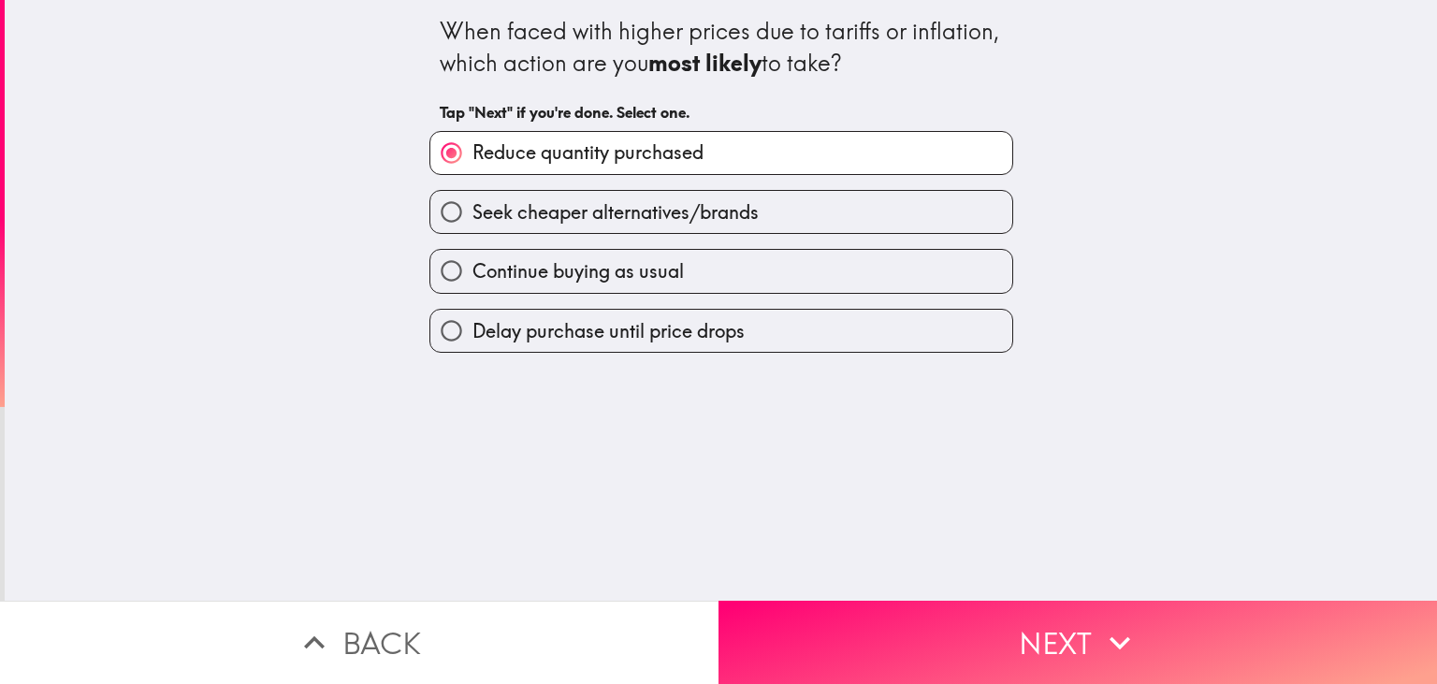
click at [528, 288] on label "Continue buying as usual" at bounding box center [721, 271] width 582 height 42
click at [472, 288] on input "Continue buying as usual" at bounding box center [451, 271] width 42 height 42
radio input "true"
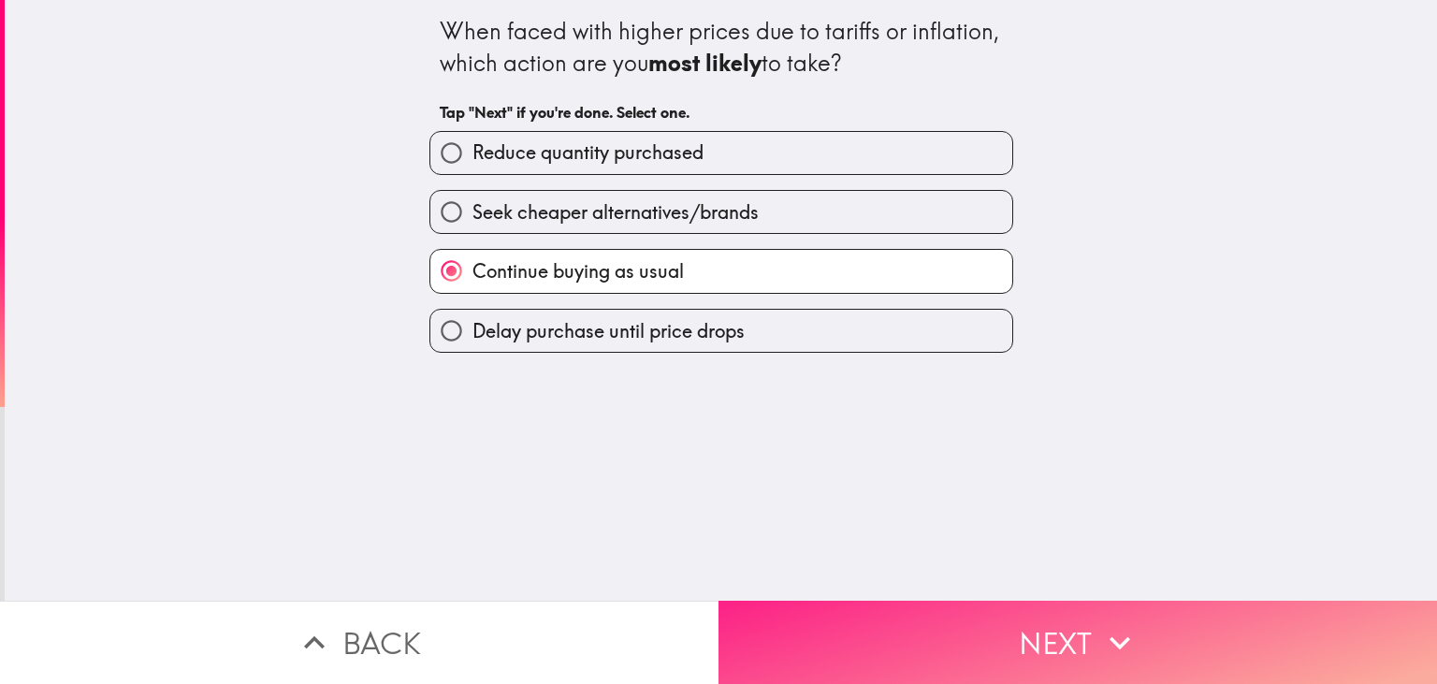
click at [840, 615] on button "Next" at bounding box center [1077, 642] width 718 height 83
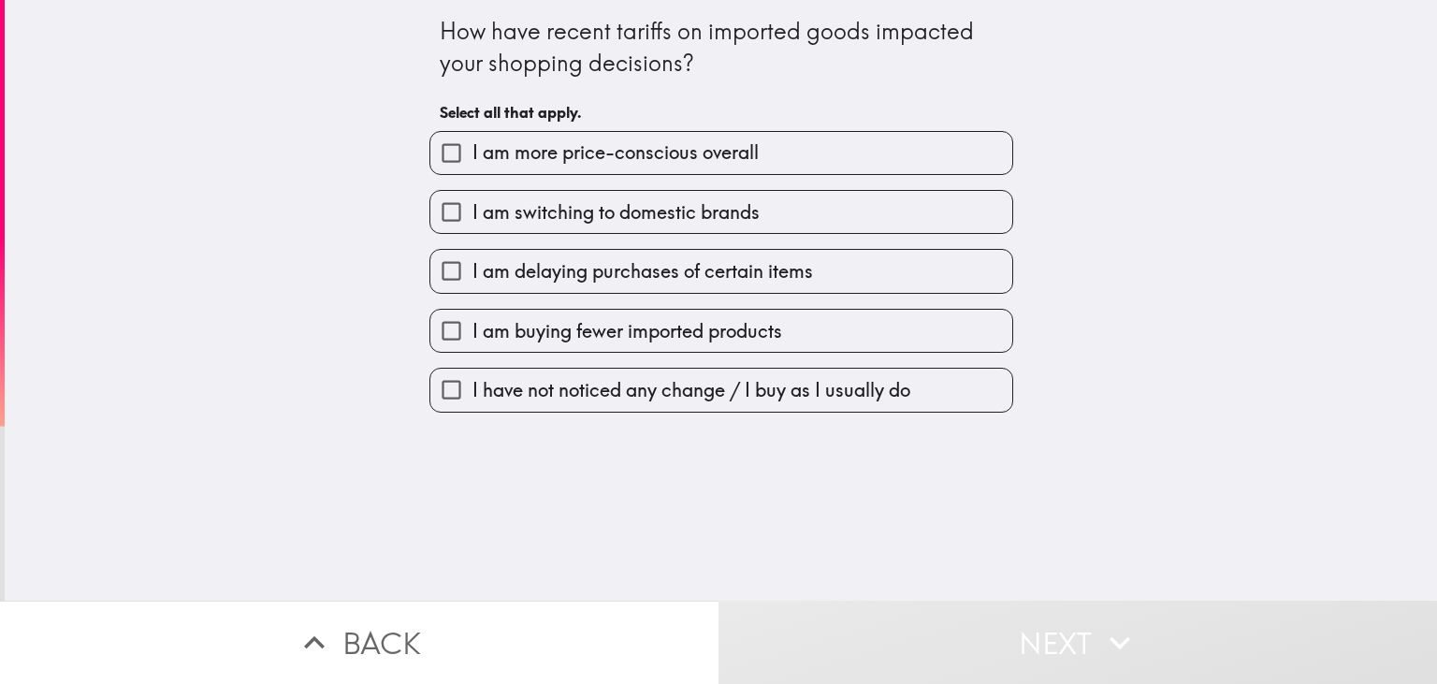
click at [558, 159] on span "I am more price-conscious overall" at bounding box center [615, 152] width 286 height 26
click at [472, 159] on input "I am more price-conscious overall" at bounding box center [451, 153] width 42 height 42
checkbox input "true"
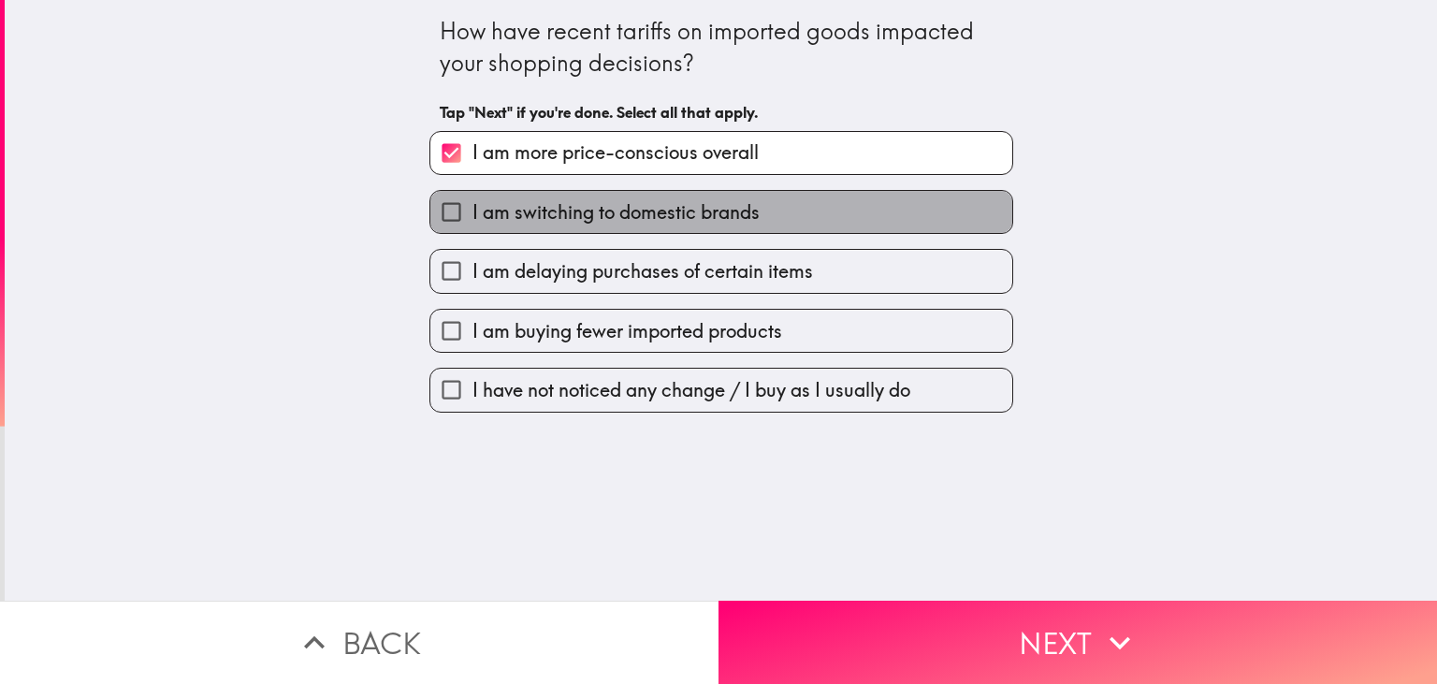
click at [567, 207] on span "I am switching to domestic brands" at bounding box center [615, 212] width 287 height 26
click at [472, 207] on input "I am switching to domestic brands" at bounding box center [451, 212] width 42 height 42
checkbox input "true"
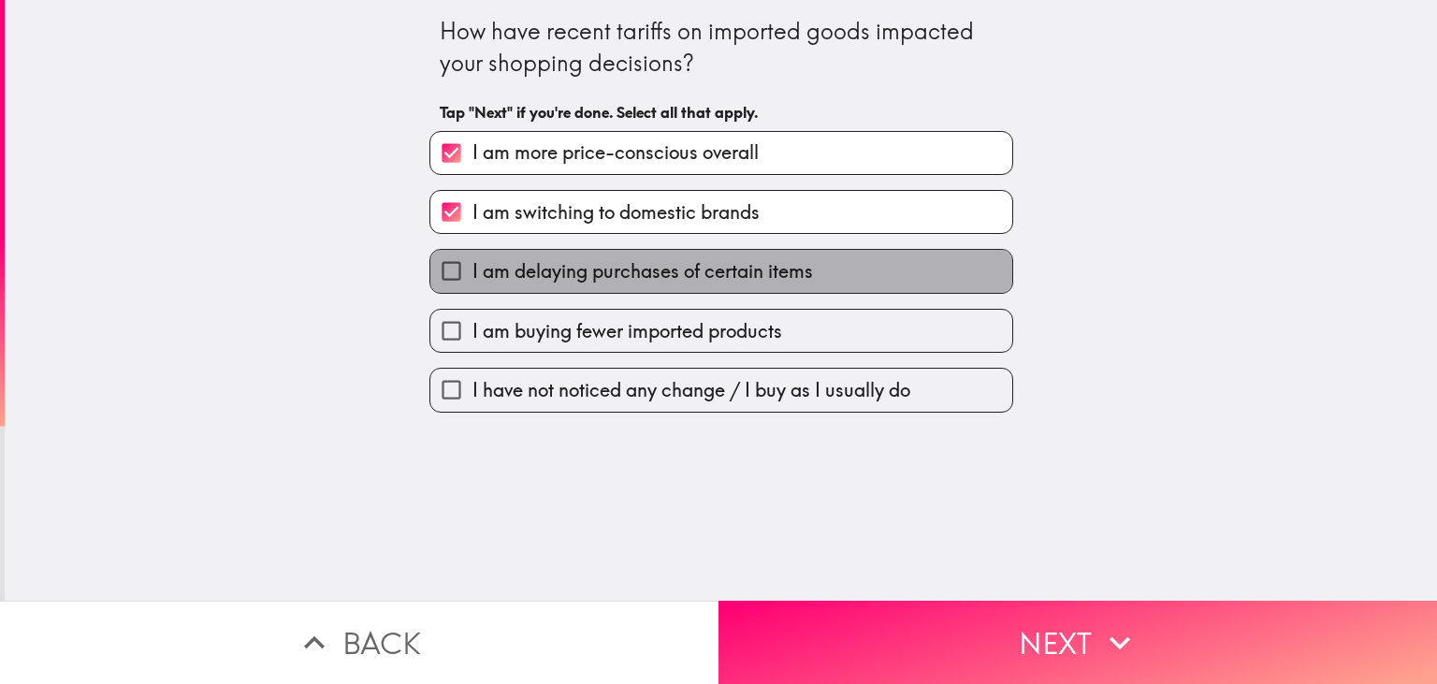
click at [570, 266] on span "I am delaying purchases of certain items" at bounding box center [642, 271] width 341 height 26
click at [472, 266] on input "I am delaying purchases of certain items" at bounding box center [451, 271] width 42 height 42
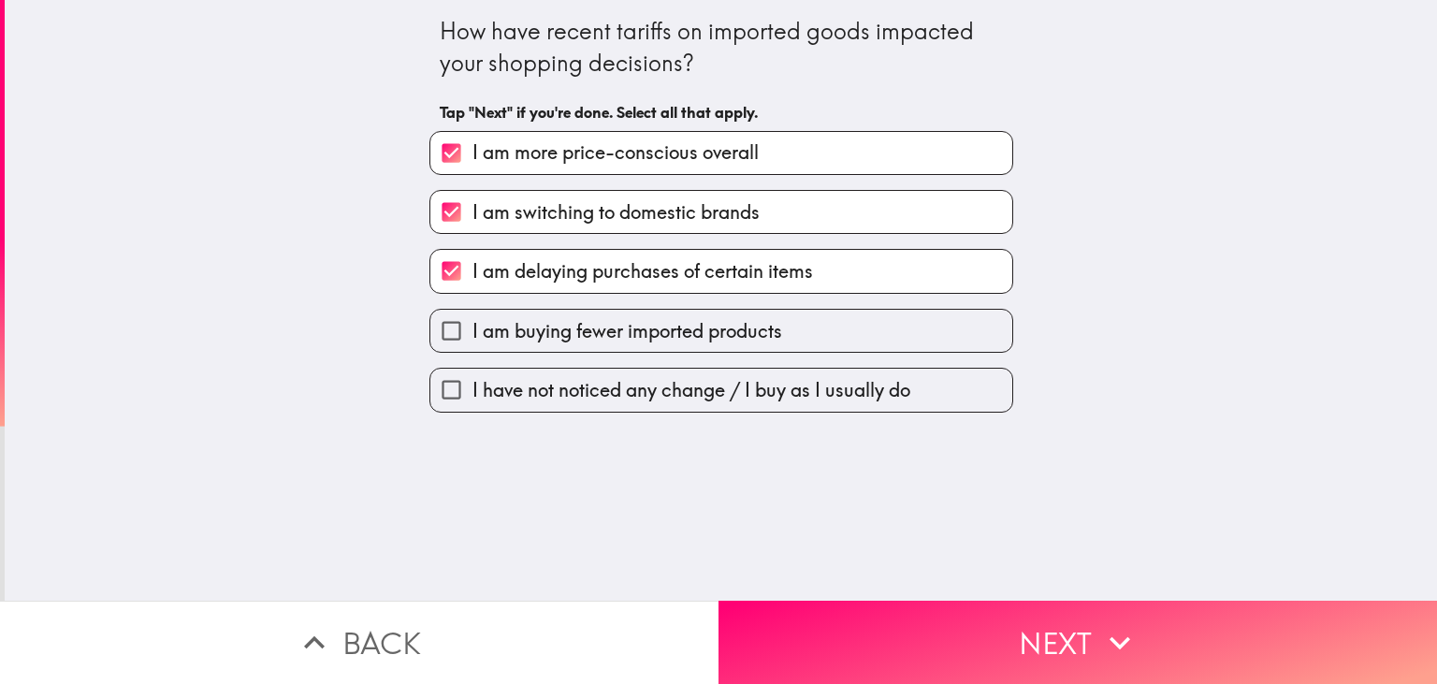
click at [618, 279] on span "I am delaying purchases of certain items" at bounding box center [642, 271] width 341 height 26
click at [472, 279] on input "I am delaying purchases of certain items" at bounding box center [451, 271] width 42 height 42
checkbox input "false"
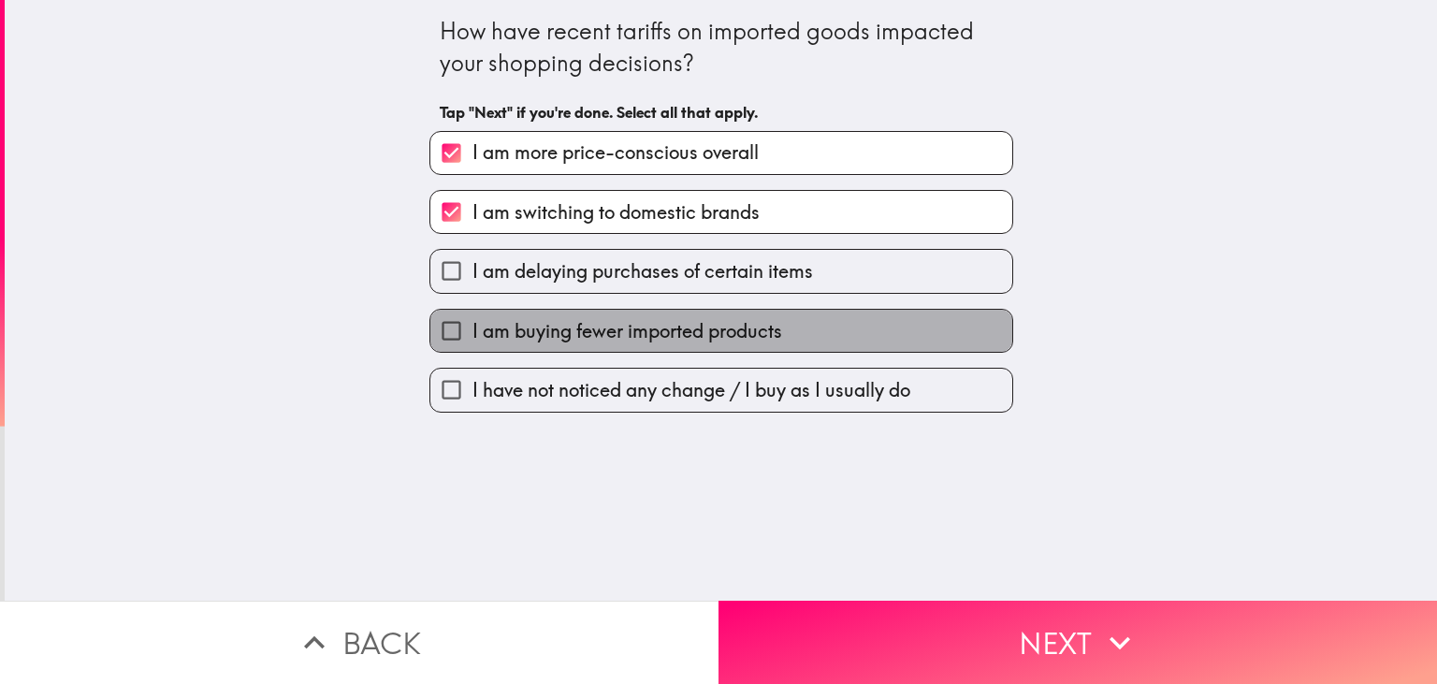
click at [632, 331] on span "I am buying fewer imported products" at bounding box center [627, 331] width 310 height 26
click at [472, 331] on input "I am buying fewer imported products" at bounding box center [451, 331] width 42 height 42
checkbox input "true"
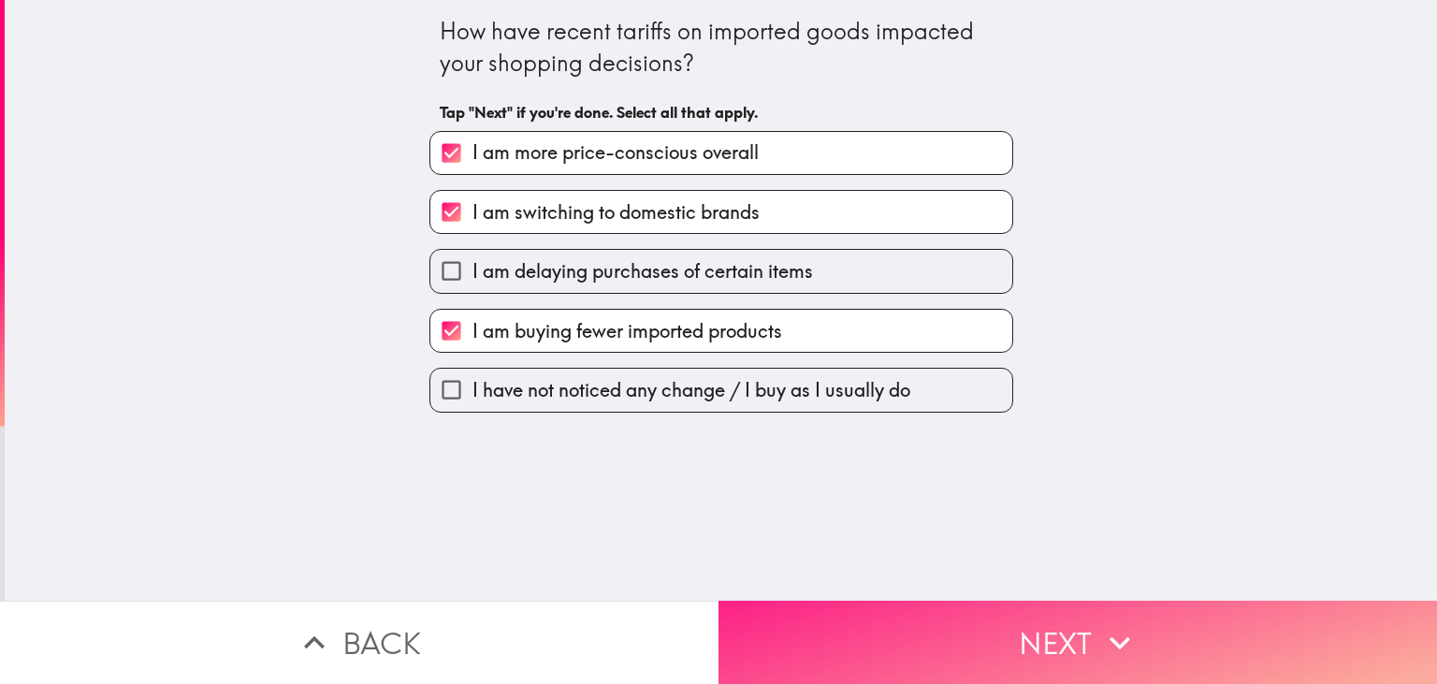
click at [832, 616] on button "Next" at bounding box center [1077, 642] width 718 height 83
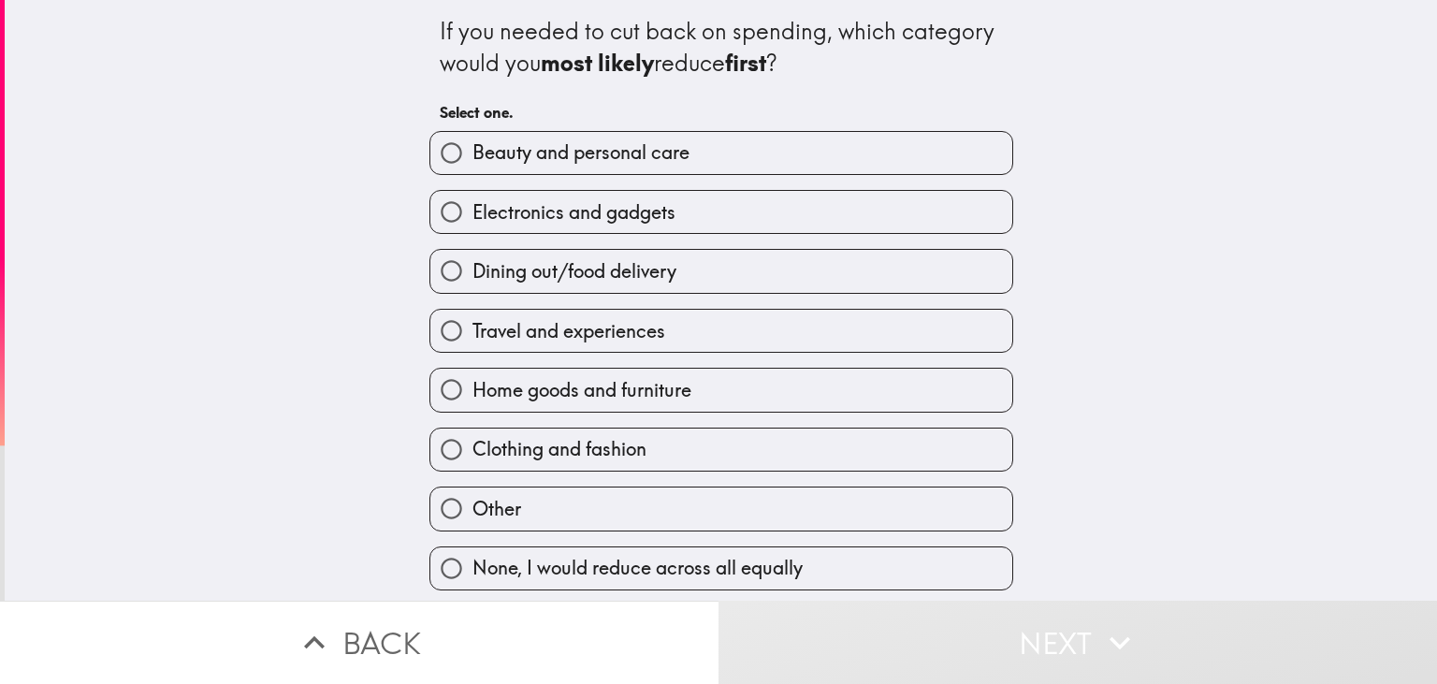
click at [623, 203] on span "Electronics and gadgets" at bounding box center [573, 212] width 203 height 26
click at [472, 203] on input "Electronics and gadgets" at bounding box center [451, 212] width 42 height 42
radio input "true"
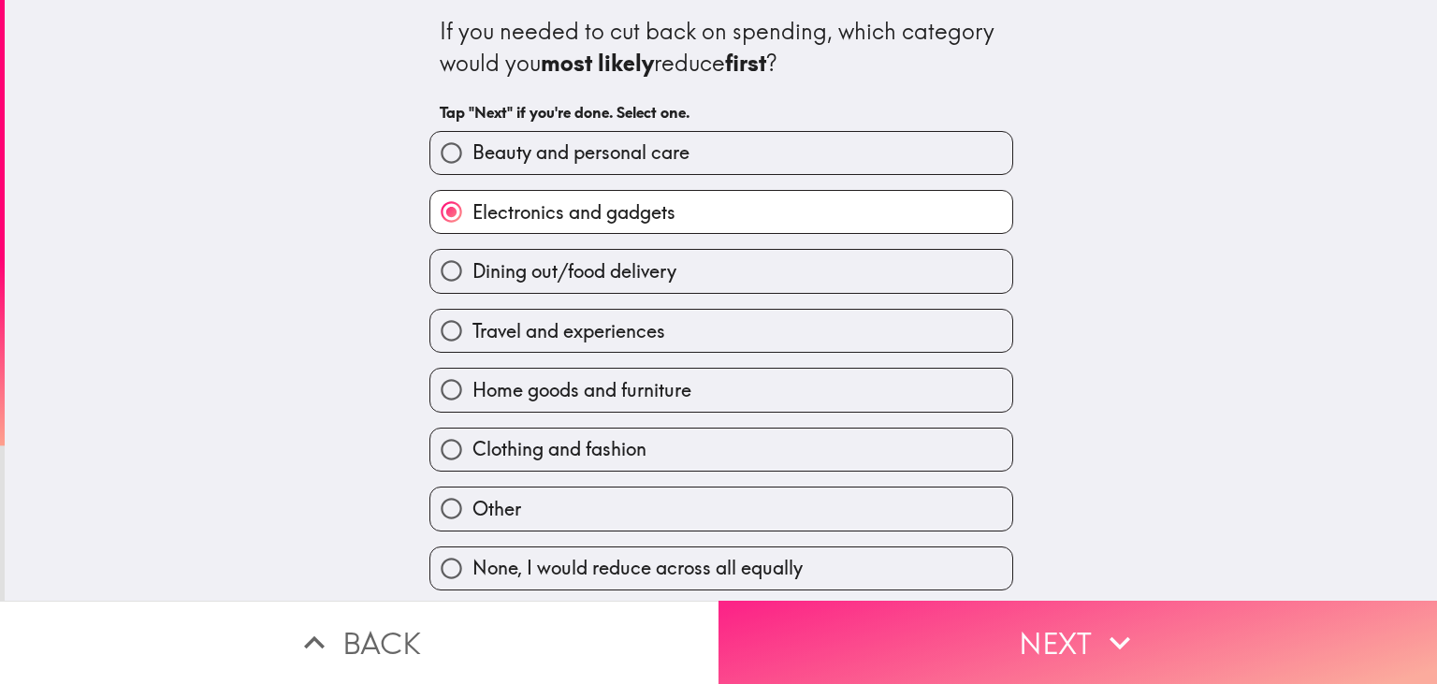
click at [913, 636] on button "Next" at bounding box center [1077, 642] width 718 height 83
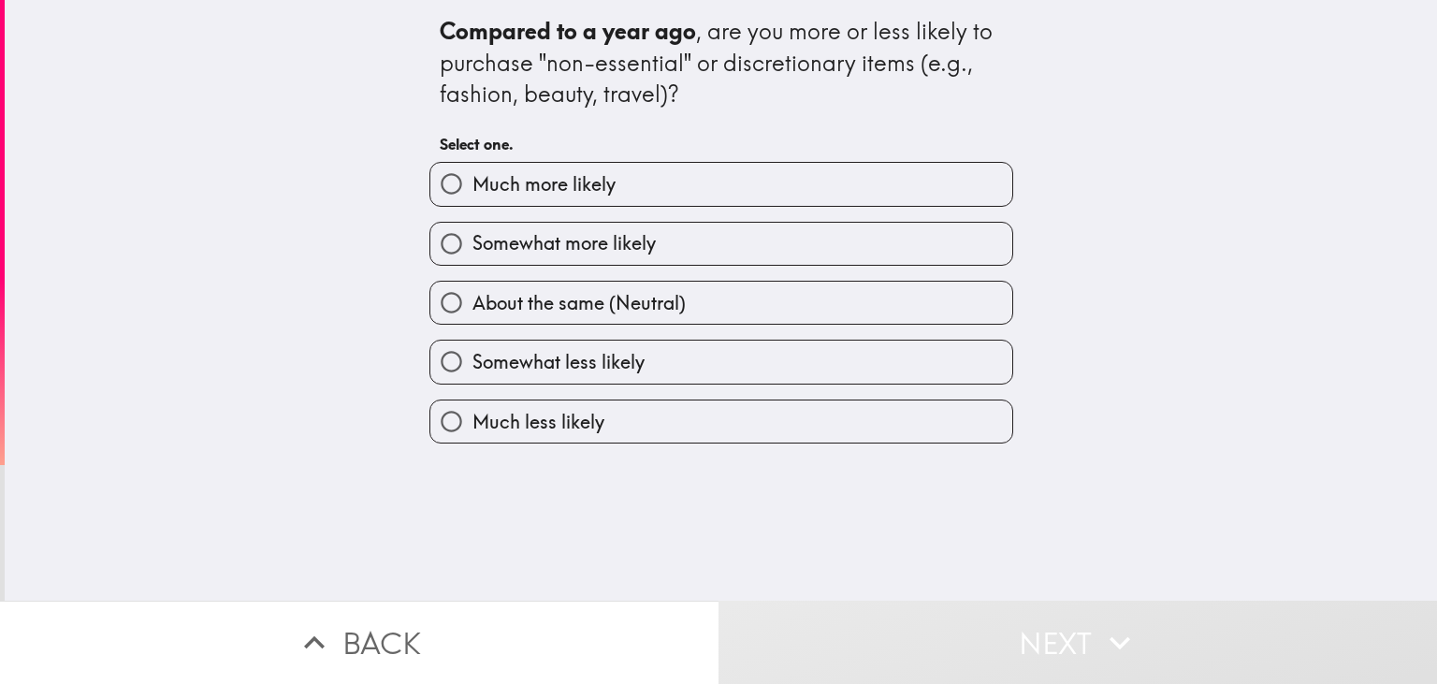
click at [587, 183] on span "Much more likely" at bounding box center [543, 184] width 143 height 26
click at [472, 183] on input "Much more likely" at bounding box center [451, 184] width 42 height 42
radio input "true"
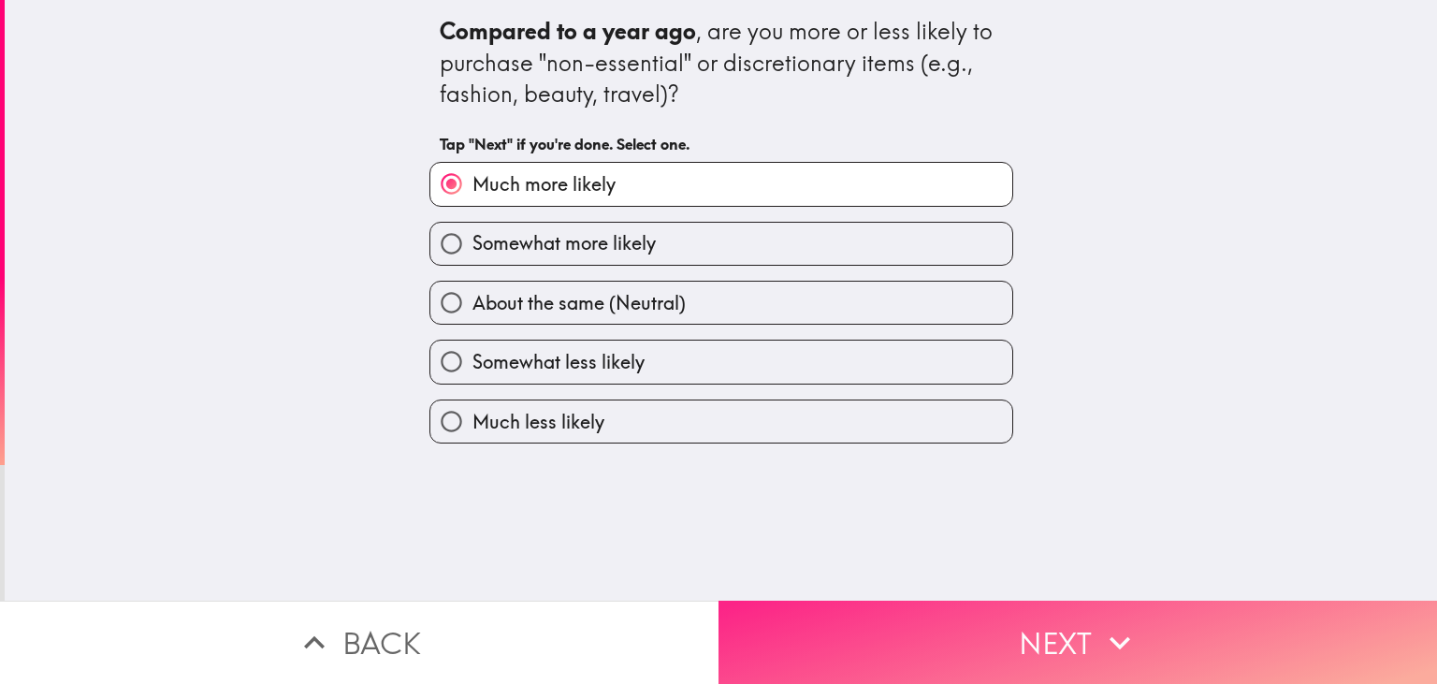
click at [874, 646] on button "Next" at bounding box center [1077, 642] width 718 height 83
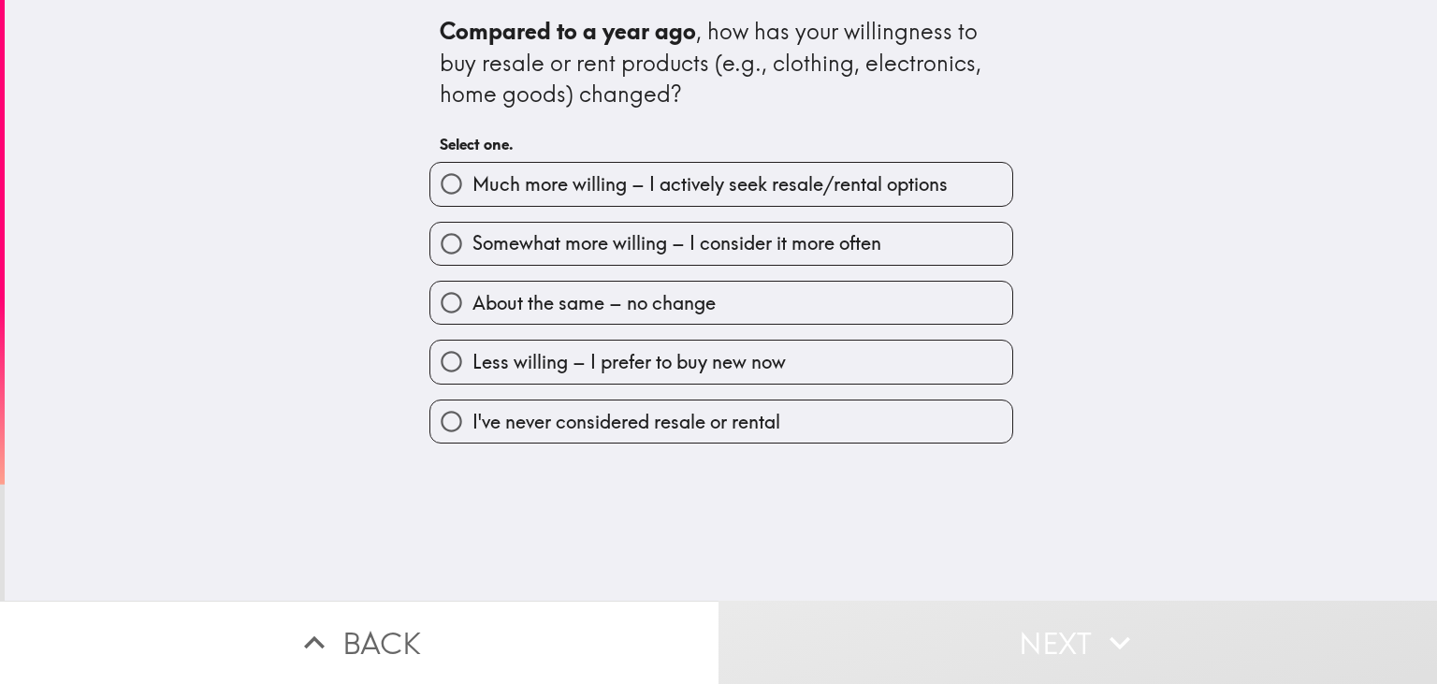
click at [550, 181] on span "Much more willing – I actively seek resale/rental options" at bounding box center [709, 184] width 475 height 26
click at [472, 181] on input "Much more willing – I actively seek resale/rental options" at bounding box center [451, 184] width 42 height 42
radio input "true"
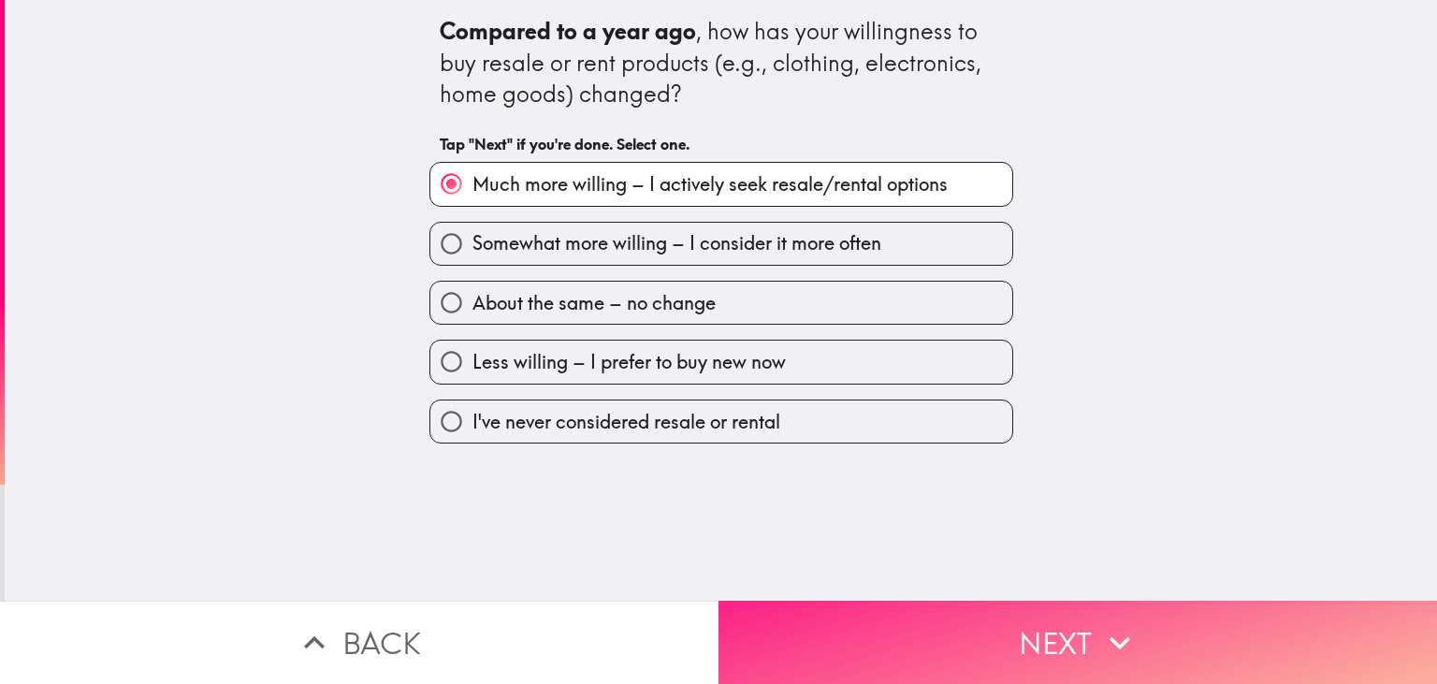
click at [886, 626] on button "Next" at bounding box center [1077, 642] width 718 height 83
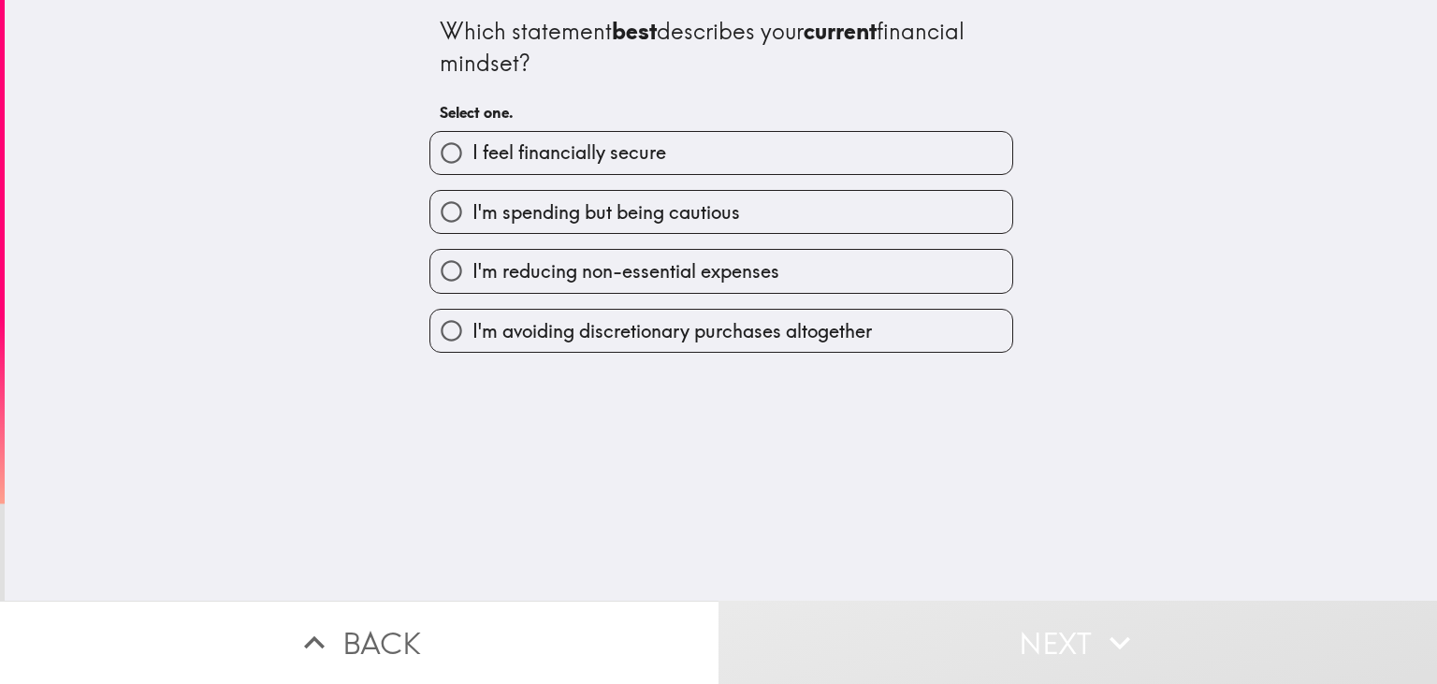
click at [526, 150] on span "I feel financially secure" at bounding box center [569, 152] width 194 height 26
click at [472, 150] on input "I feel financially secure" at bounding box center [451, 153] width 42 height 42
radio input "true"
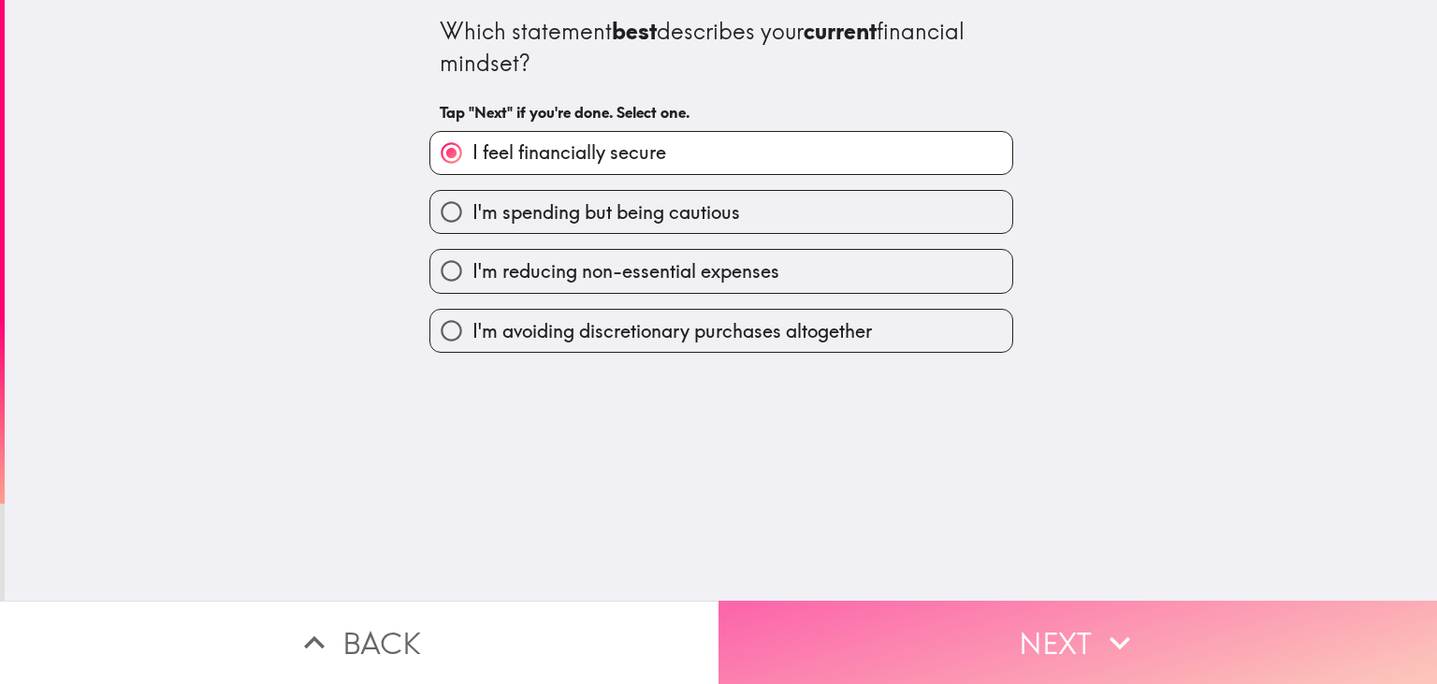
click at [889, 619] on button "Next" at bounding box center [1077, 642] width 718 height 83
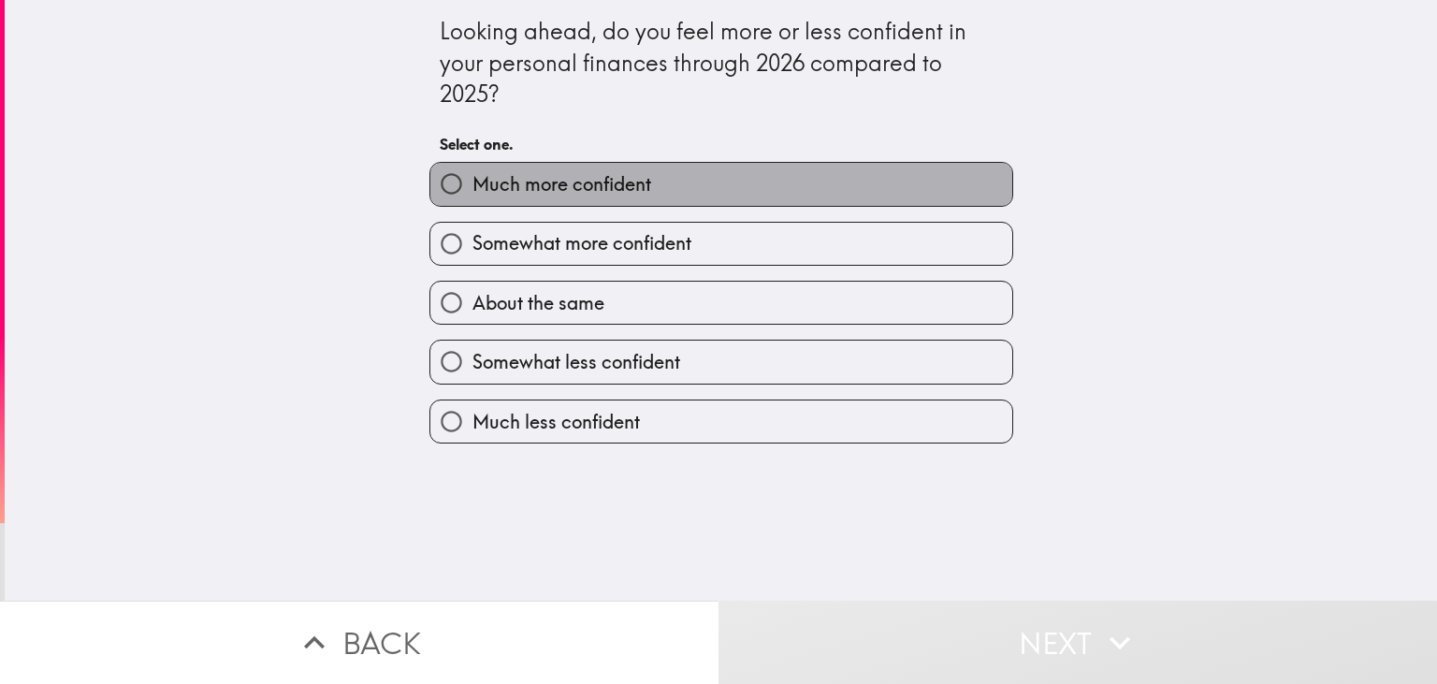
click at [578, 185] on span "Much more confident" at bounding box center [561, 184] width 179 height 26
click at [472, 185] on input "Much more confident" at bounding box center [451, 184] width 42 height 42
radio input "true"
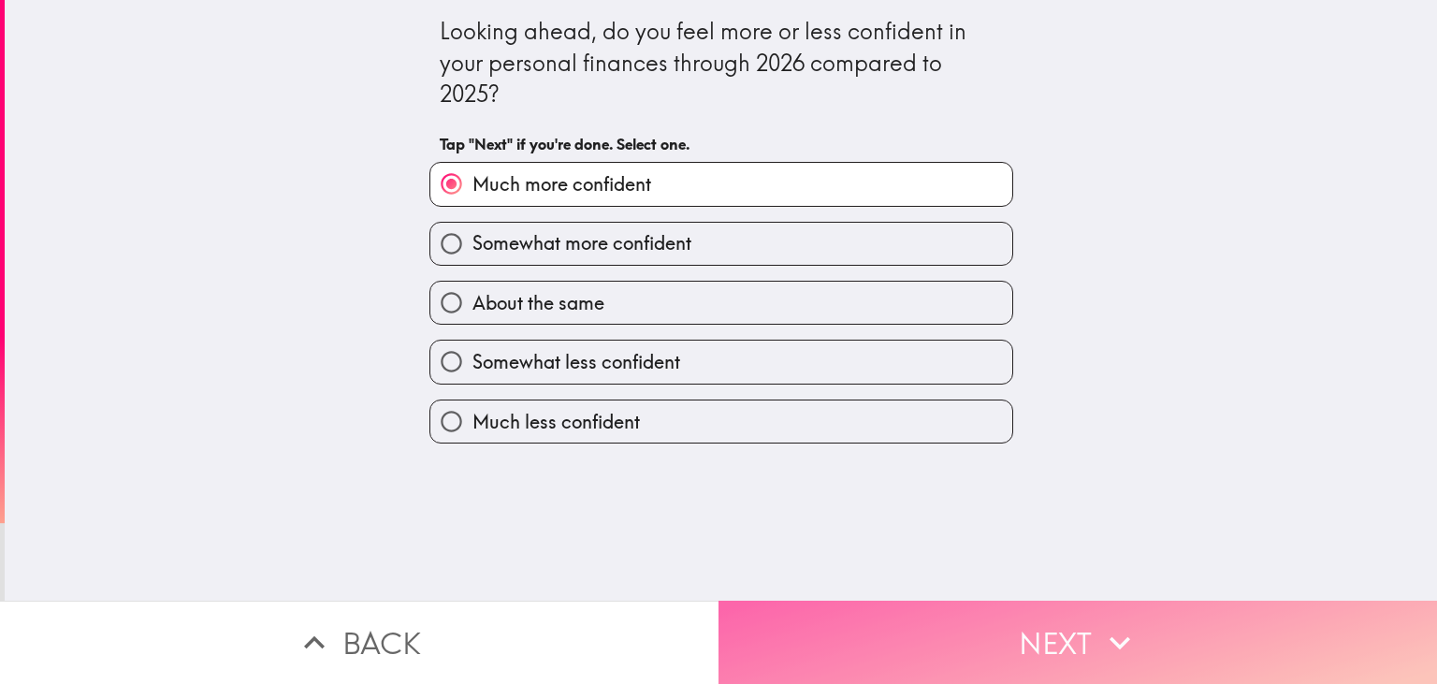
click at [848, 611] on button "Next" at bounding box center [1077, 642] width 718 height 83
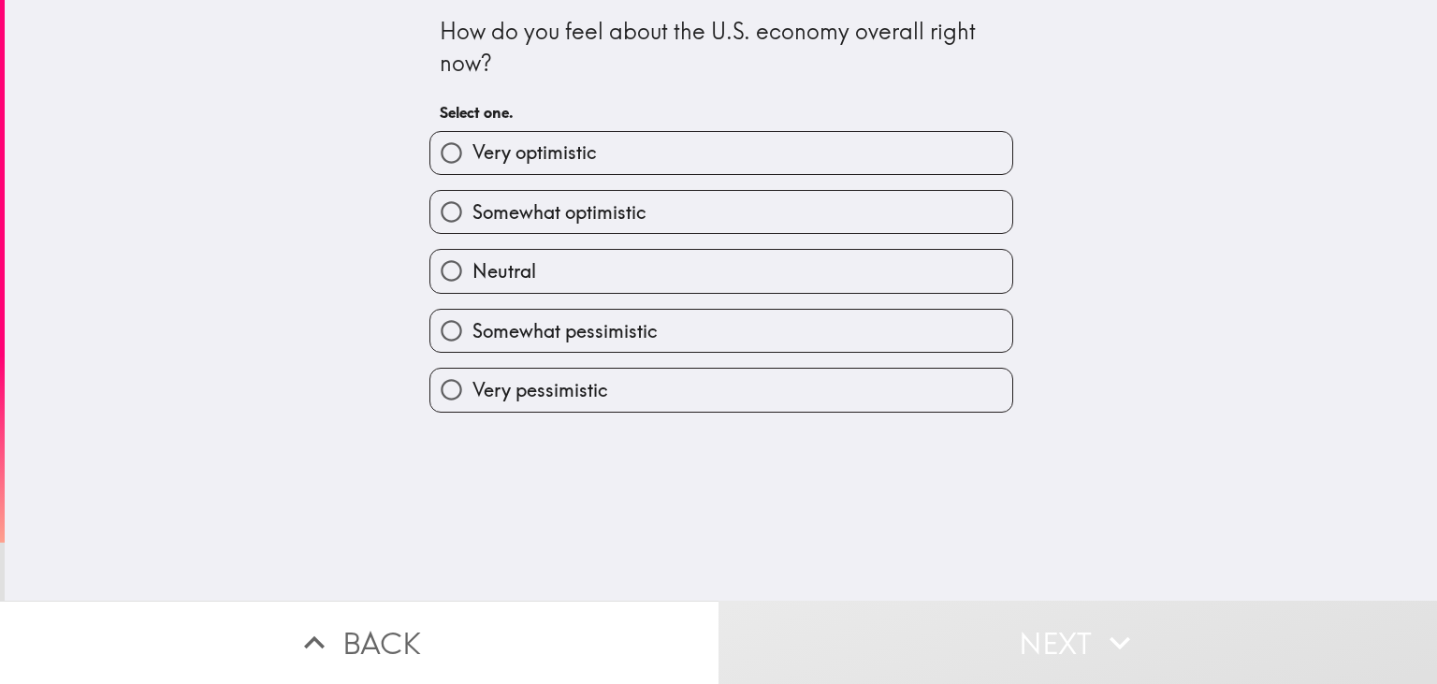
click at [529, 154] on span "Very optimistic" at bounding box center [534, 152] width 124 height 26
click at [472, 154] on input "Very optimistic" at bounding box center [451, 153] width 42 height 42
radio input "true"
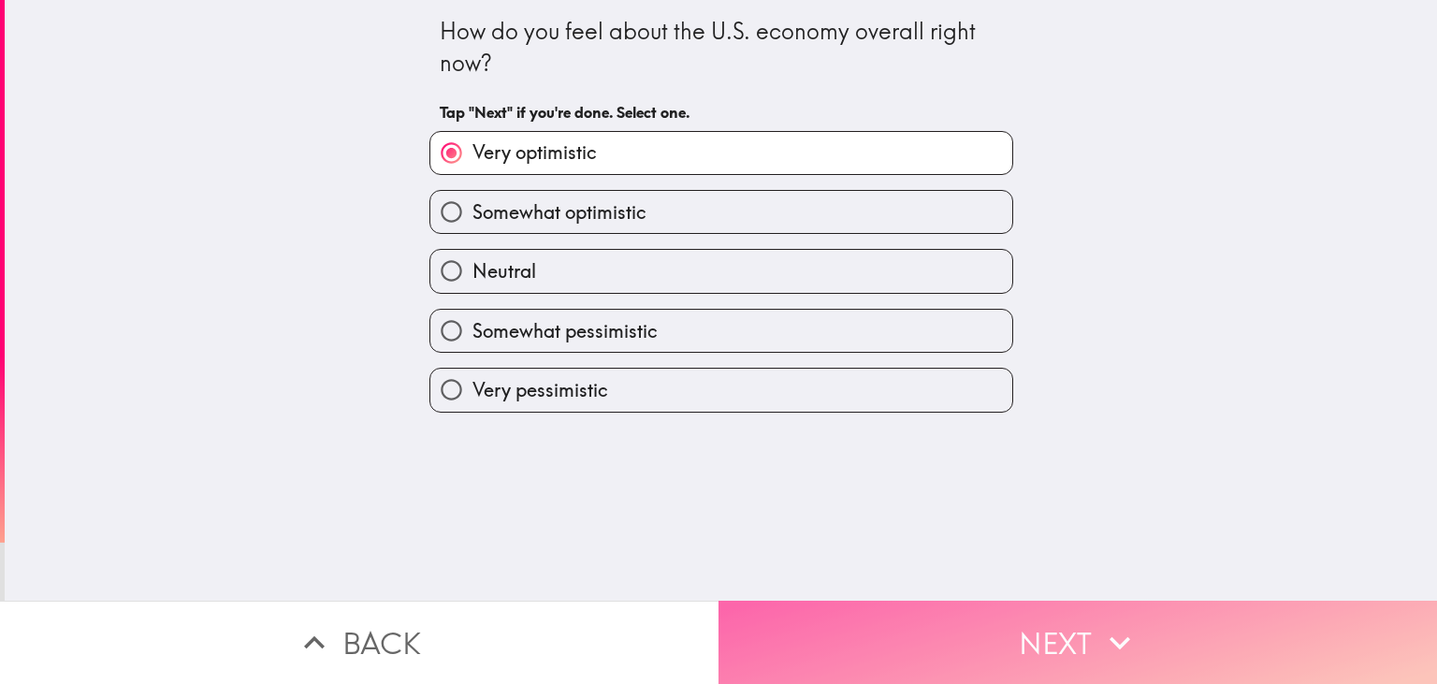
click at [827, 639] on button "Next" at bounding box center [1077, 642] width 718 height 83
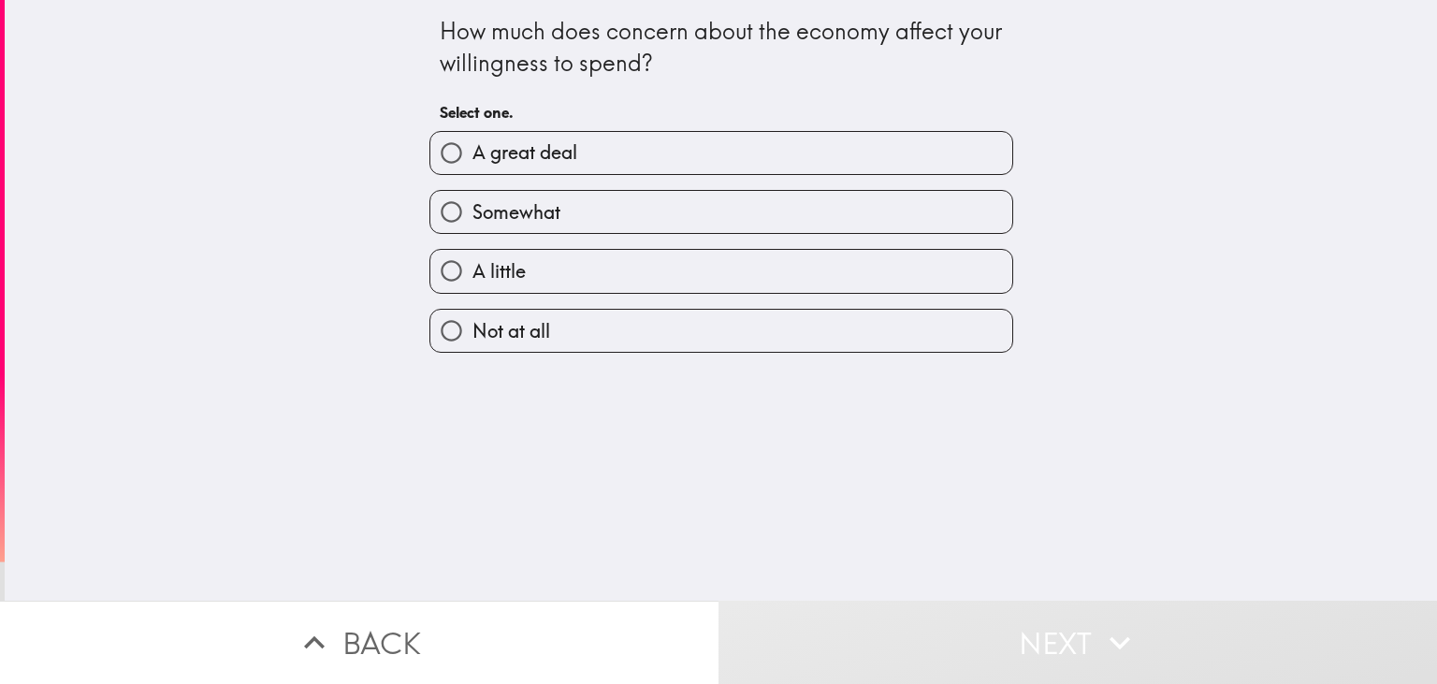
click at [544, 155] on span "A great deal" at bounding box center [524, 152] width 105 height 26
click at [472, 155] on input "A great deal" at bounding box center [451, 153] width 42 height 42
radio input "true"
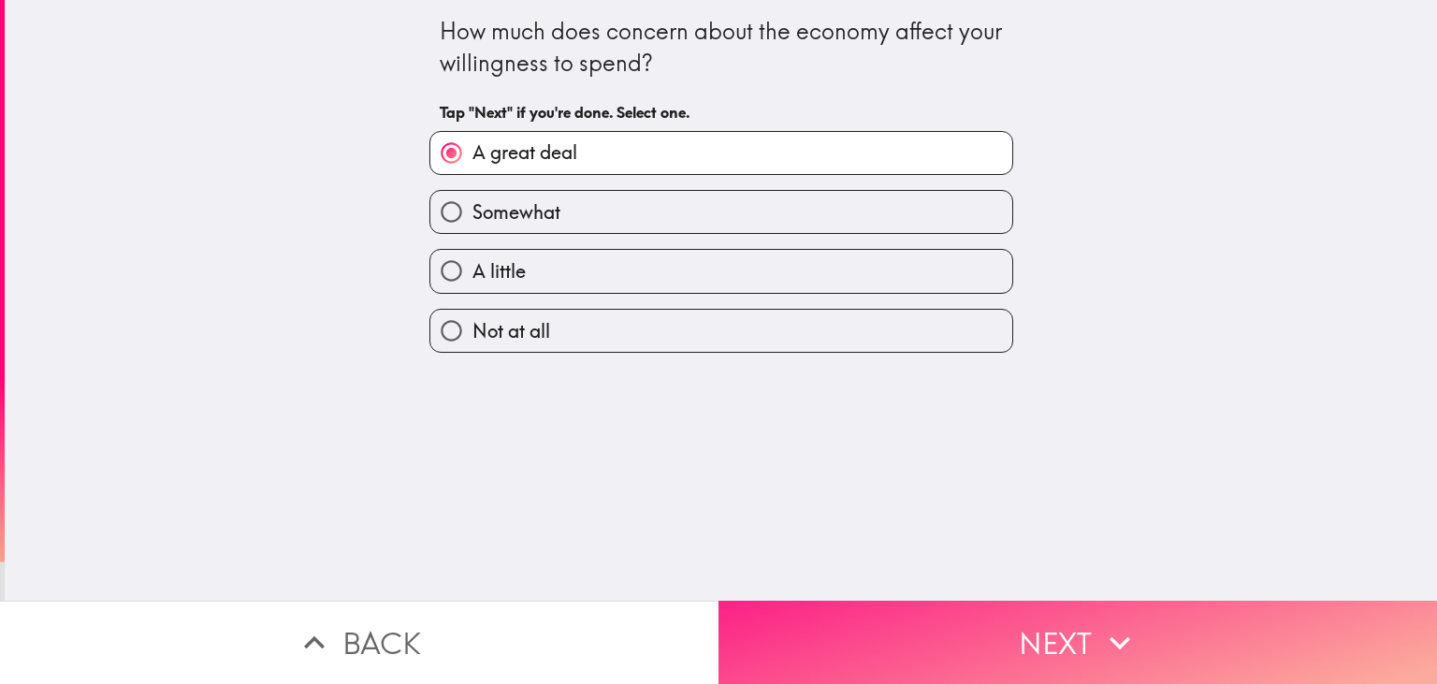
click at [857, 619] on button "Next" at bounding box center [1077, 642] width 718 height 83
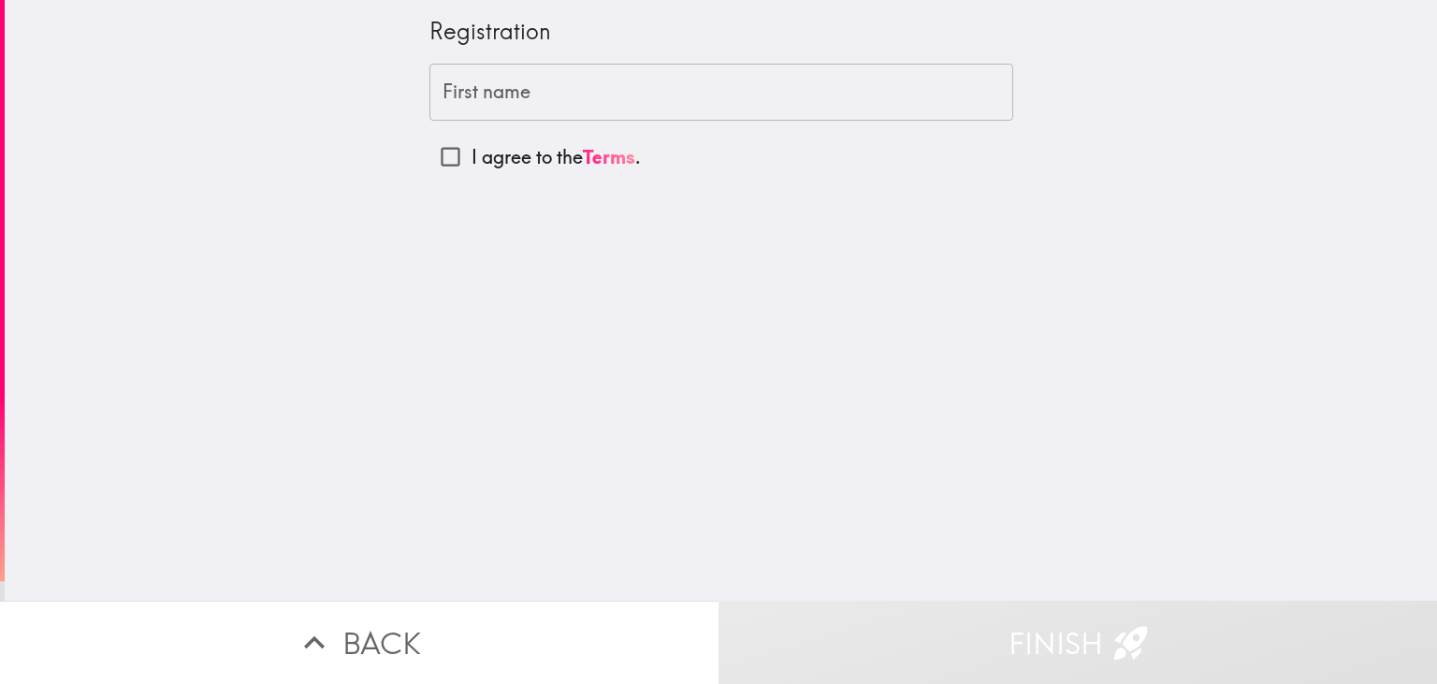
click at [489, 159] on p "I agree to the Terms ." at bounding box center [555, 157] width 169 height 26
click at [471, 159] on input "I agree to the Terms ." at bounding box center [450, 157] width 42 height 42
click at [900, 173] on label "I agree to the Terms ." at bounding box center [721, 157] width 584 height 42
click at [471, 173] on input "I agree to the Terms ." at bounding box center [450, 157] width 42 height 42
checkbox input "false"
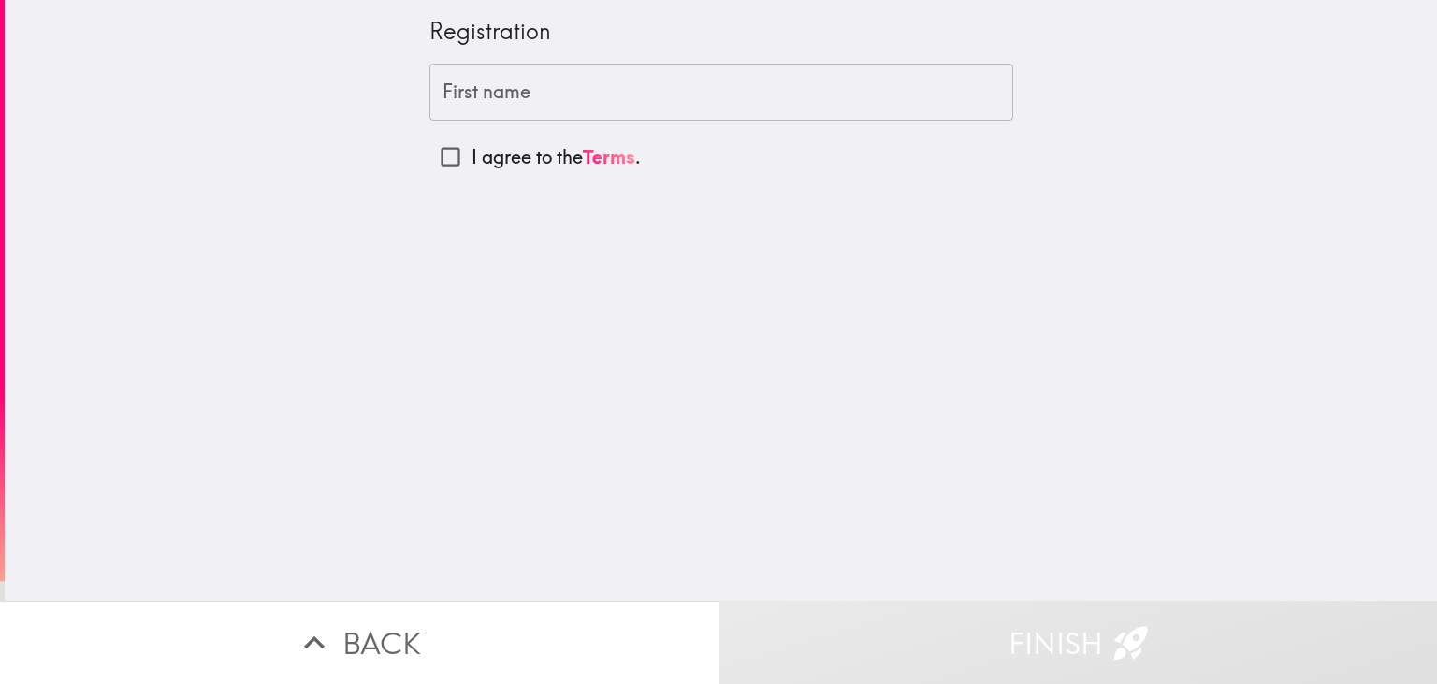
click at [803, 92] on input "First name" at bounding box center [721, 93] width 584 height 58
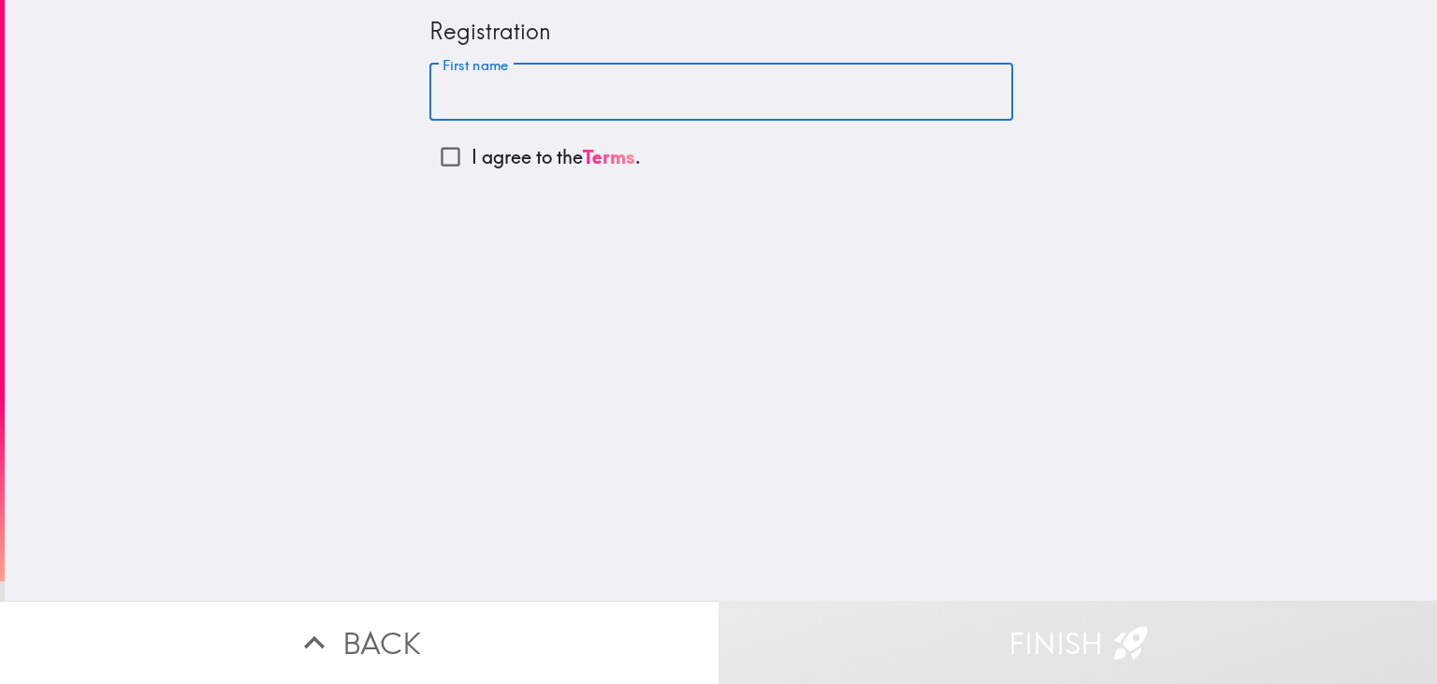
paste input "[PERSON_NAME]"
type input "[PERSON_NAME]"
drag, startPoint x: 866, startPoint y: 352, endPoint x: 602, endPoint y: 239, distance: 287.9
click at [865, 351] on div "Registration First name [PERSON_NAME] First name I agree to the Terms ." at bounding box center [721, 300] width 1432 height 601
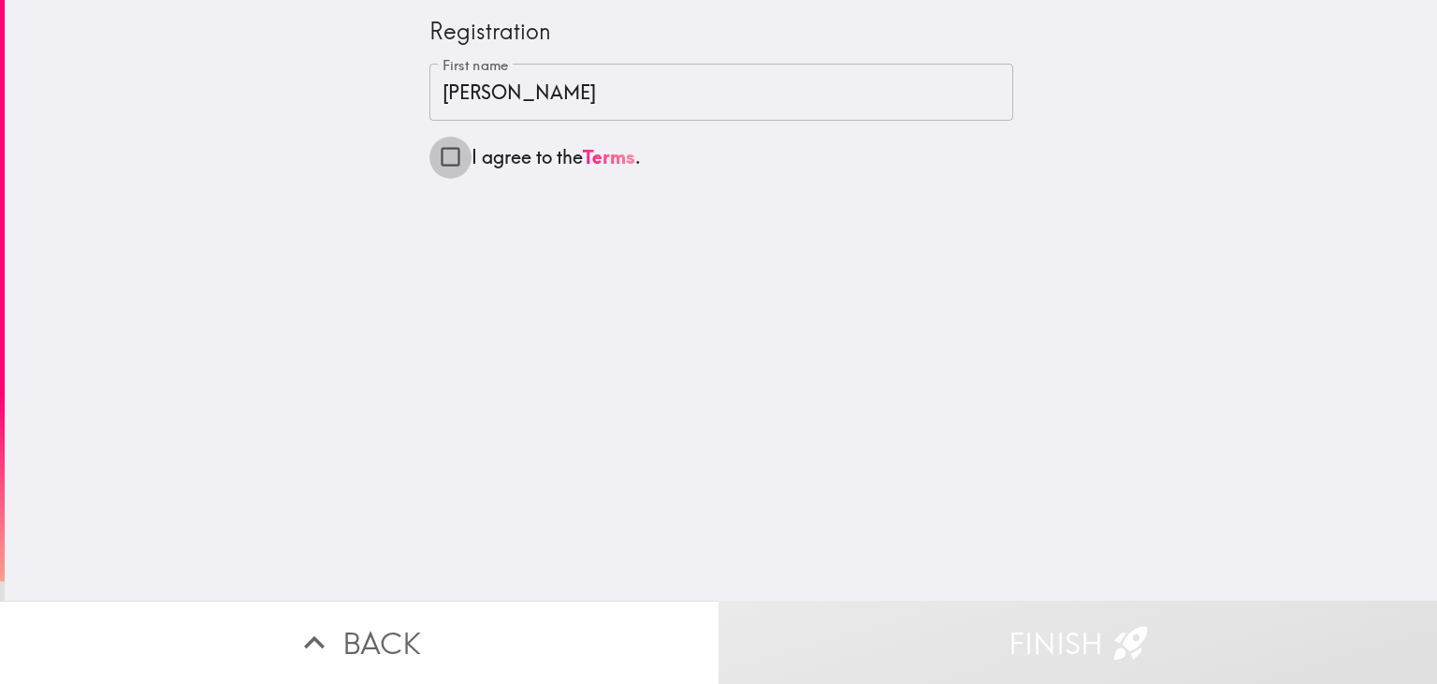
click at [452, 167] on input "I agree to the Terms ." at bounding box center [450, 157] width 42 height 42
checkbox input "true"
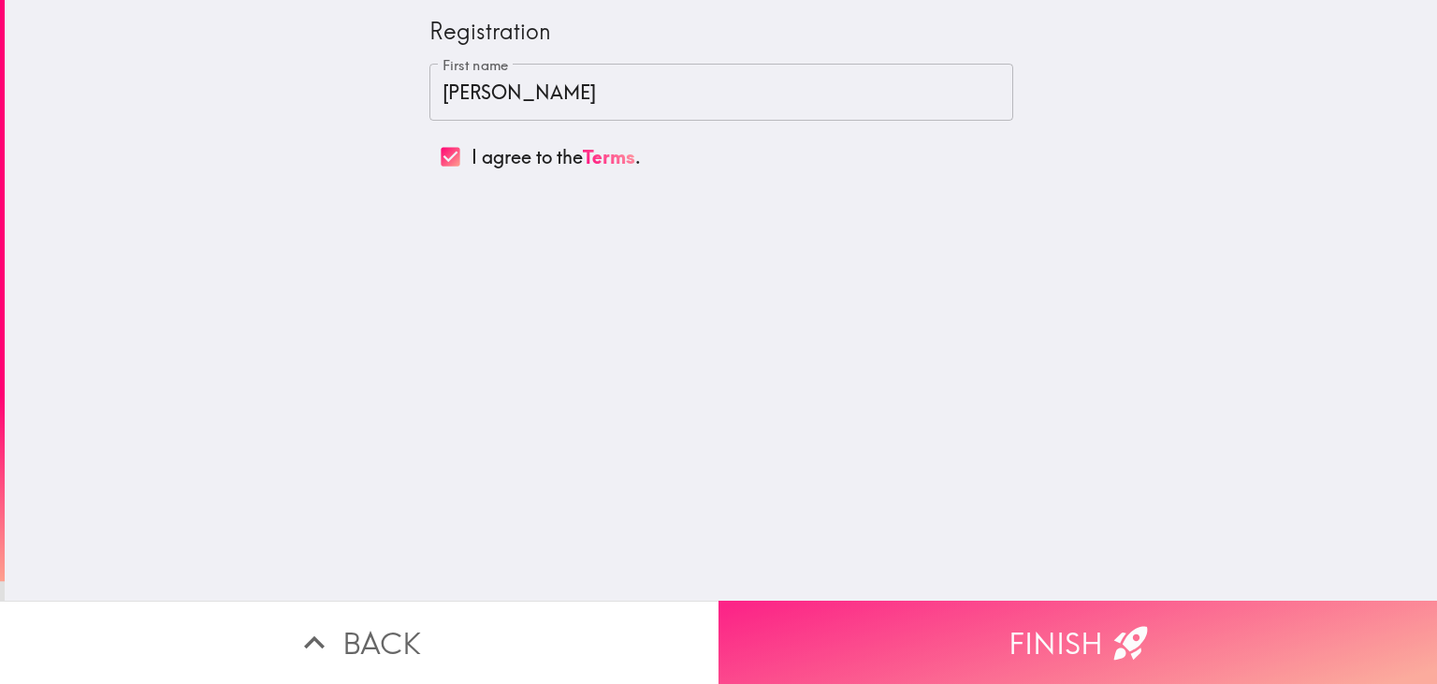
click at [951, 634] on button "Finish" at bounding box center [1077, 642] width 718 height 83
